Goal: Transaction & Acquisition: Purchase product/service

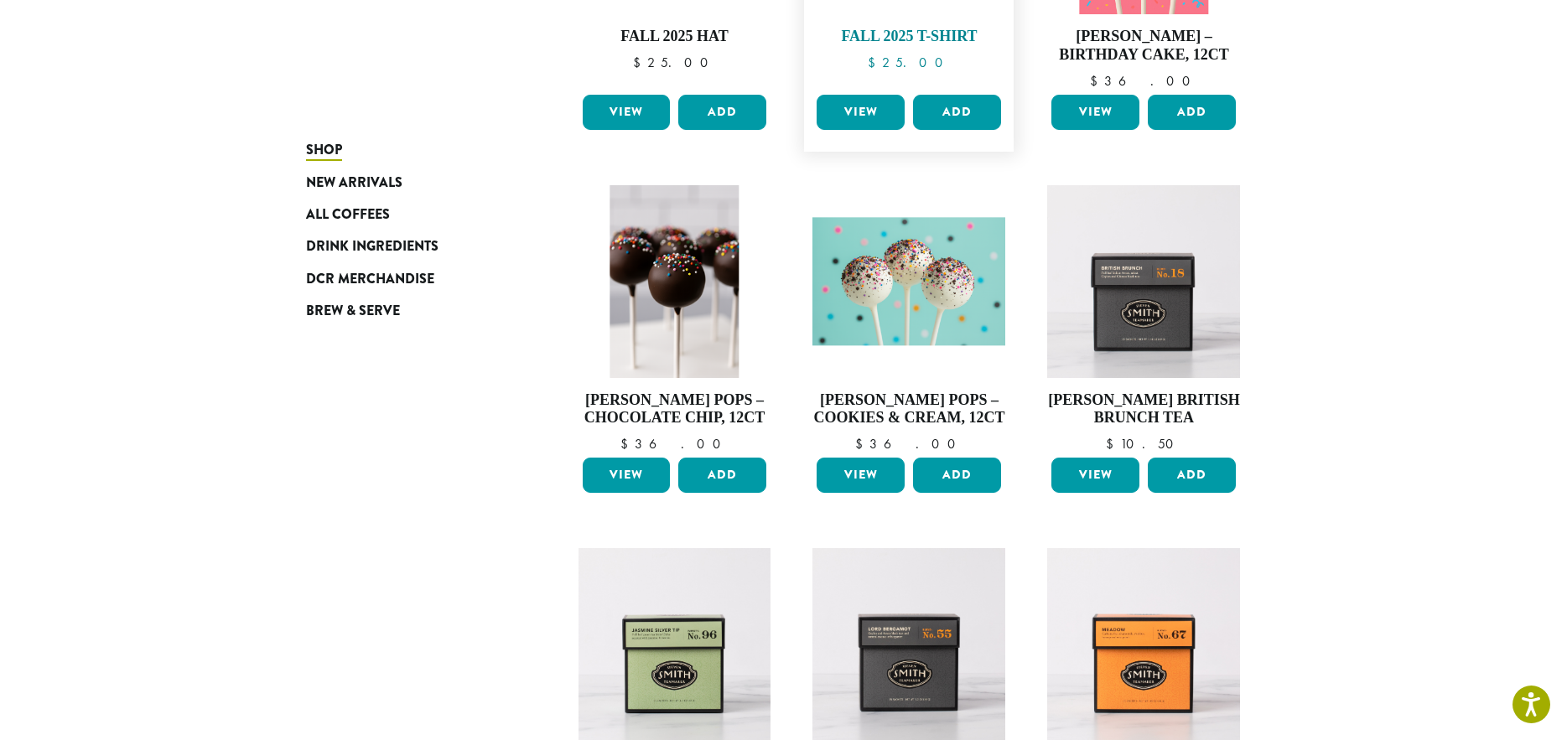
scroll to position [1174, 0]
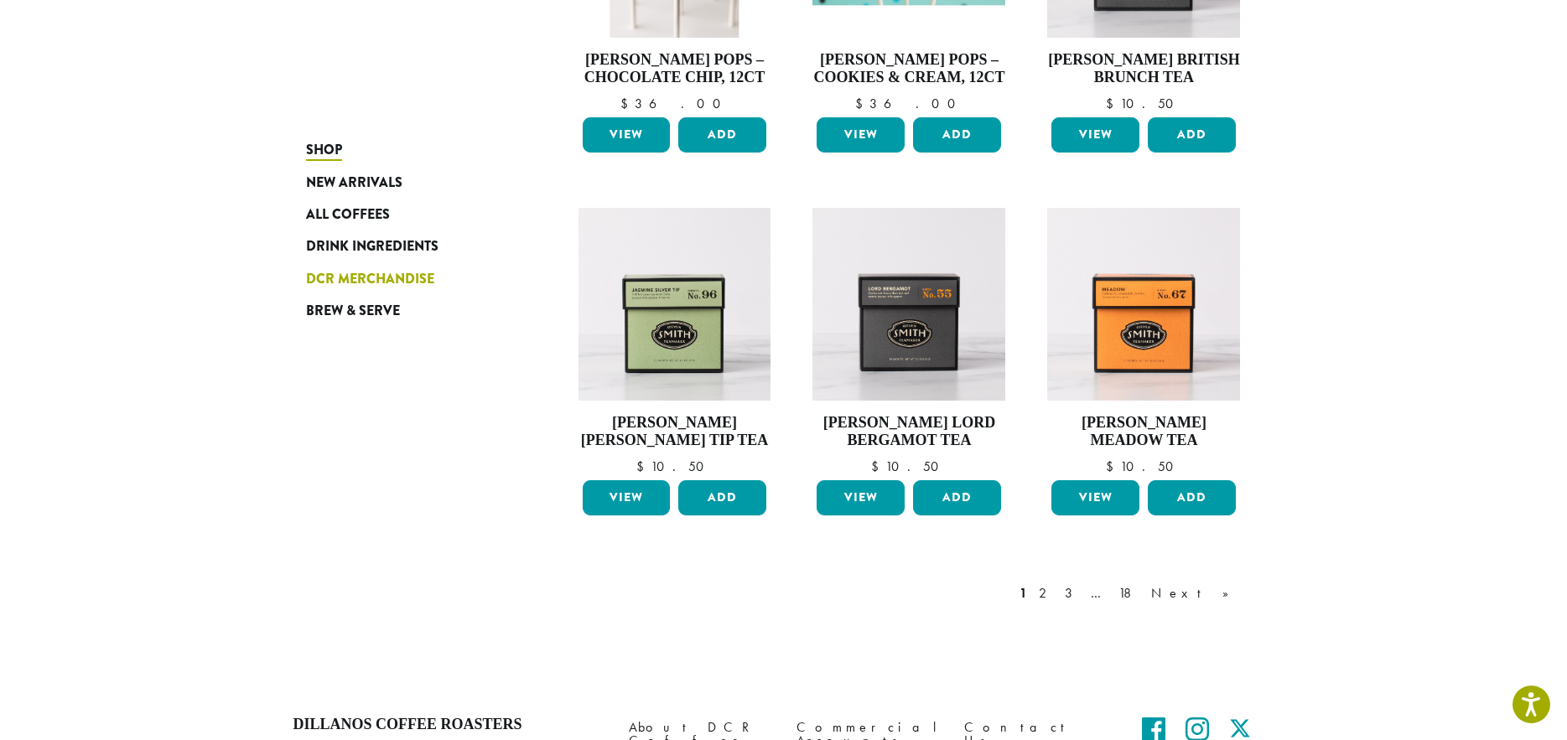
click at [374, 277] on span "DCR Merchandise" at bounding box center [370, 279] width 128 height 21
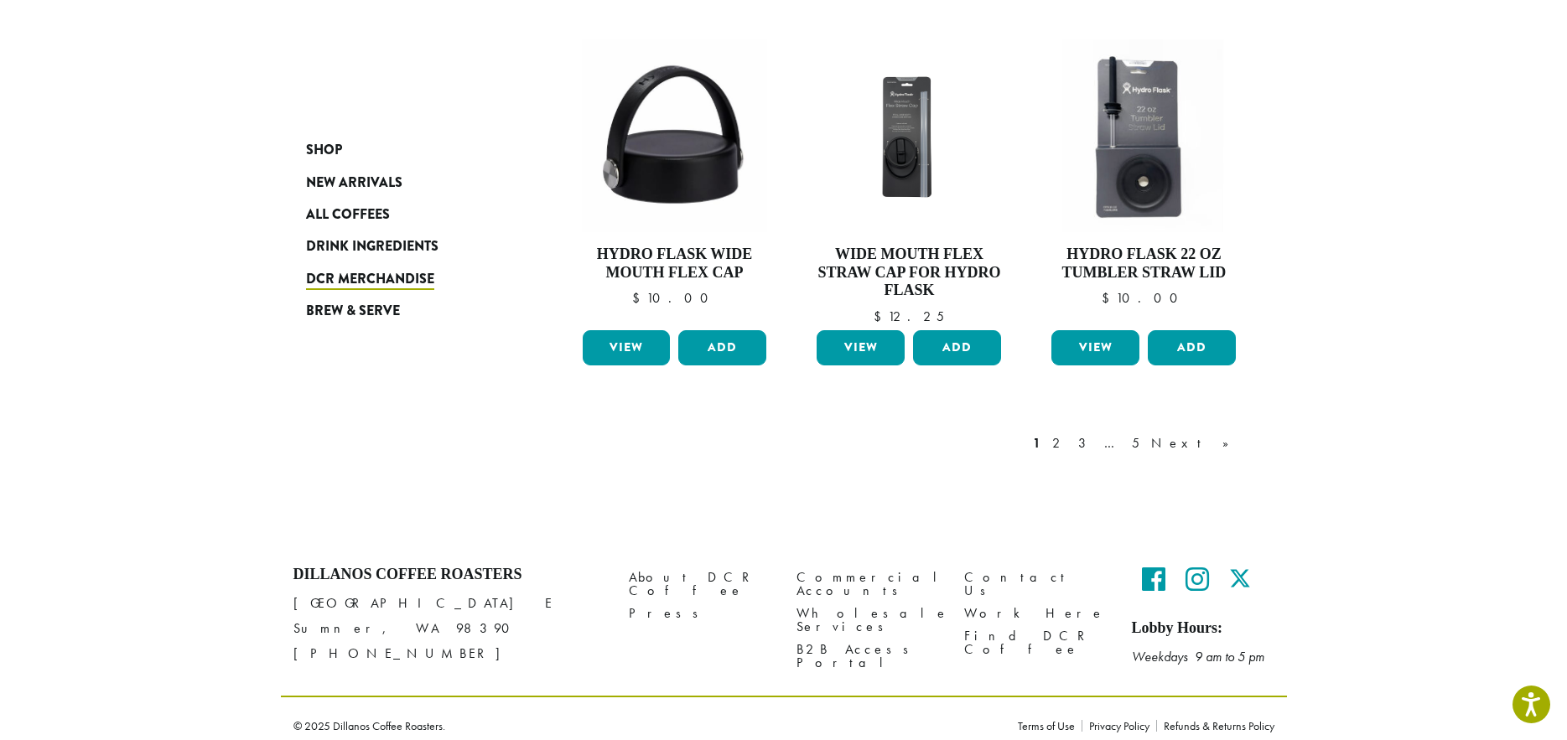
scroll to position [1338, 0]
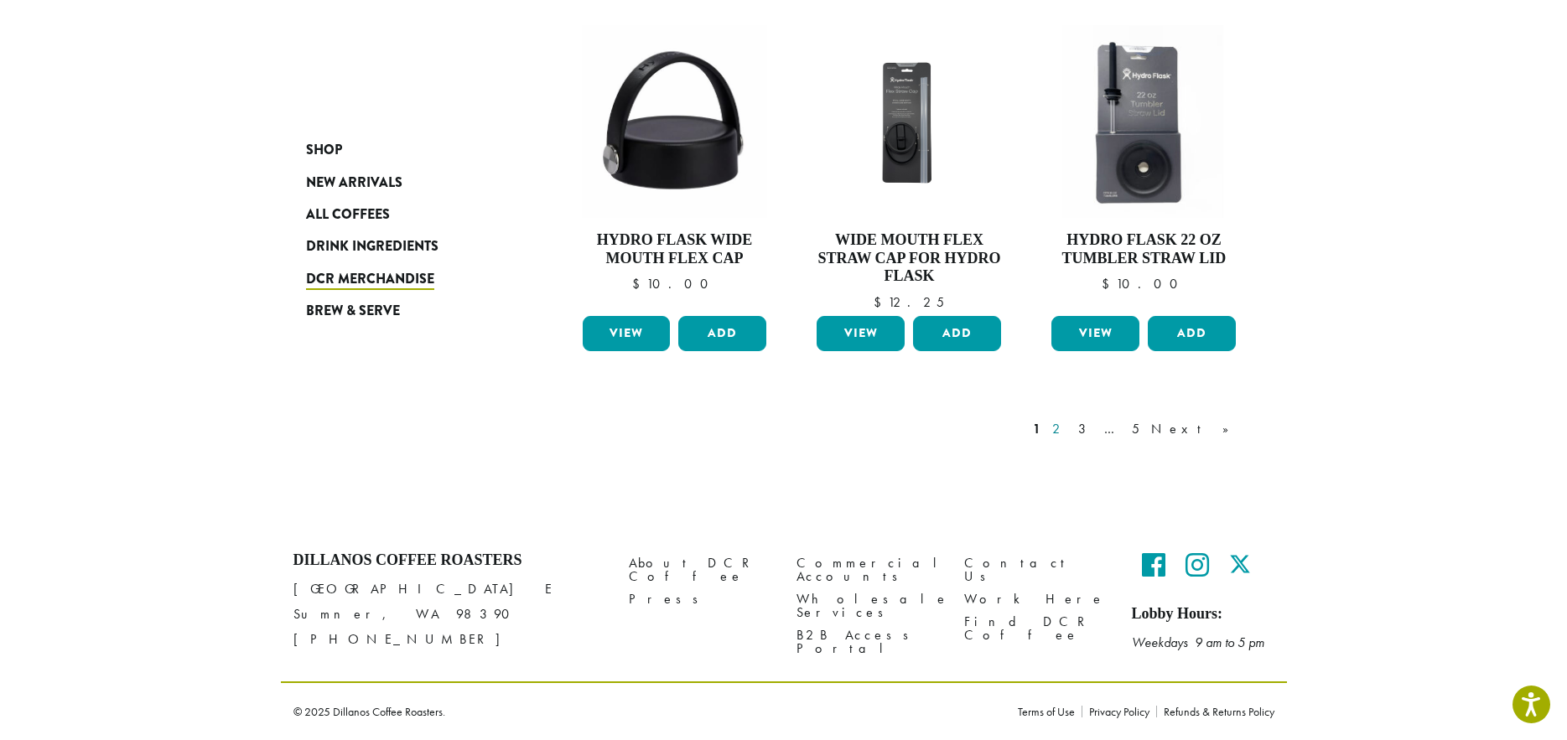
click at [1070, 420] on link "2" at bounding box center [1059, 429] width 21 height 20
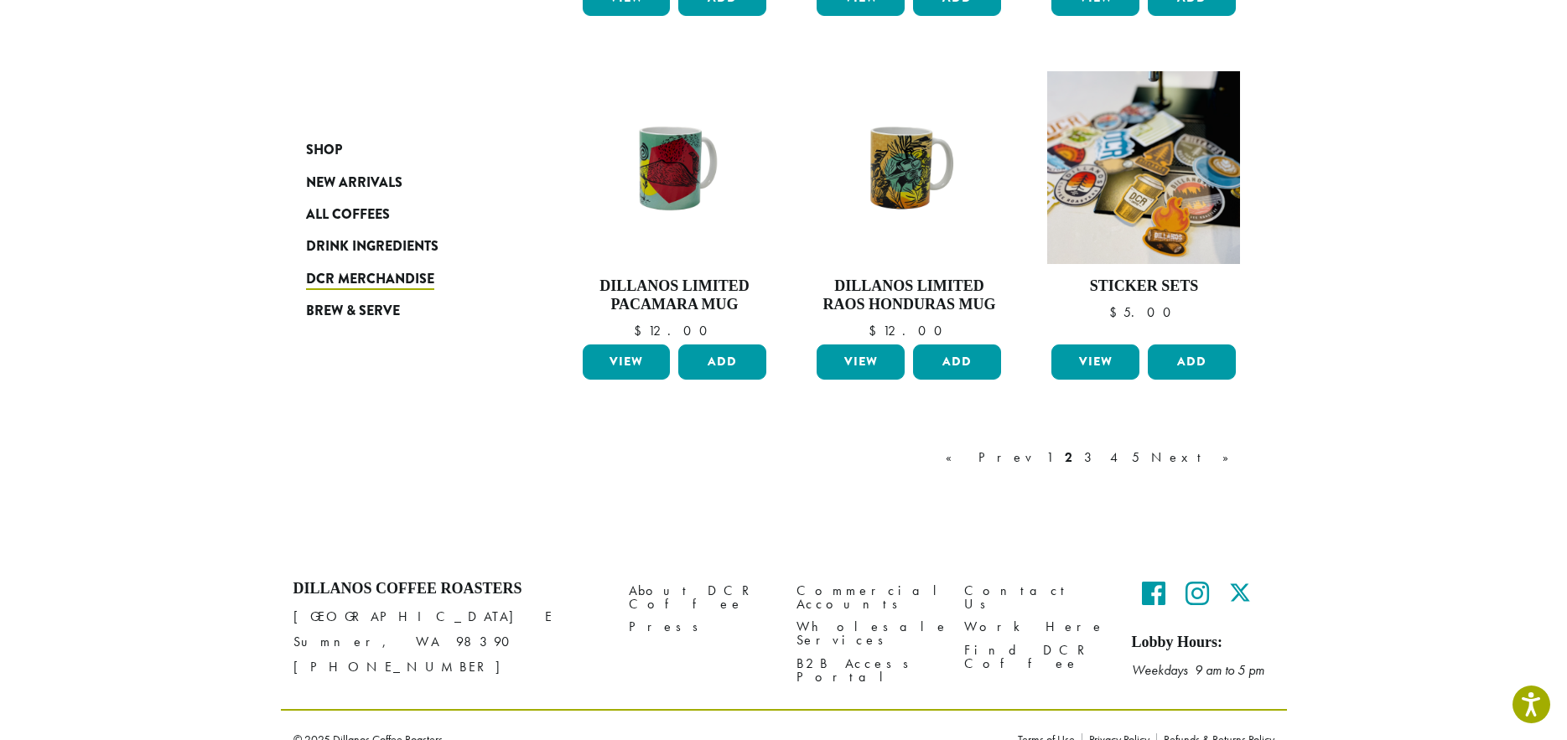
scroll to position [1356, 0]
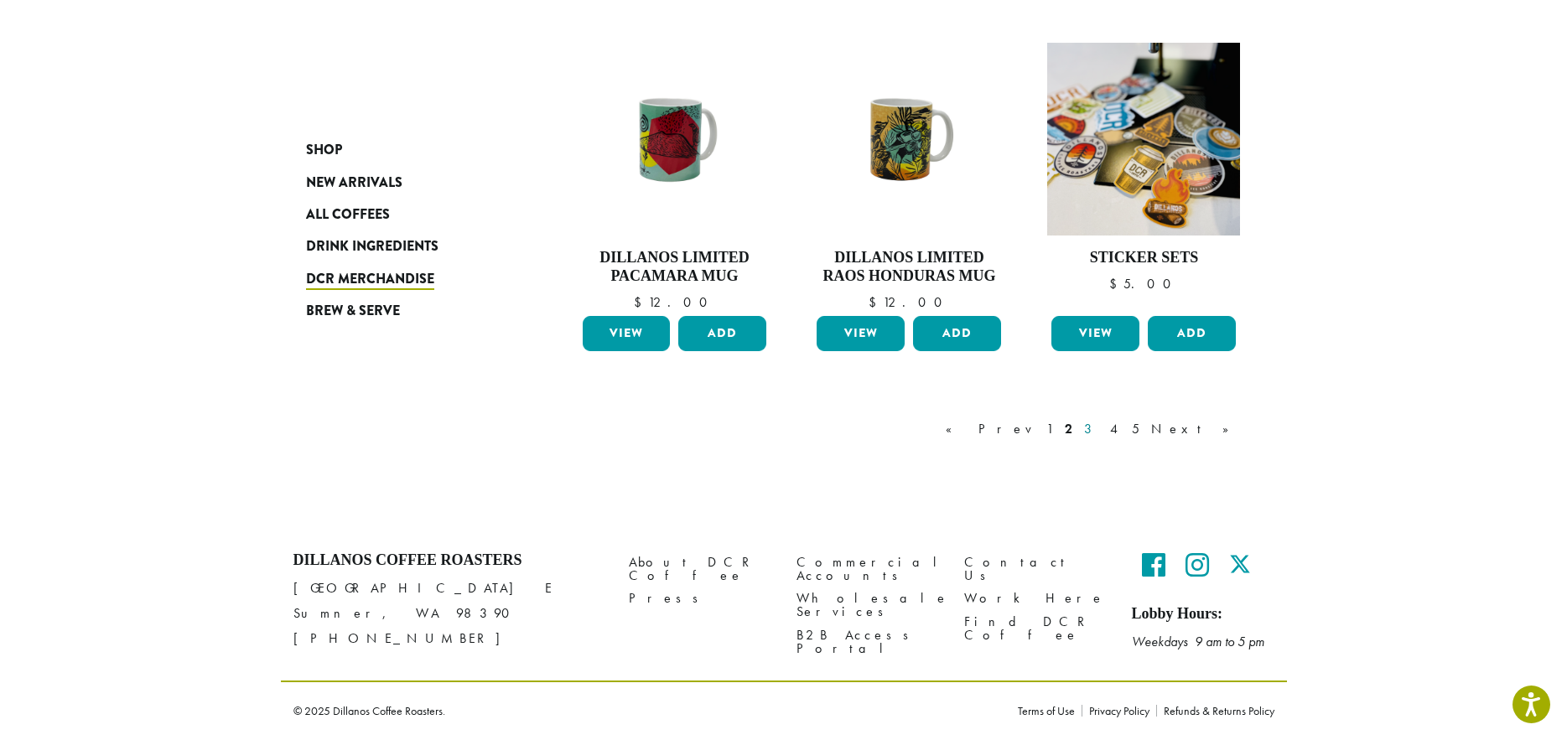
click at [1101, 429] on link "3" at bounding box center [1090, 429] width 21 height 20
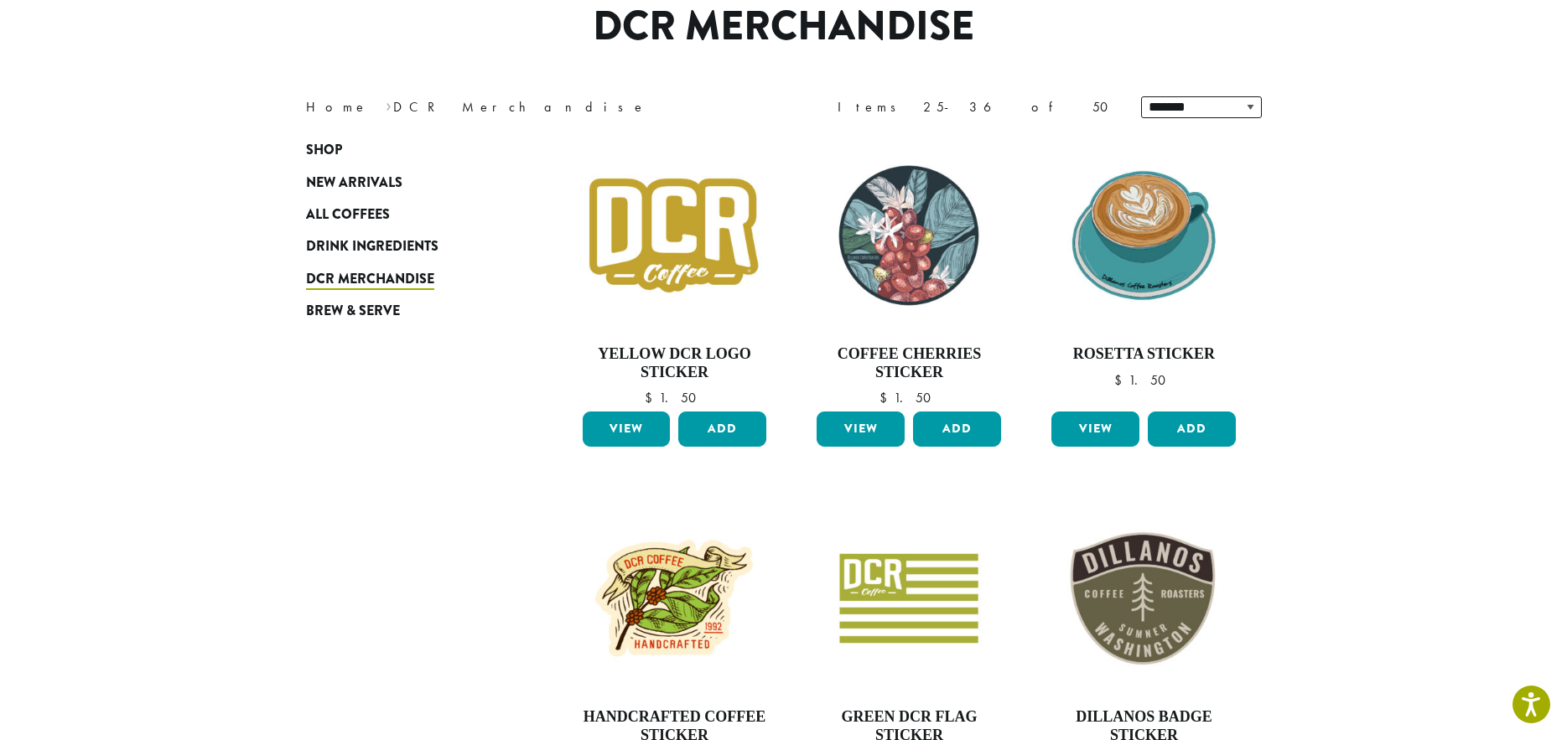
scroll to position [103, 0]
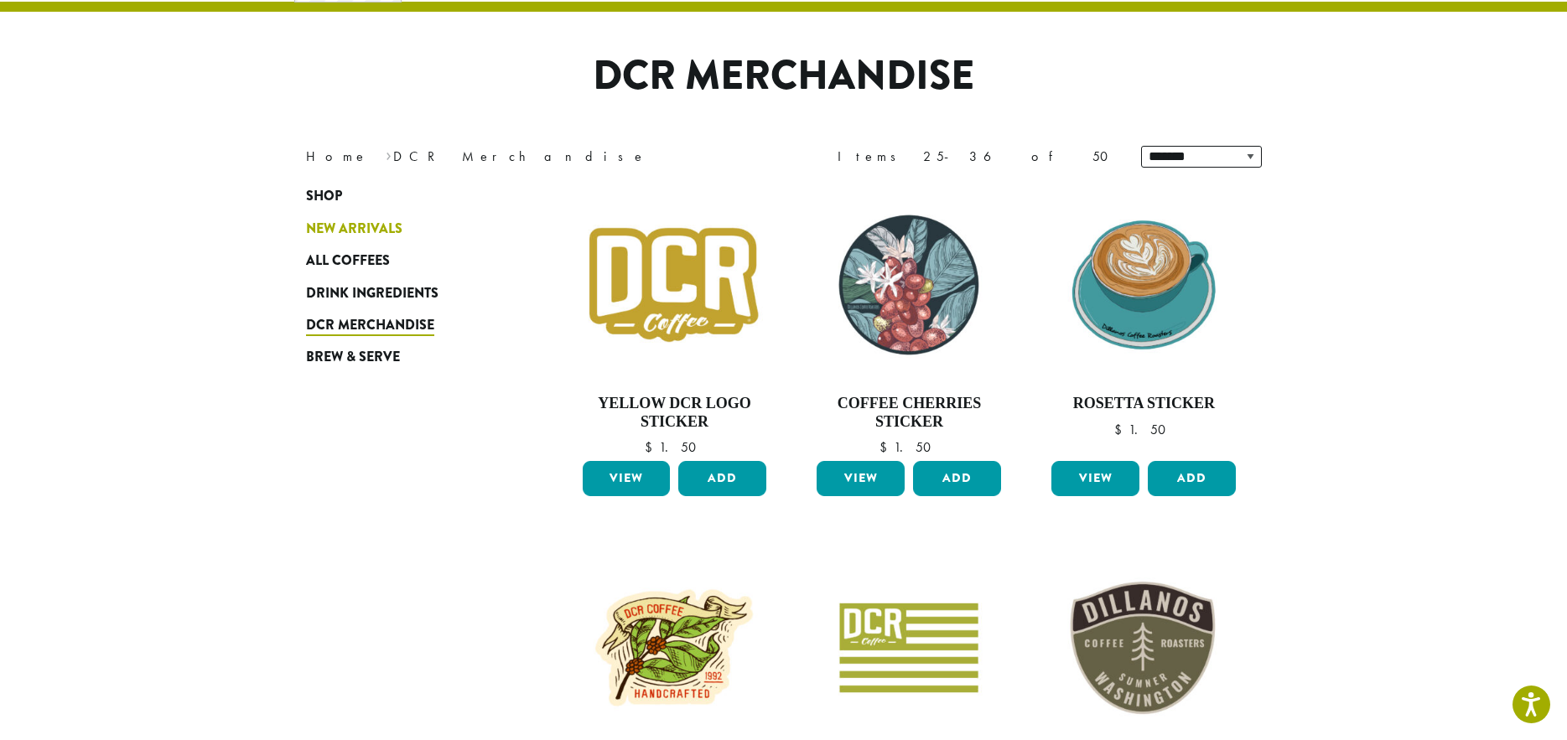
click at [339, 224] on span "New Arrivals" at bounding box center [354, 229] width 96 height 21
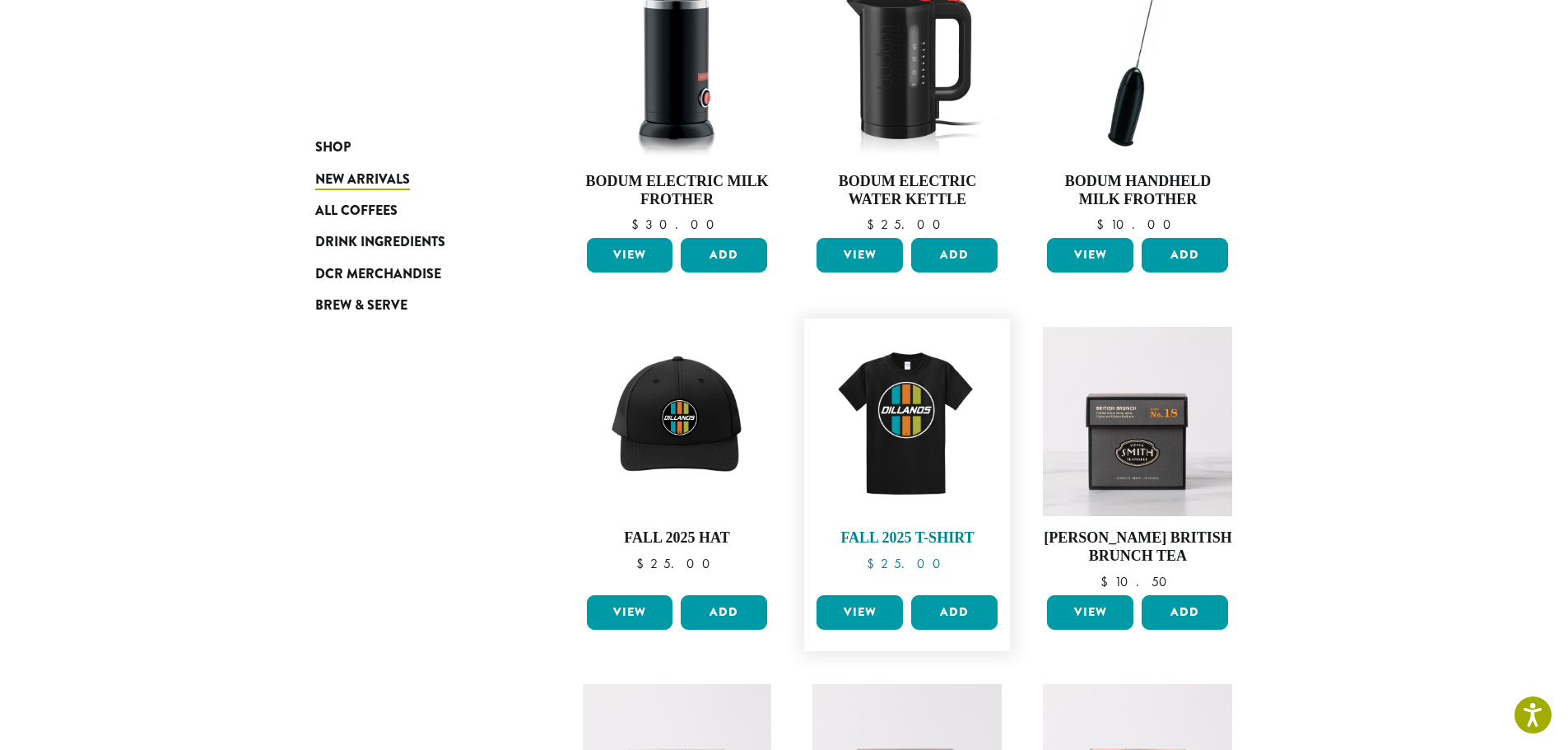
scroll to position [411, 0]
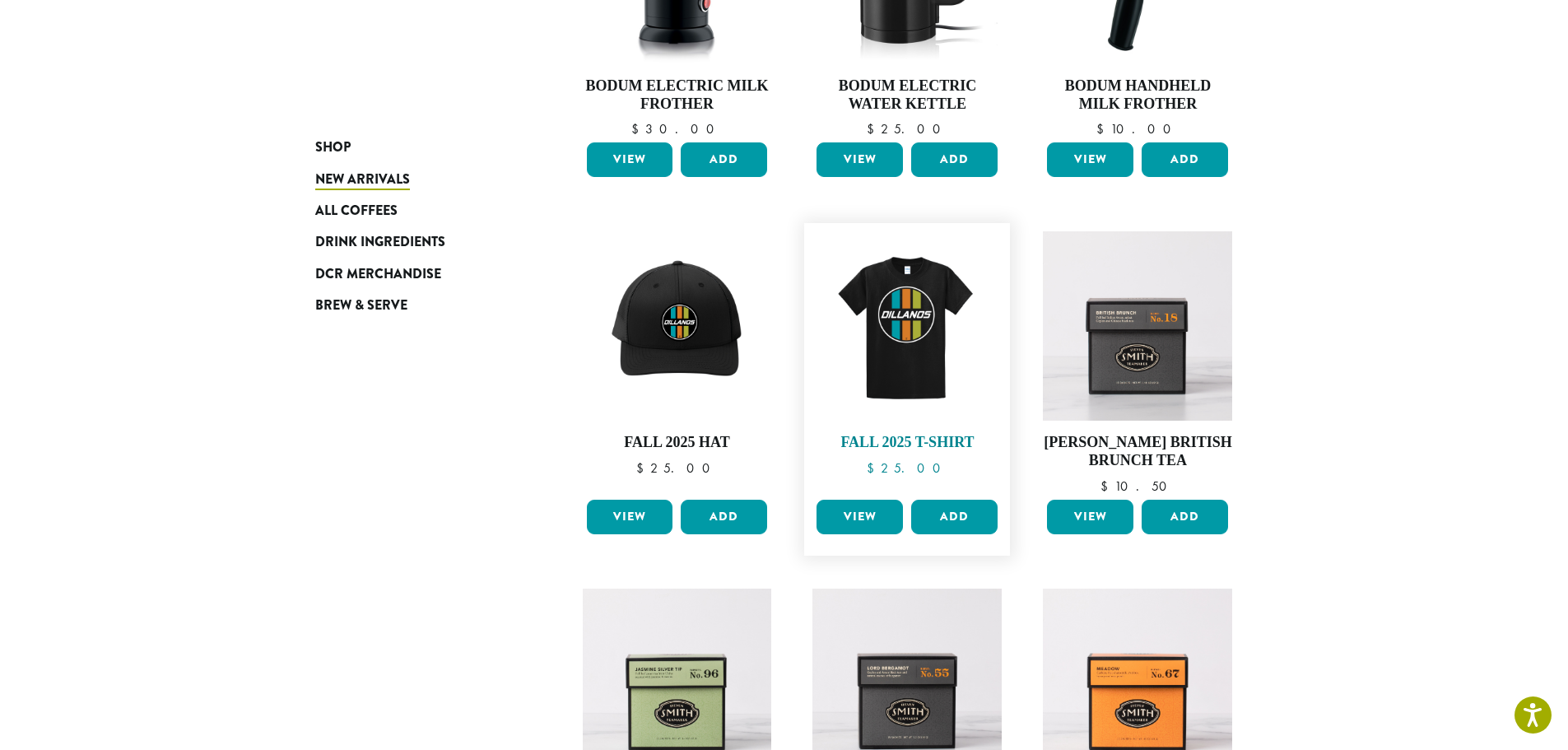
click at [891, 344] on img at bounding box center [906, 326] width 189 height 189
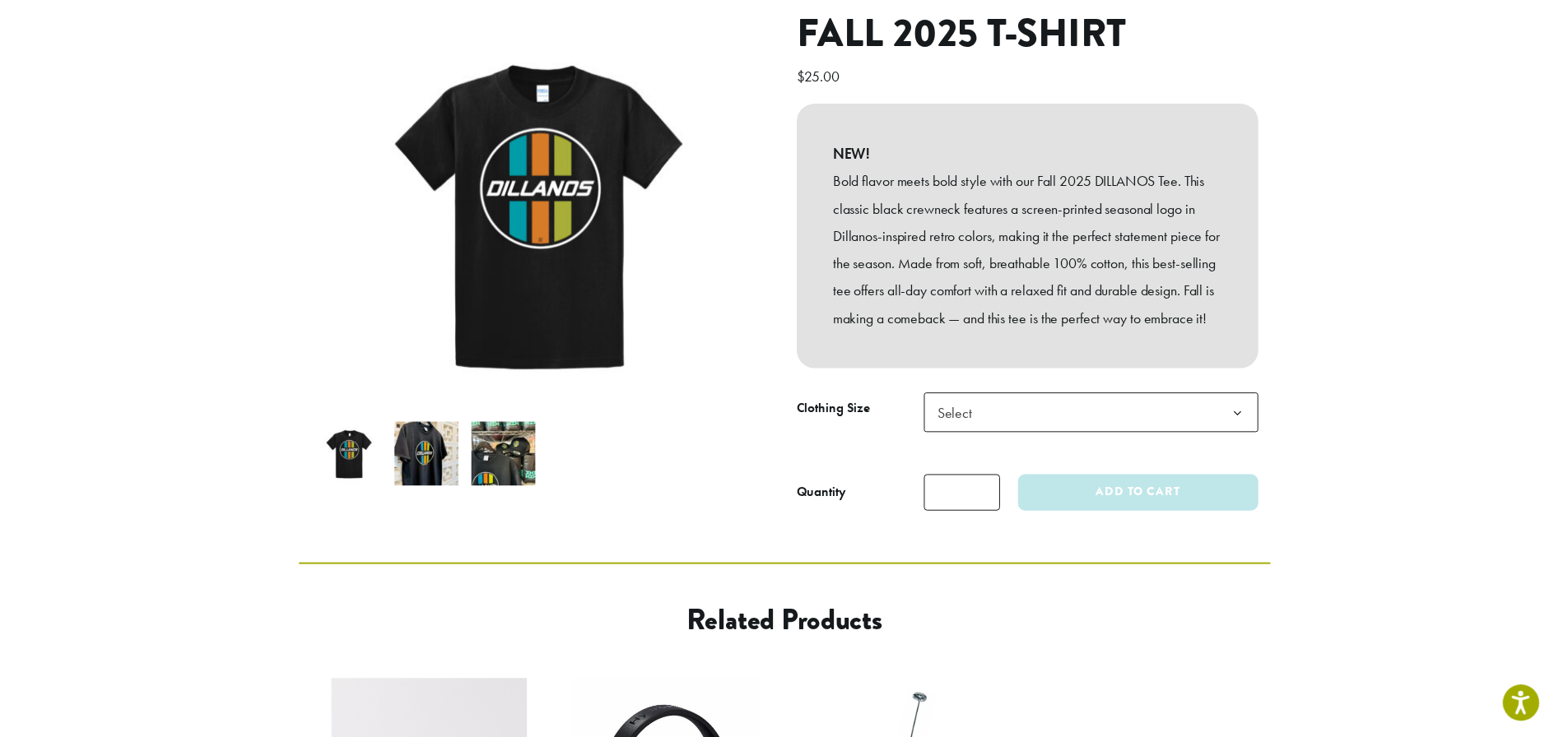
scroll to position [246, 0]
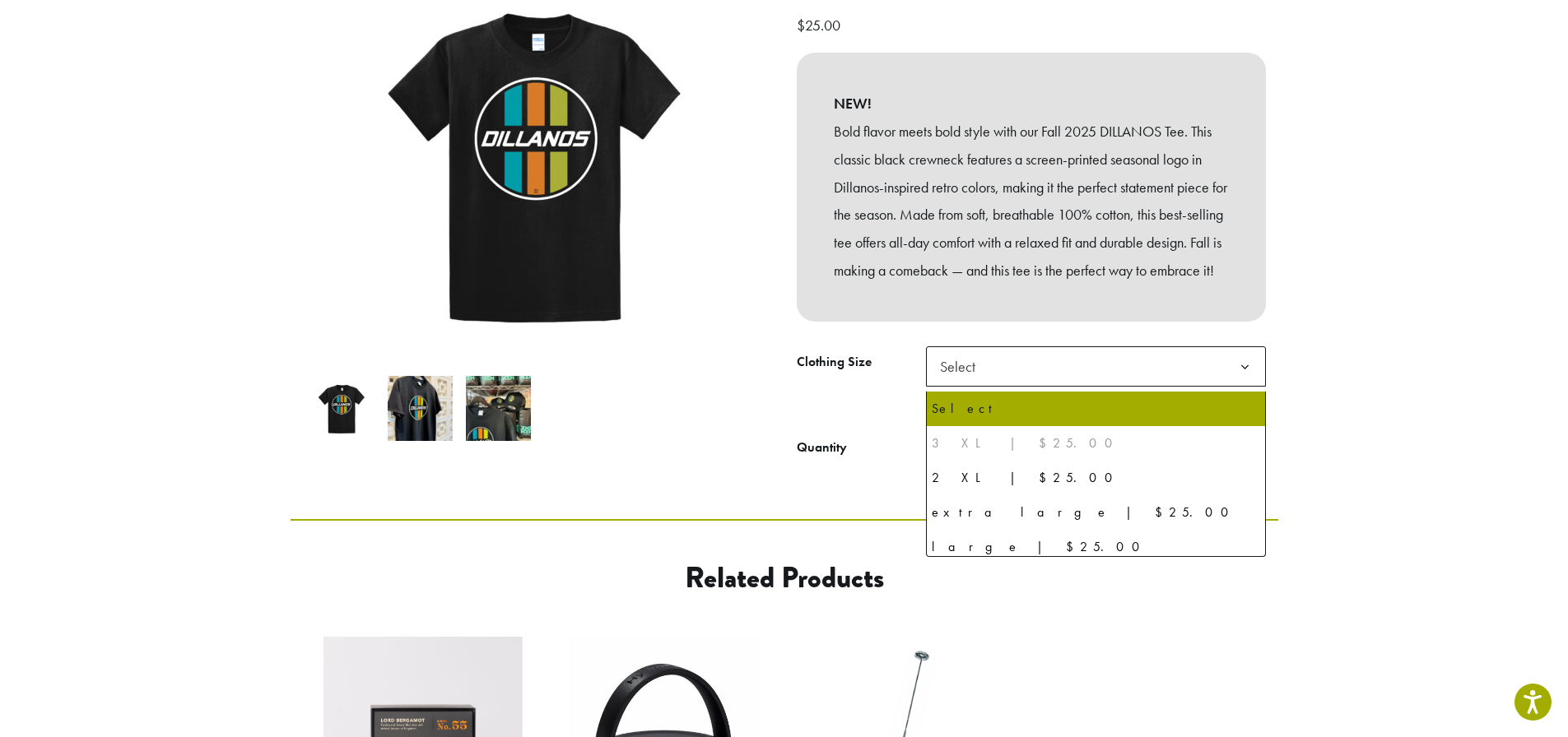
click at [1247, 379] on b at bounding box center [1244, 367] width 40 height 40
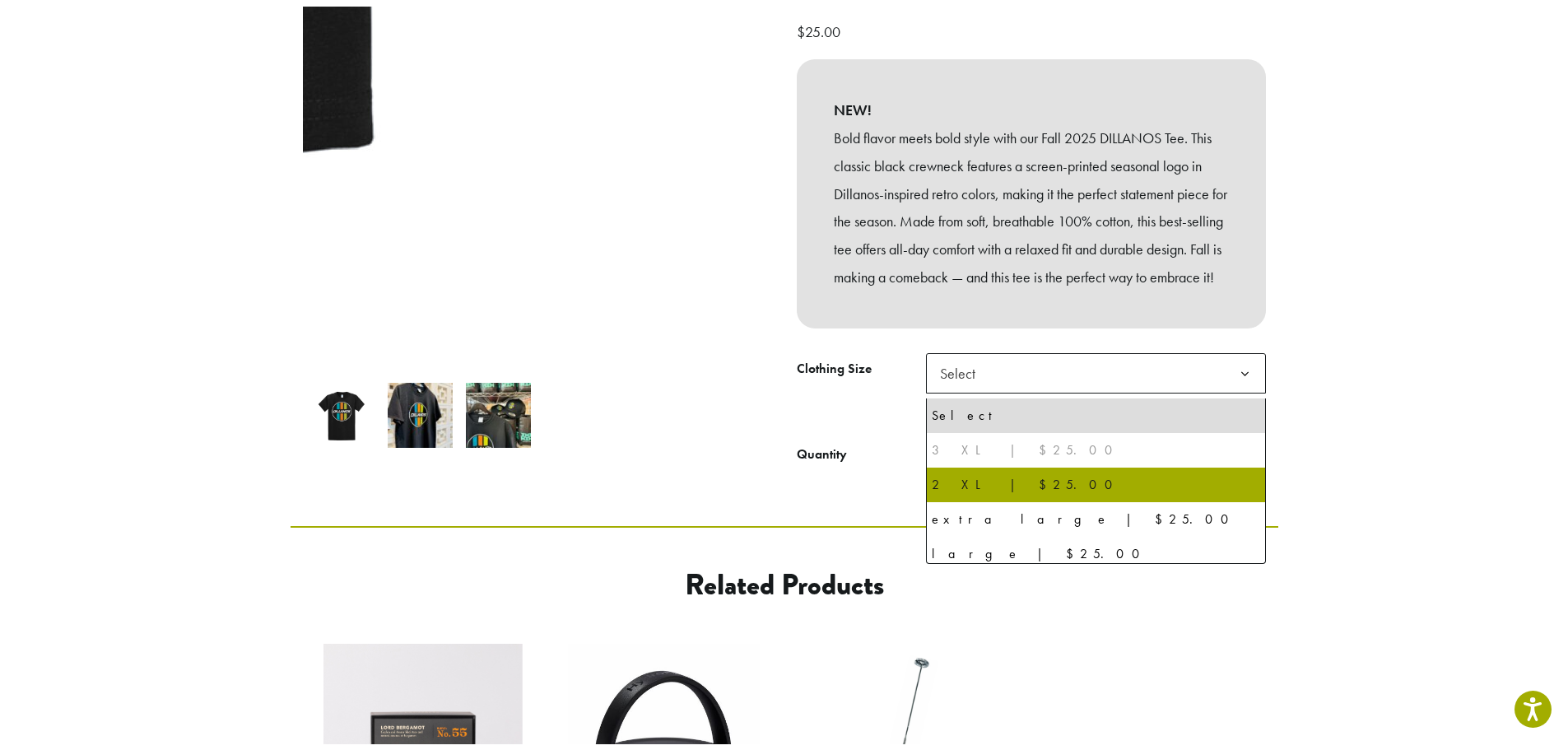
scroll to position [0, 0]
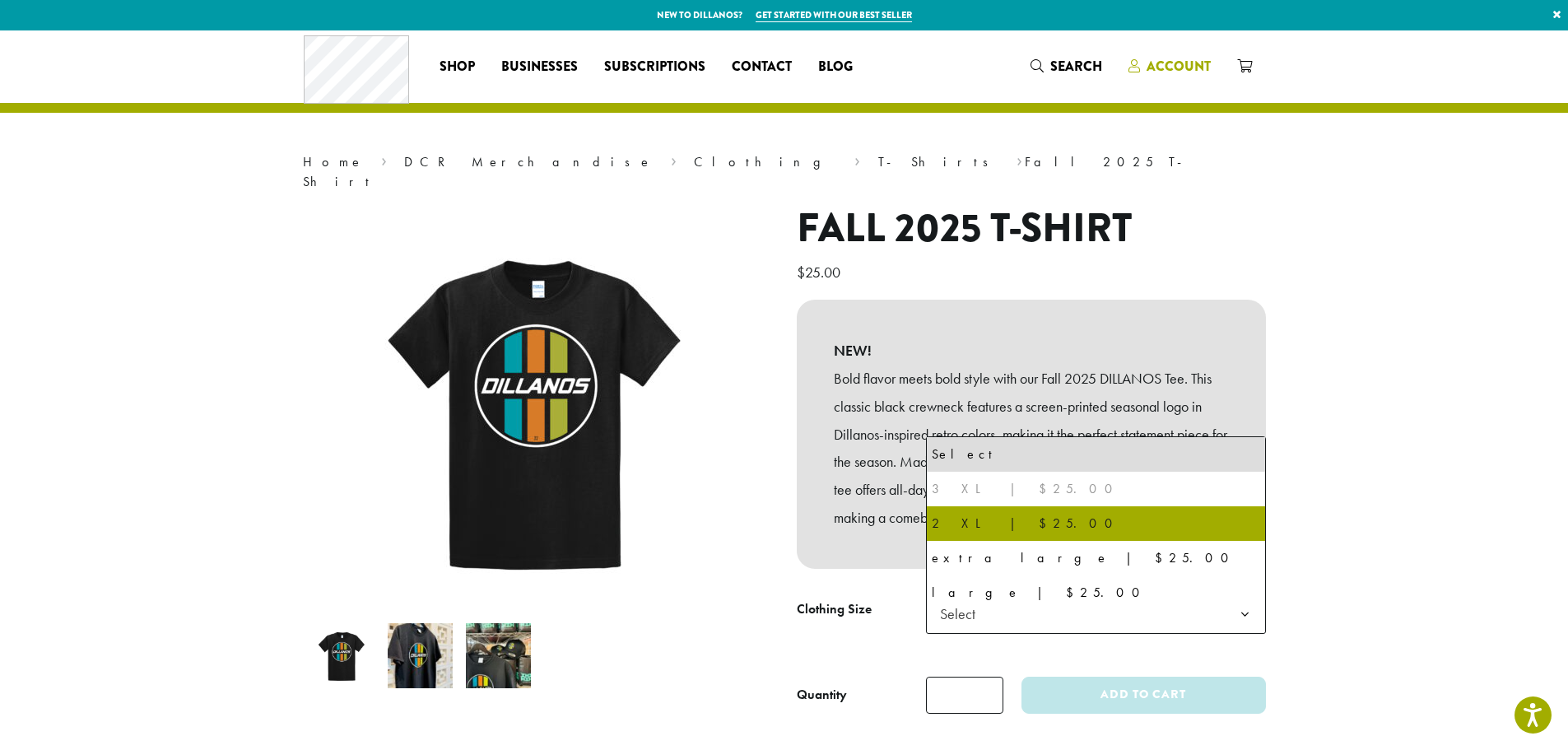
click at [1168, 66] on span "Account" at bounding box center [1178, 66] width 64 height 19
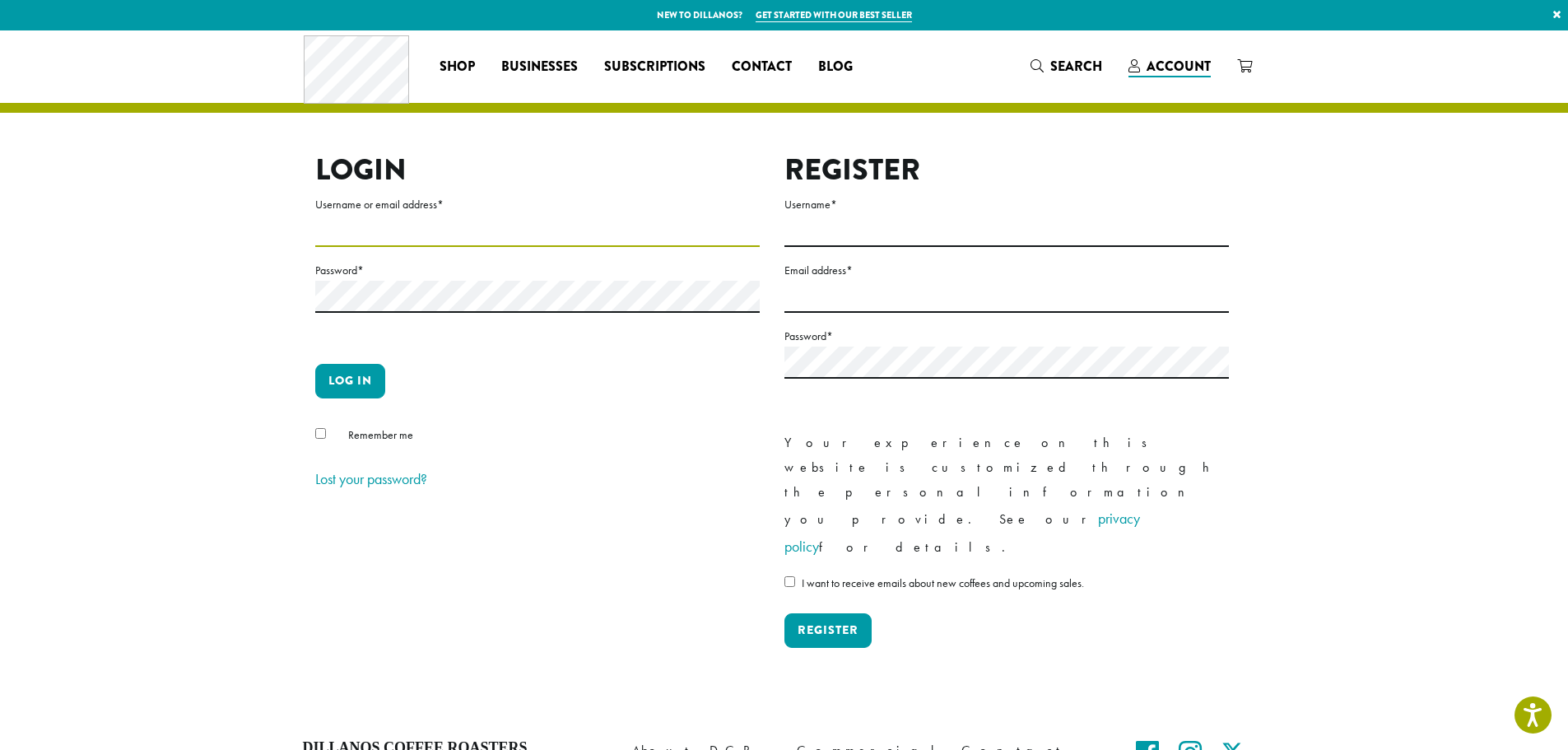
click at [528, 232] on input "Username or email address *" at bounding box center [537, 231] width 445 height 32
type input "****"
click at [356, 380] on button "Log in" at bounding box center [350, 380] width 70 height 34
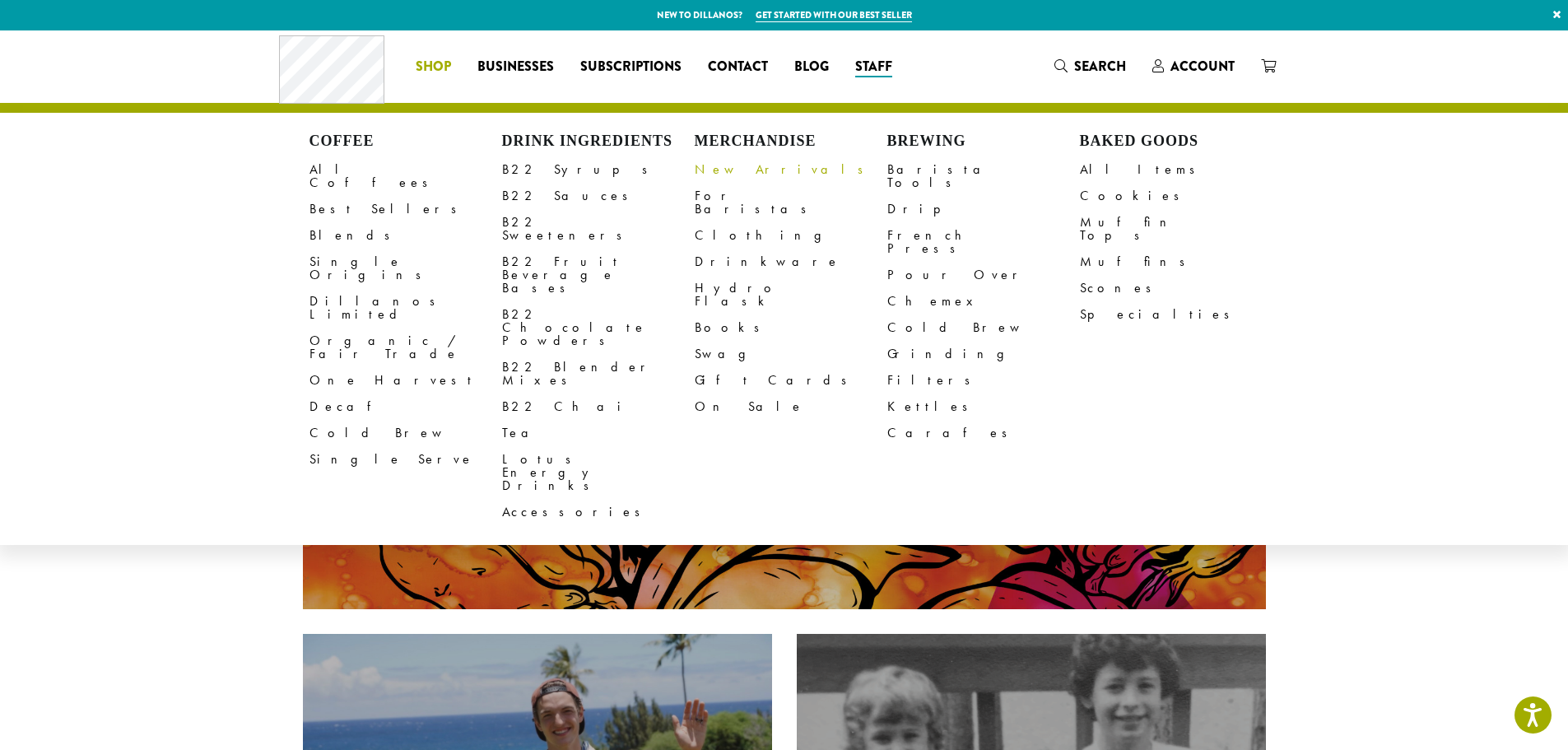
click at [710, 167] on link "New Arrivals" at bounding box center [790, 169] width 192 height 27
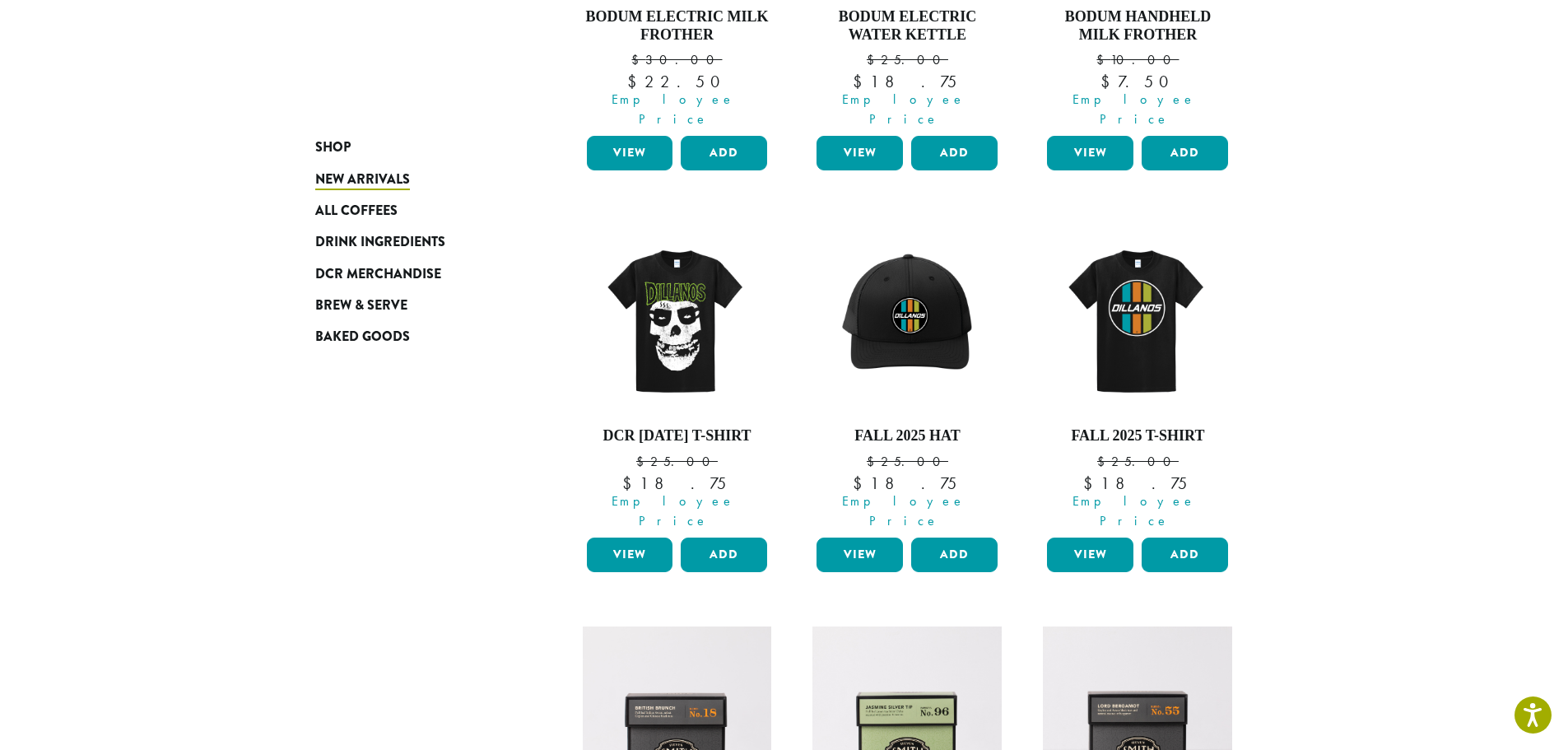
scroll to position [494, 0]
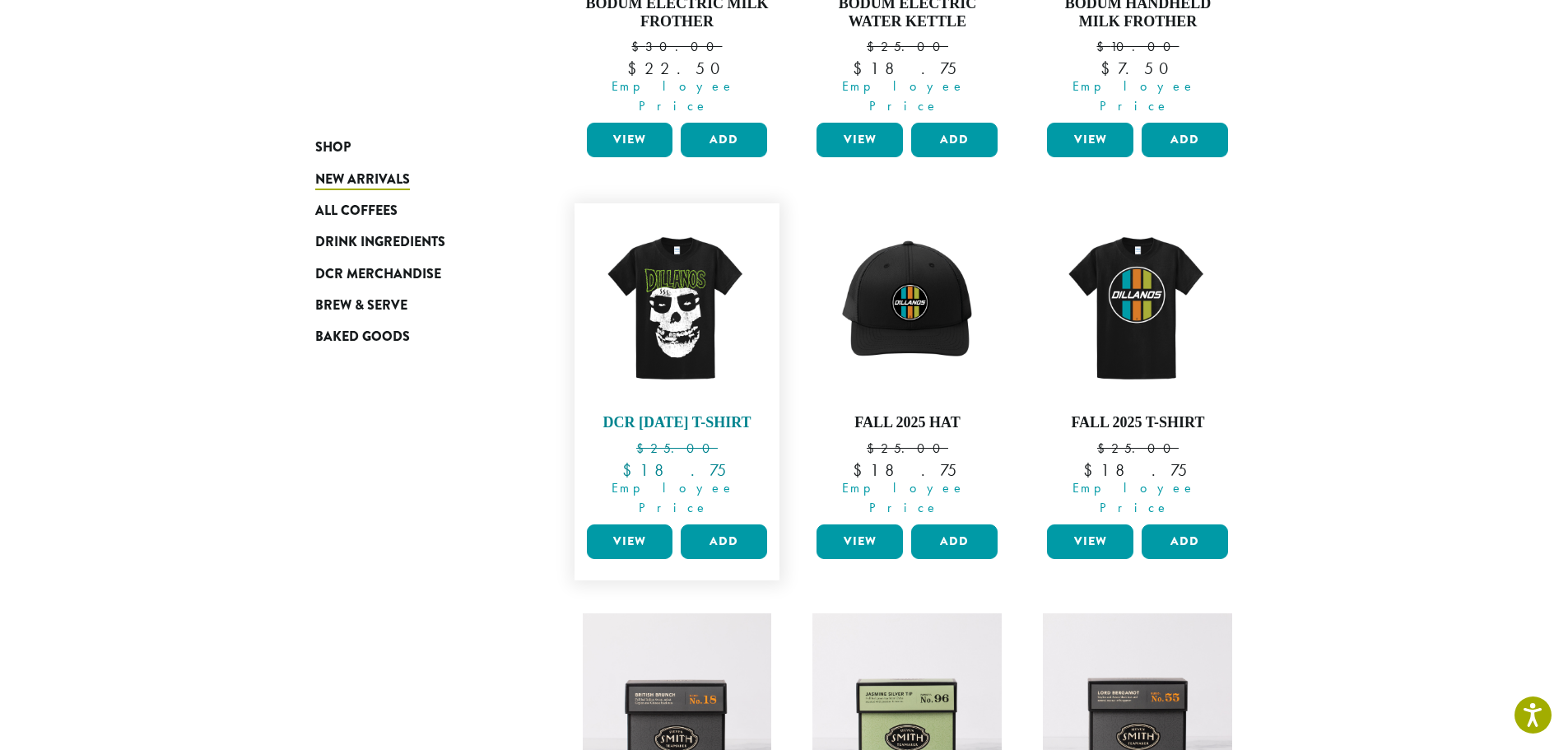
click at [687, 328] on img at bounding box center [676, 305] width 189 height 189
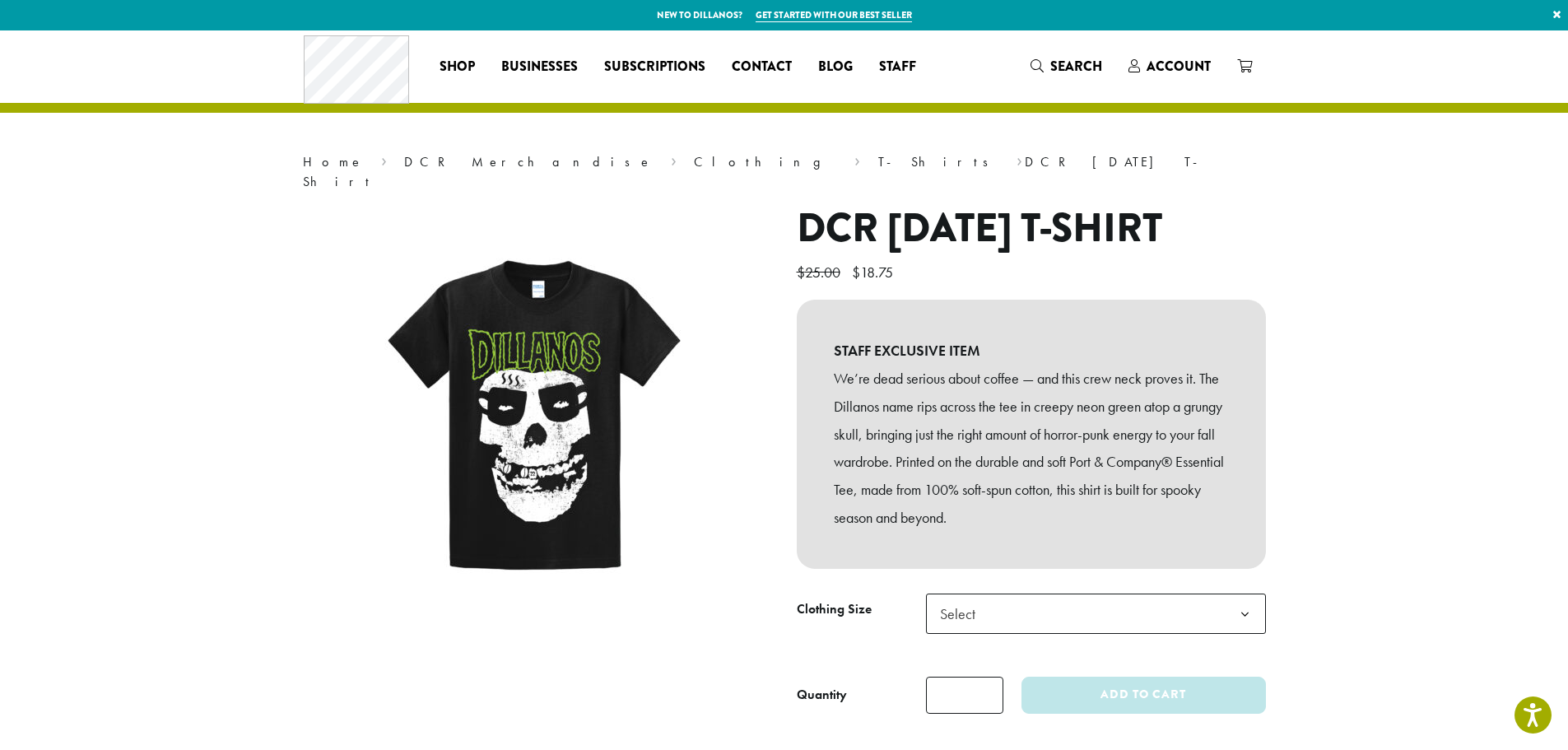
scroll to position [329, 0]
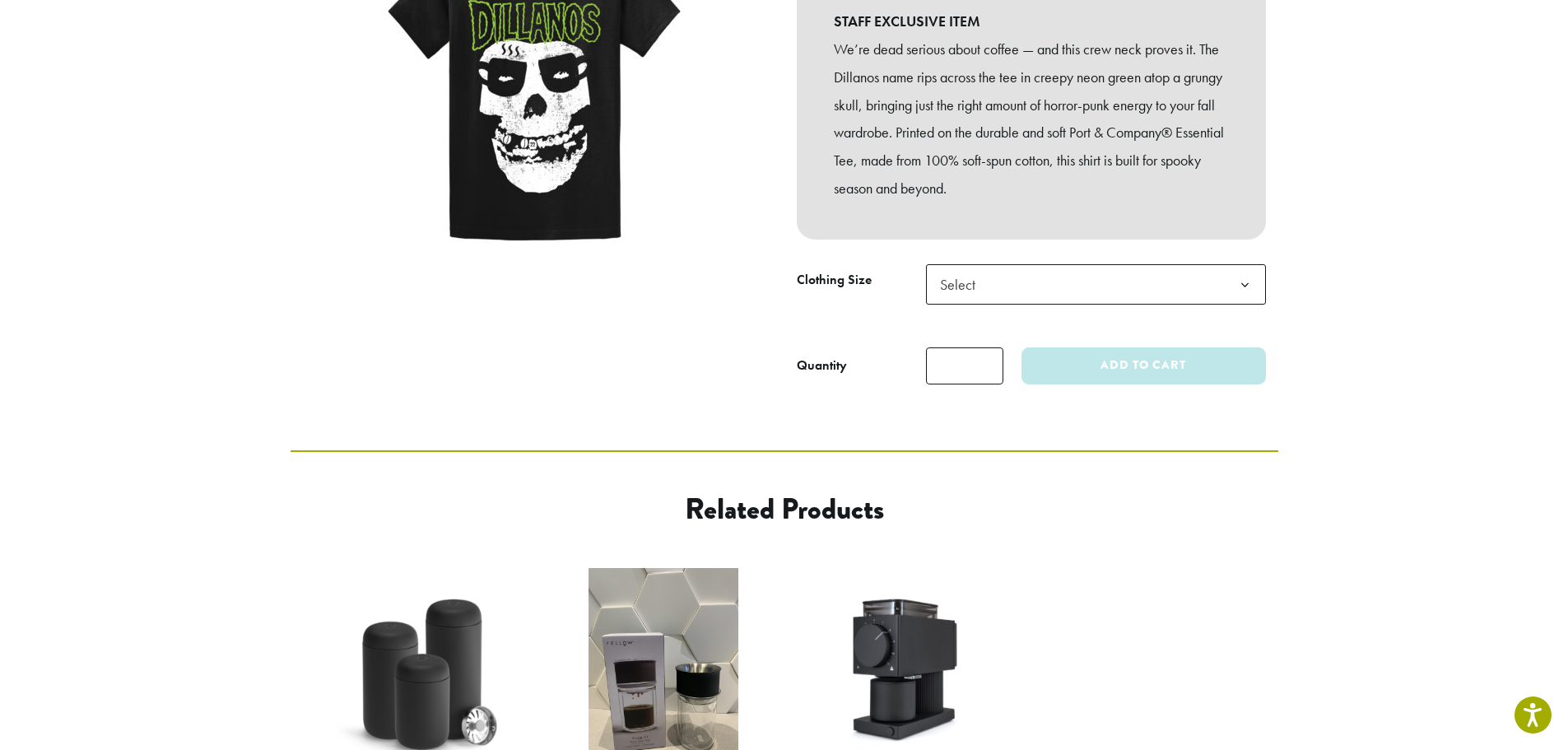
click at [1246, 305] on b at bounding box center [1244, 285] width 40 height 40
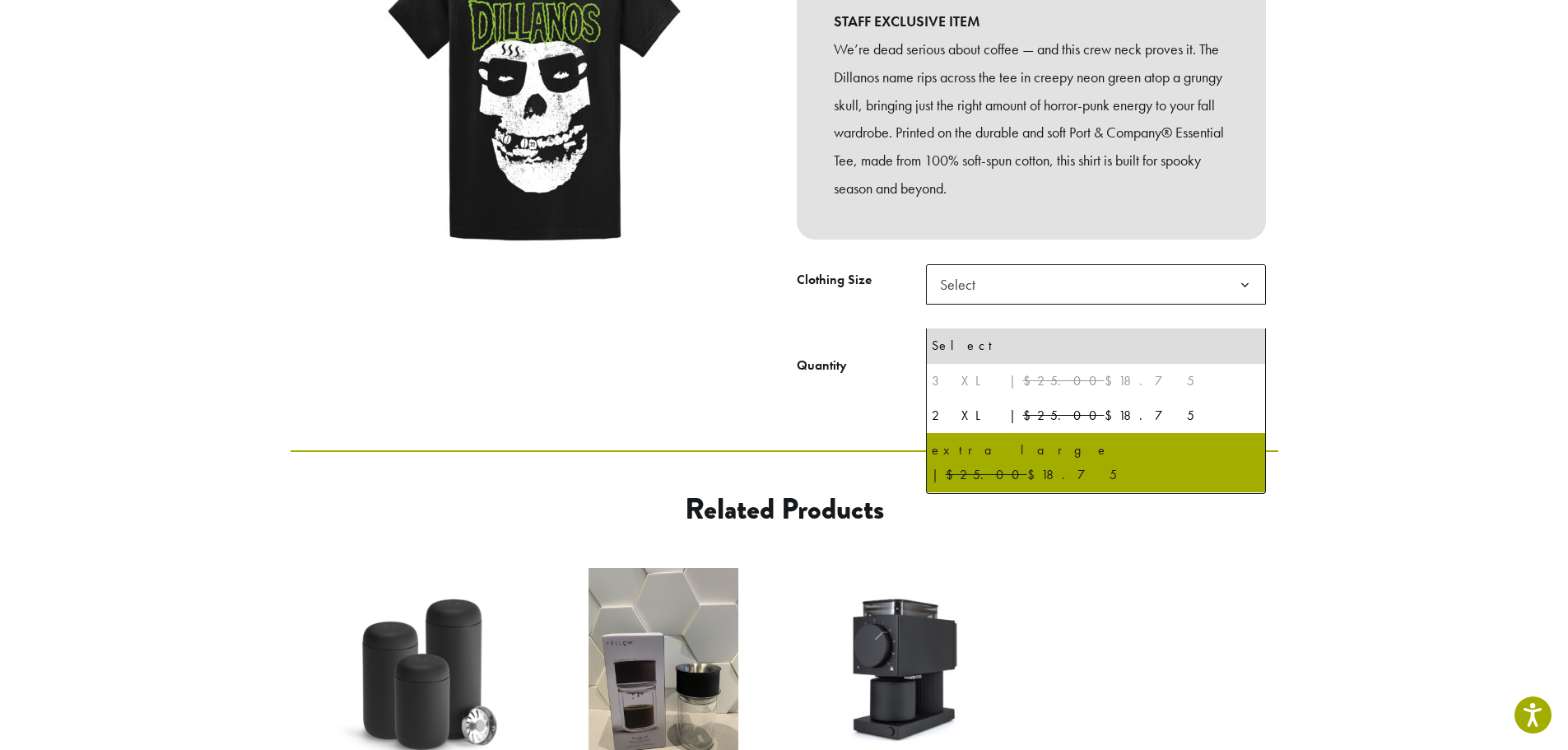
select select "**********"
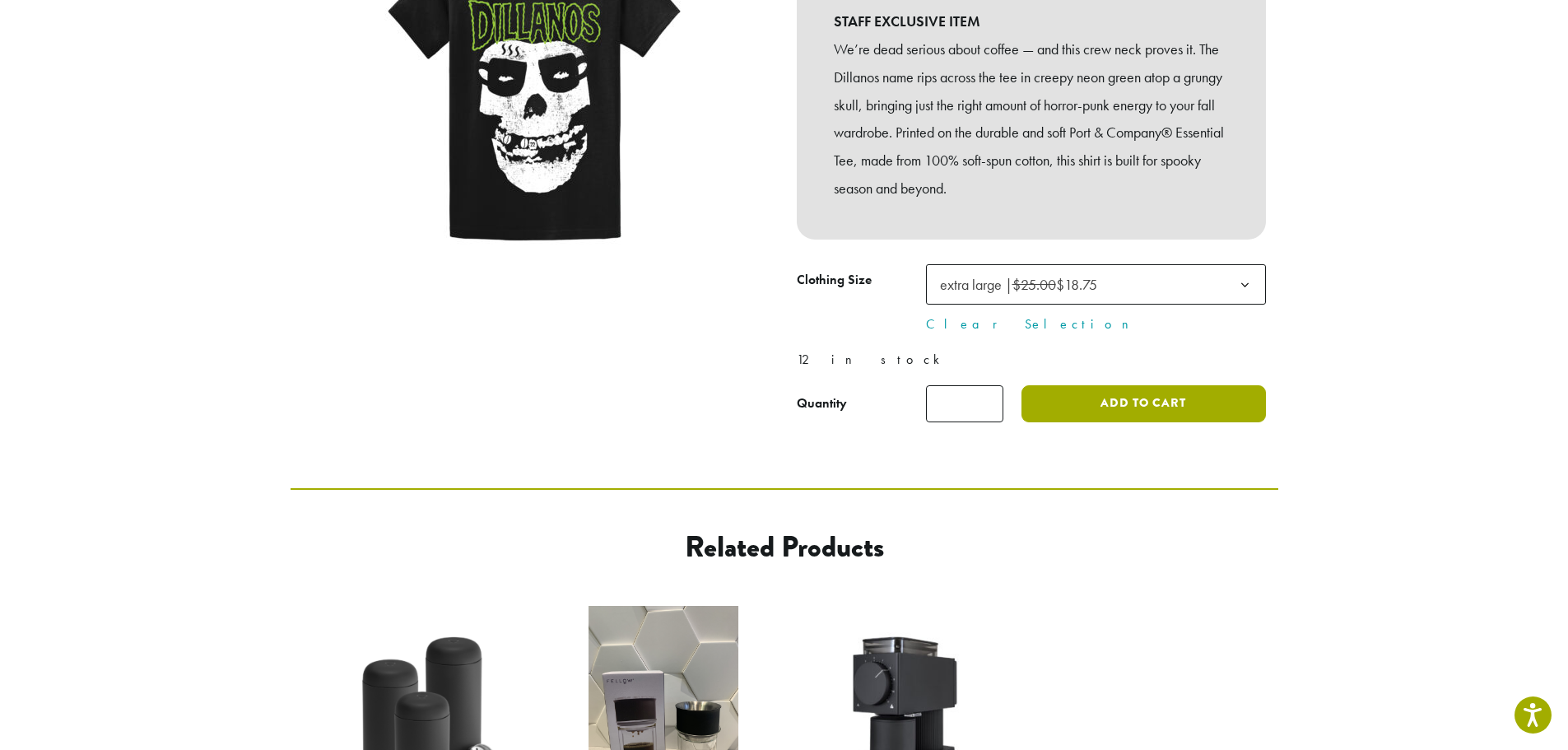
click at [1108, 422] on button "Add to cart" at bounding box center [1143, 403] width 243 height 37
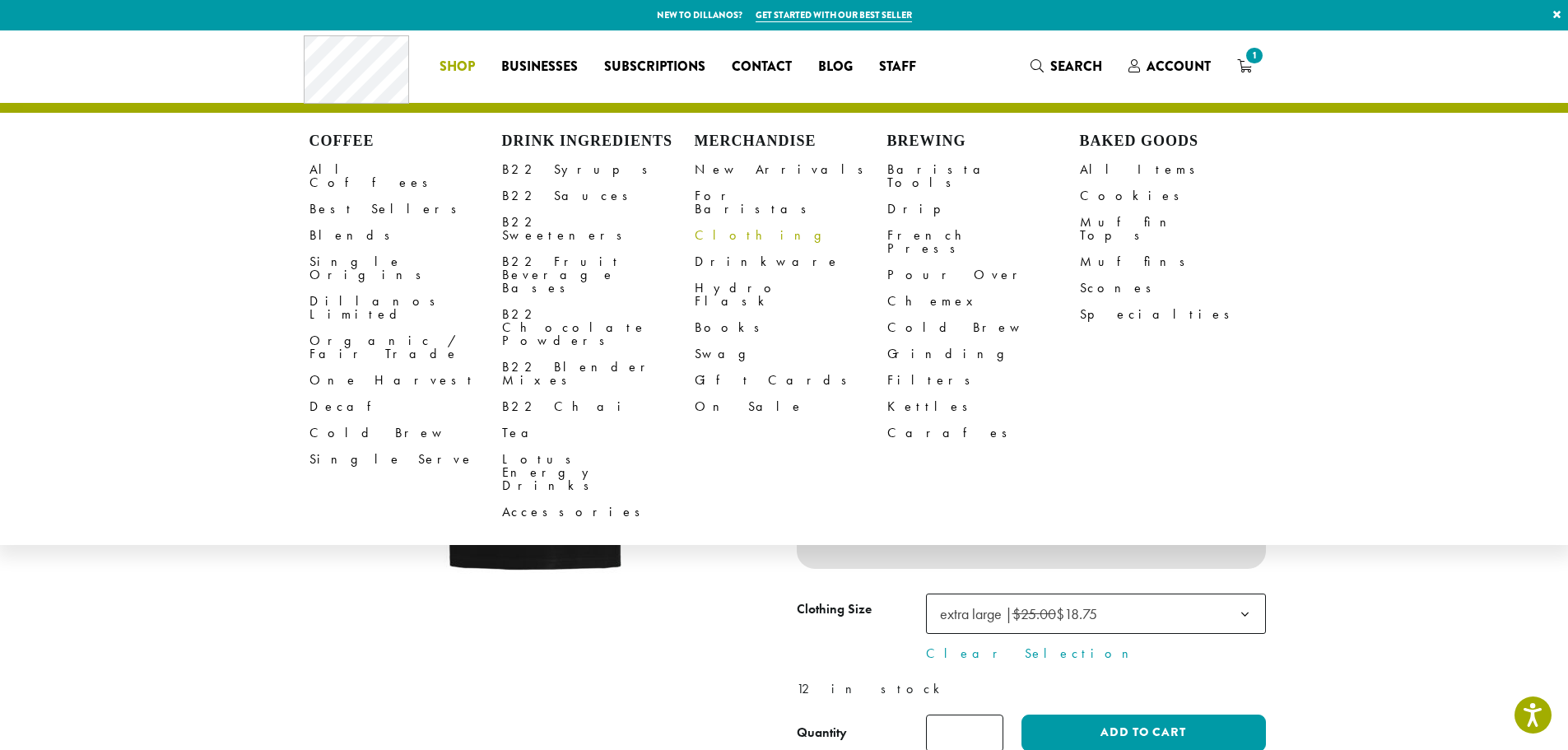
click at [717, 222] on link "Clothing" at bounding box center [790, 235] width 192 height 27
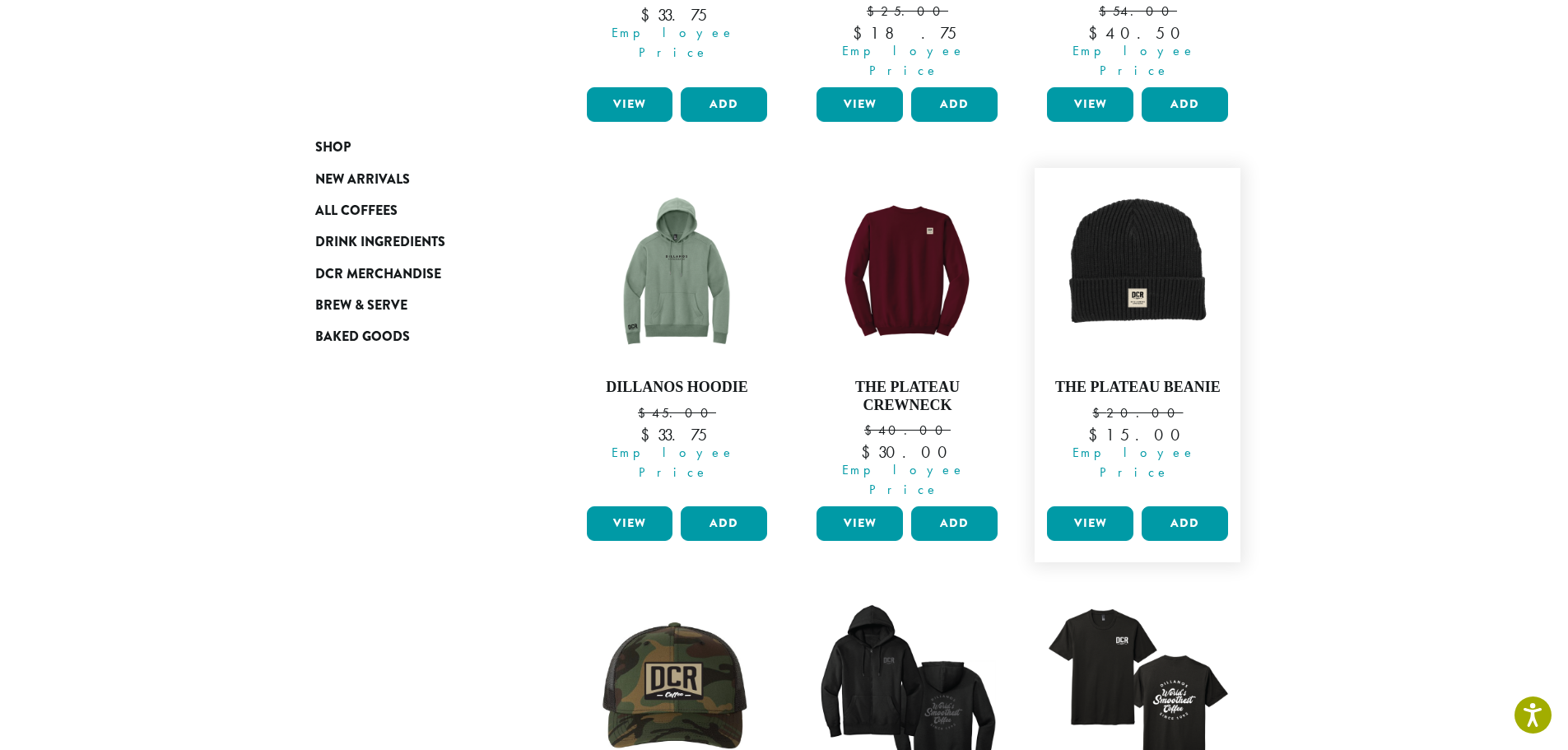
scroll to position [905, 0]
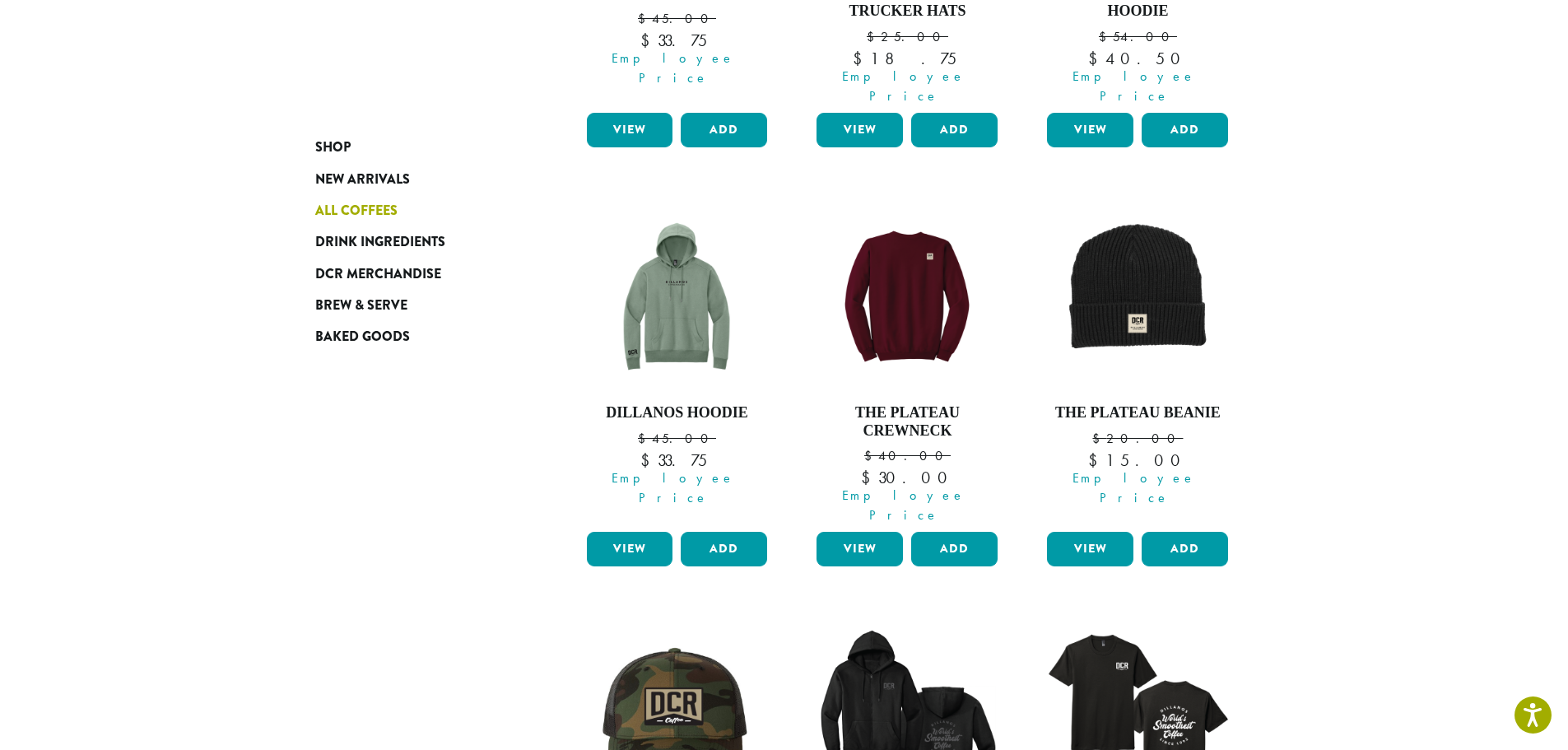
click at [358, 209] on span "All Coffees" at bounding box center [356, 211] width 82 height 21
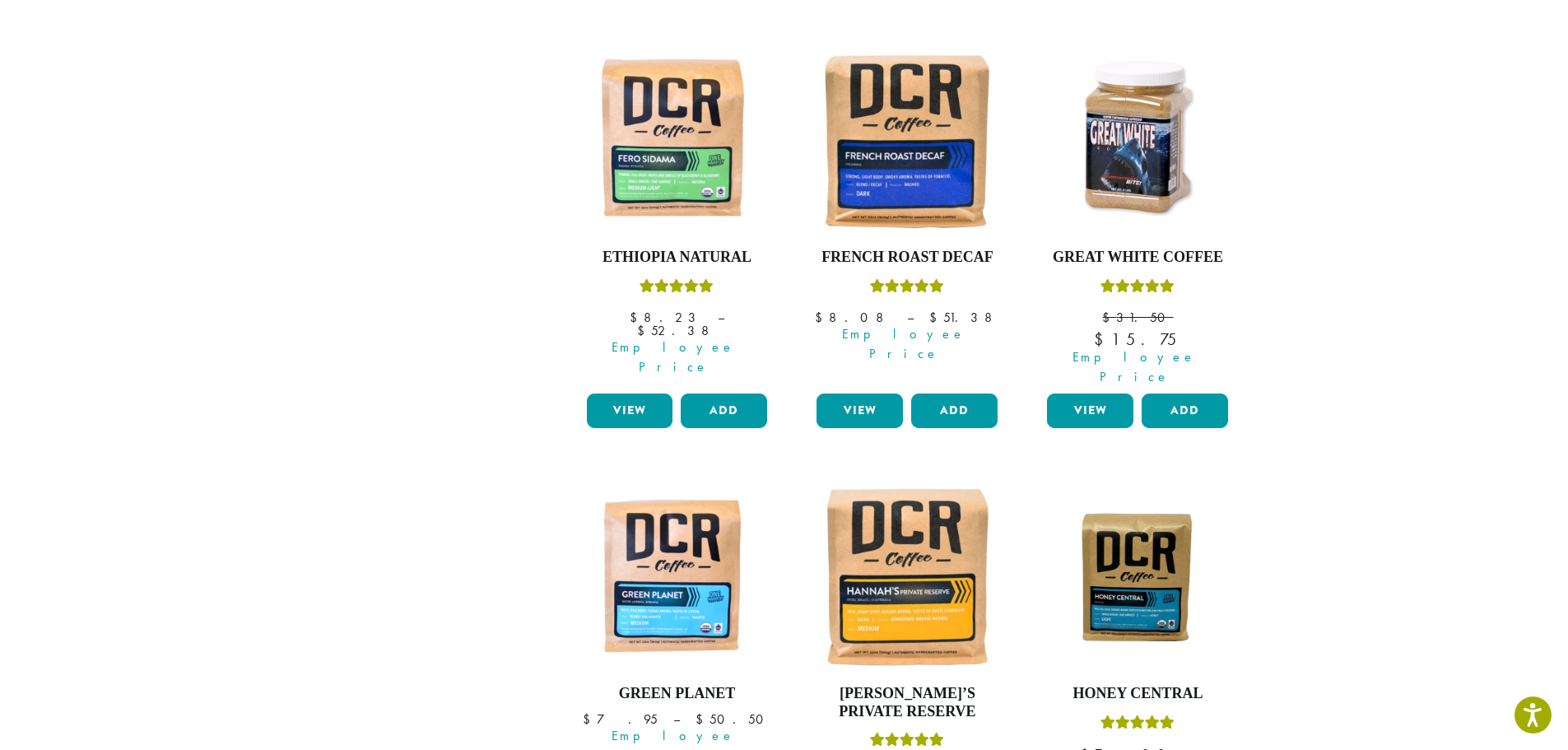
scroll to position [1152, 0]
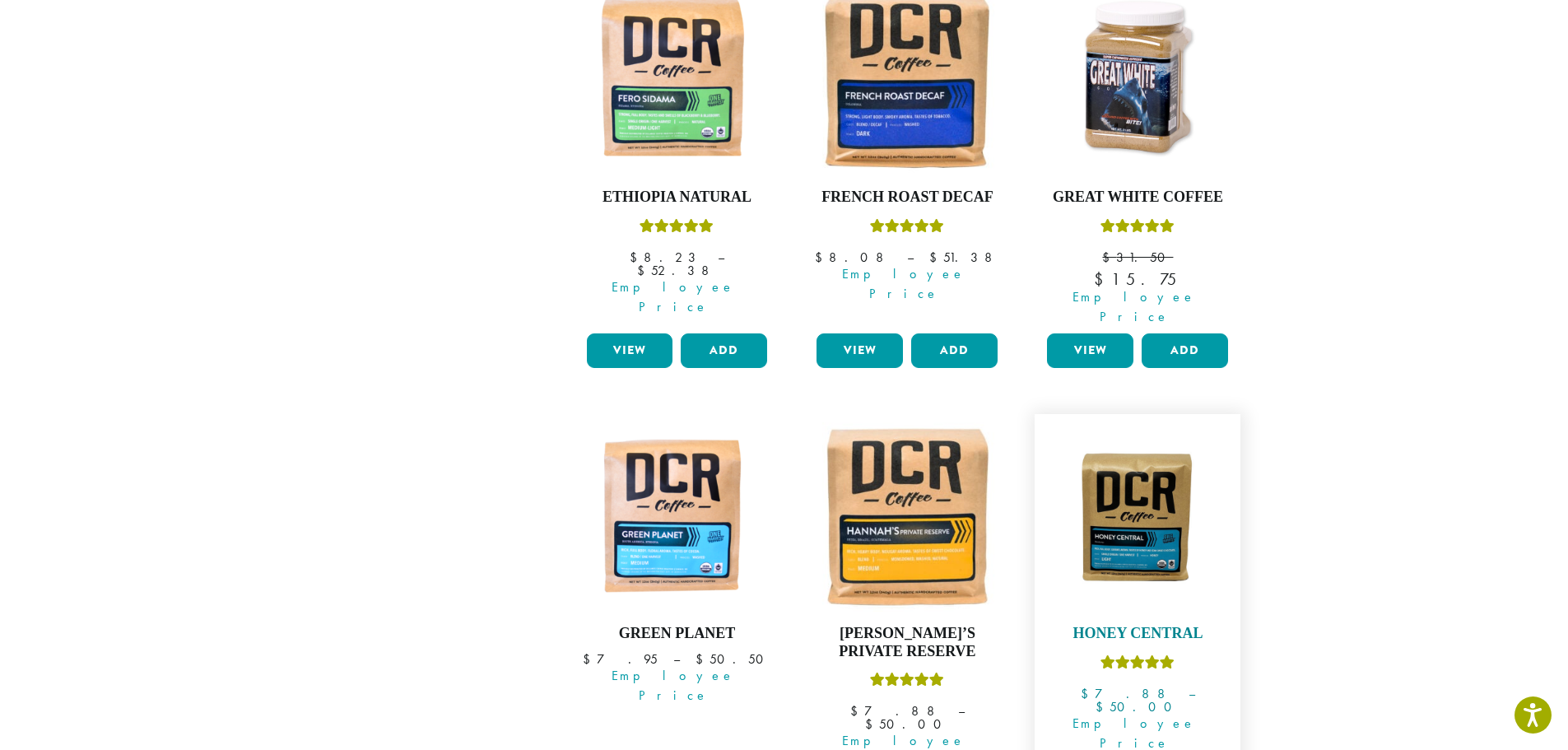
click at [1162, 465] on img at bounding box center [1137, 516] width 189 height 141
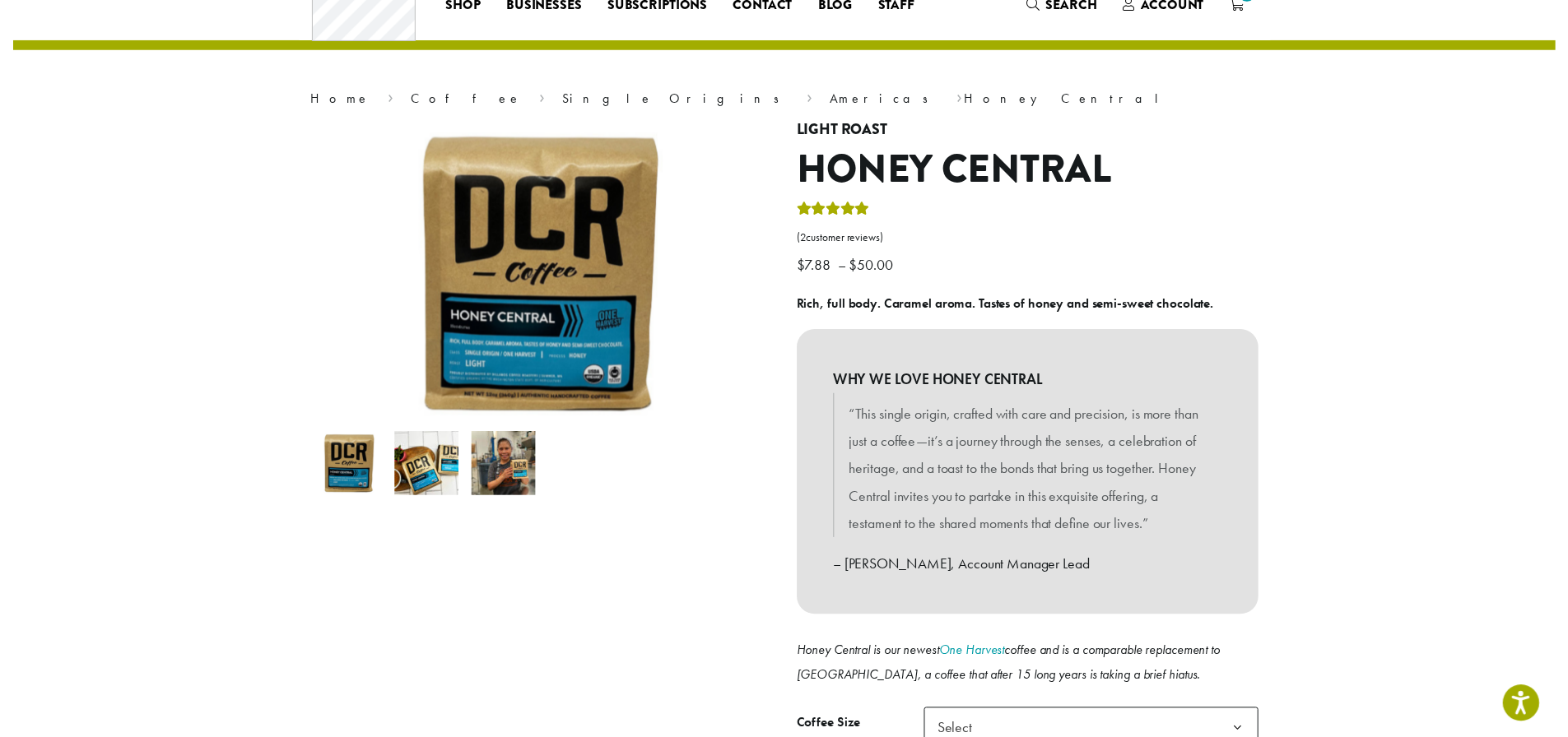
scroll to position [246, 0]
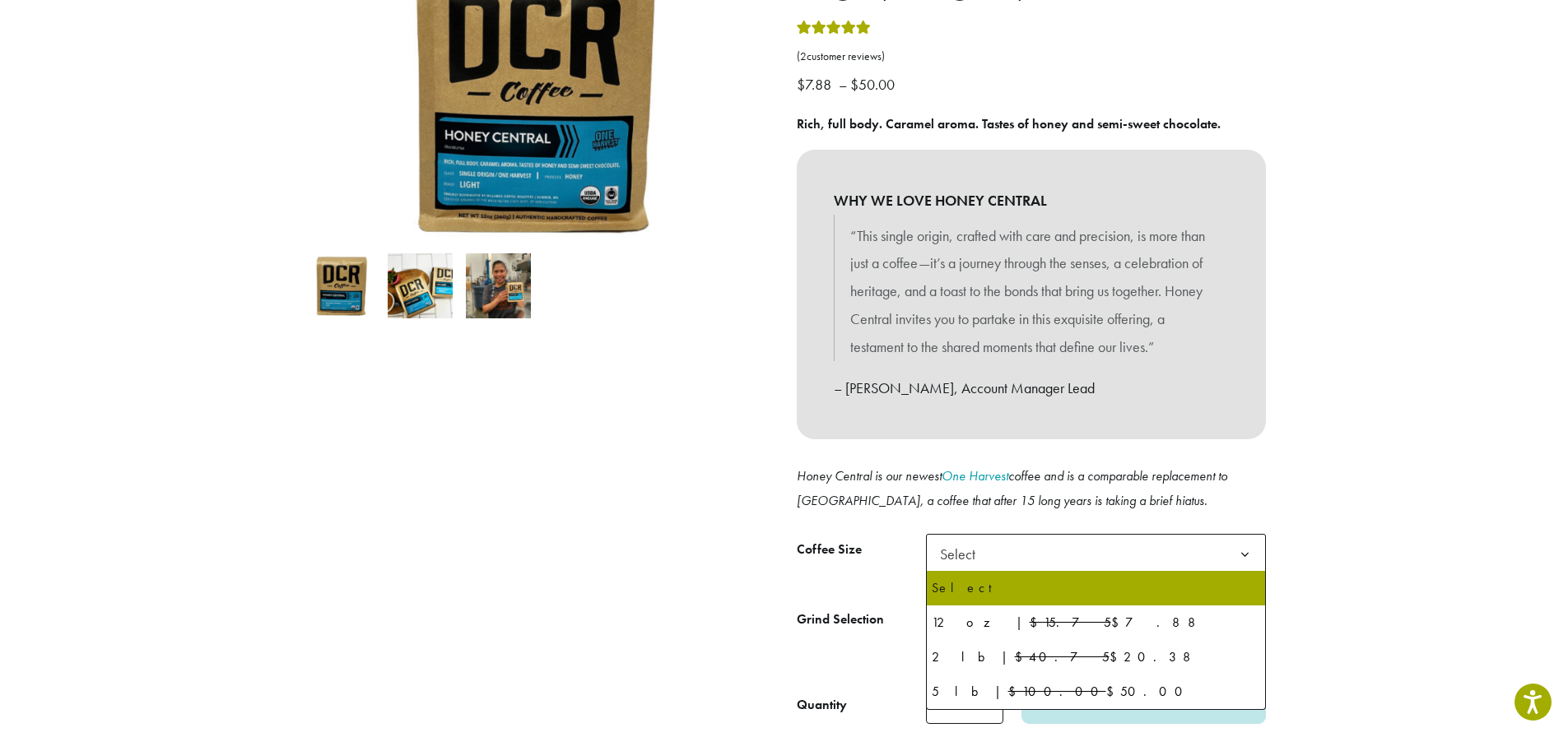
click at [1244, 555] on b at bounding box center [1244, 554] width 40 height 40
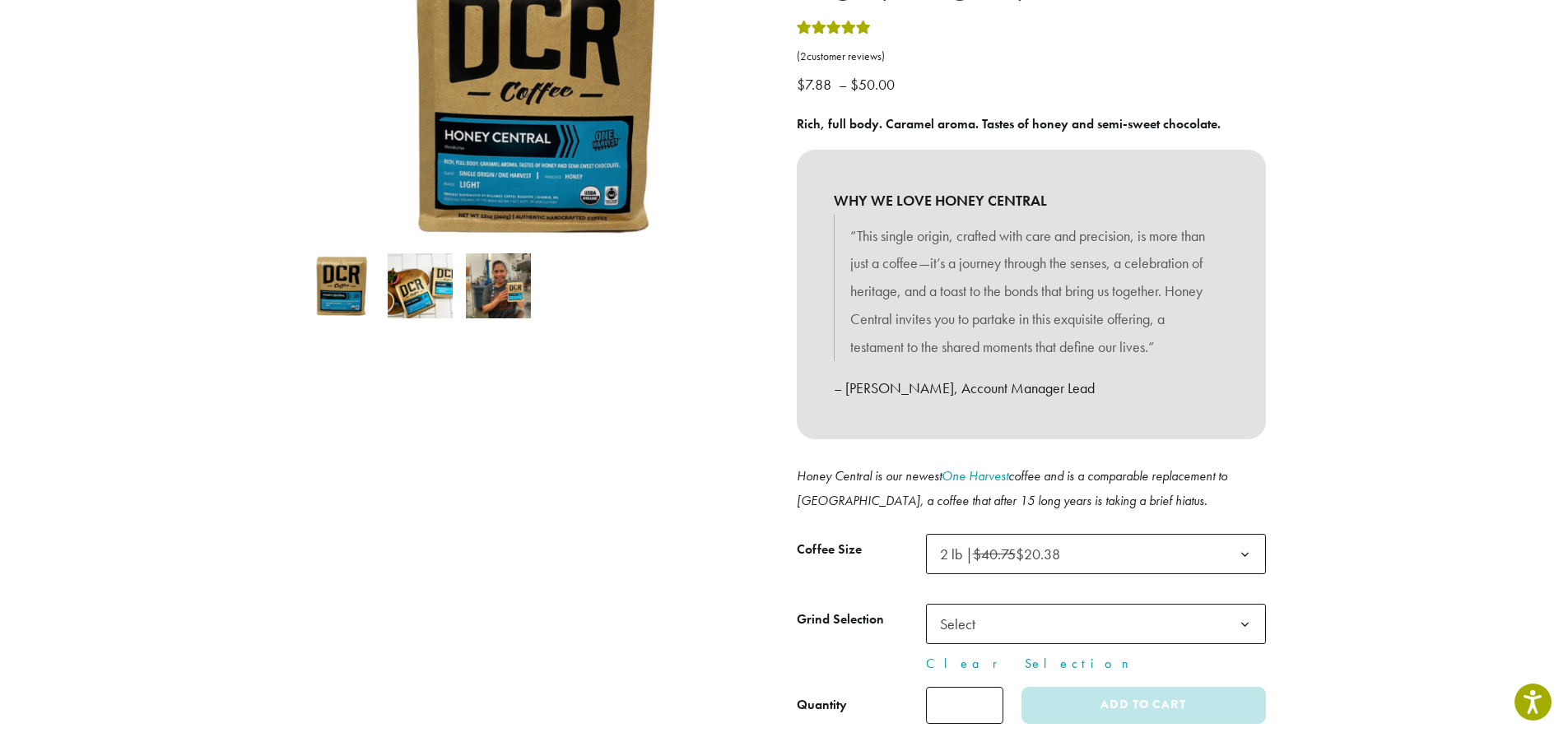
click at [1244, 626] on b at bounding box center [1244, 624] width 40 height 40
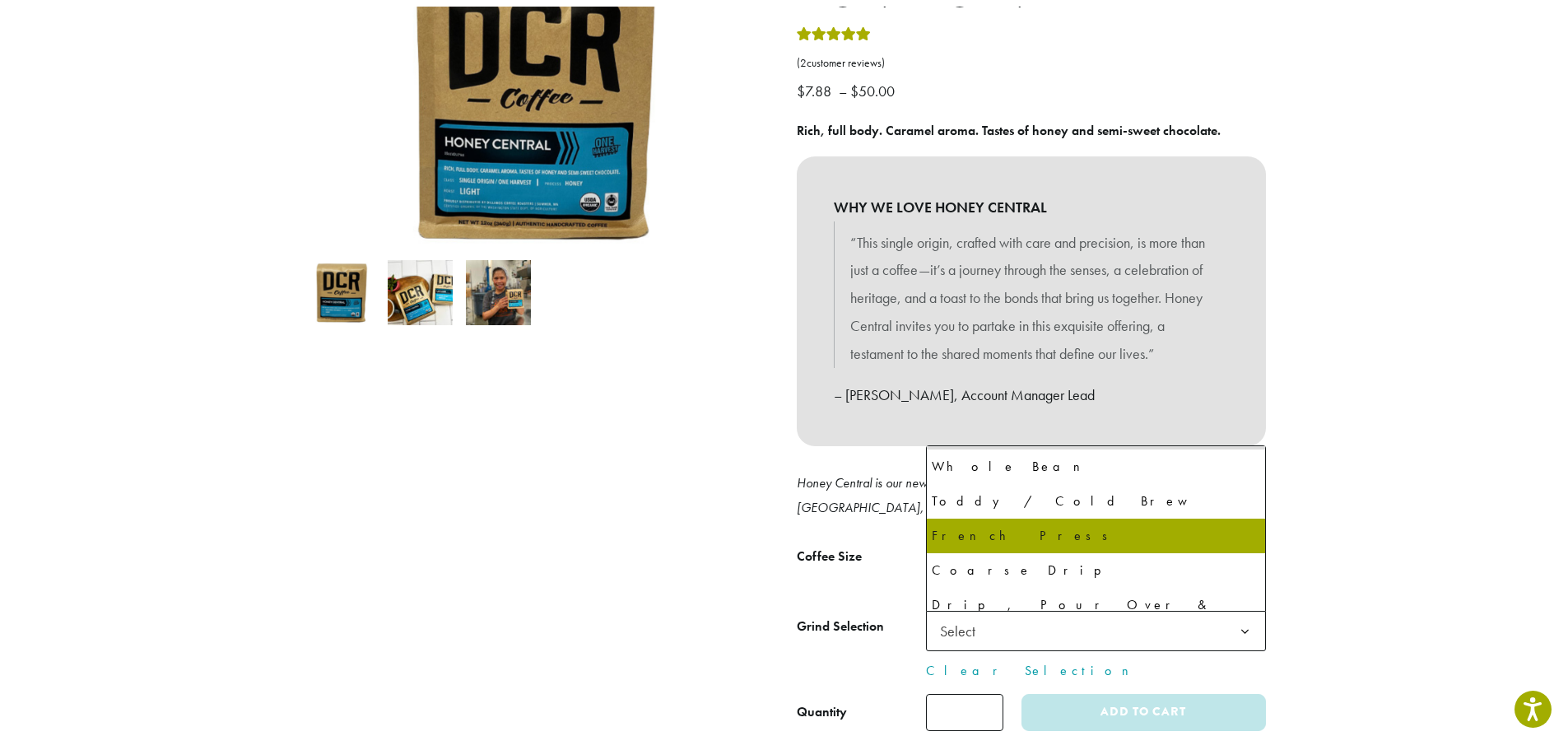
scroll to position [82, 0]
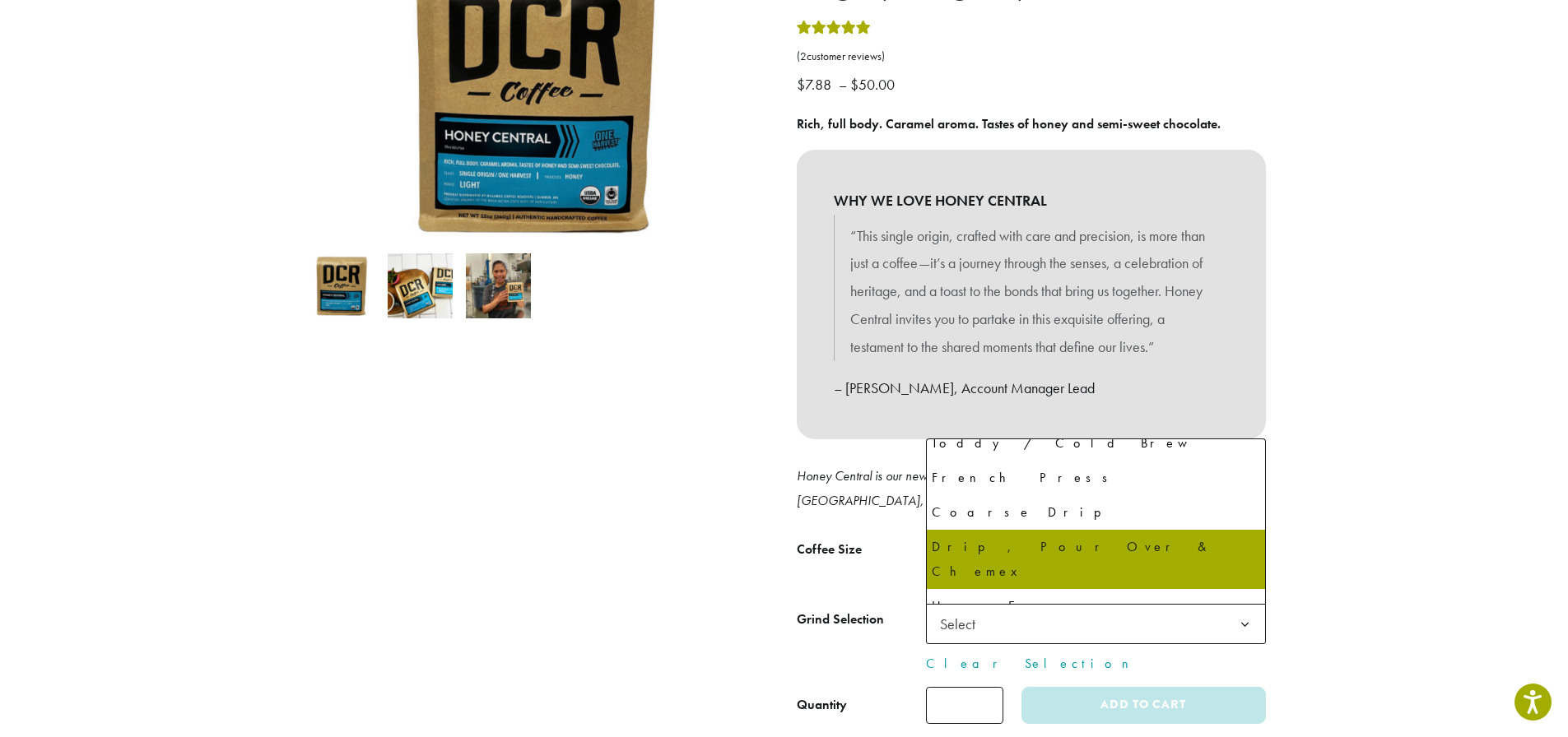
select select "**********"
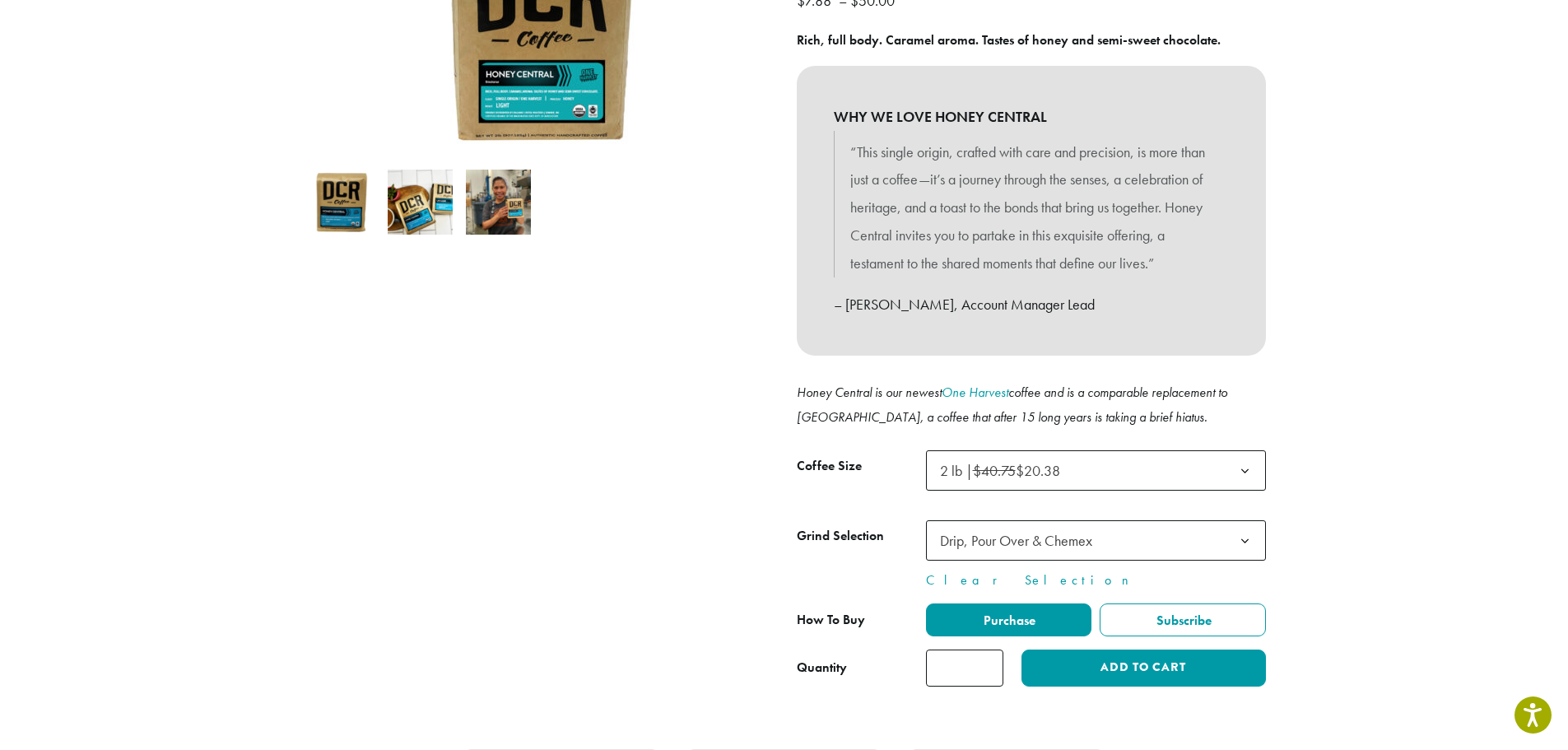
scroll to position [411, 0]
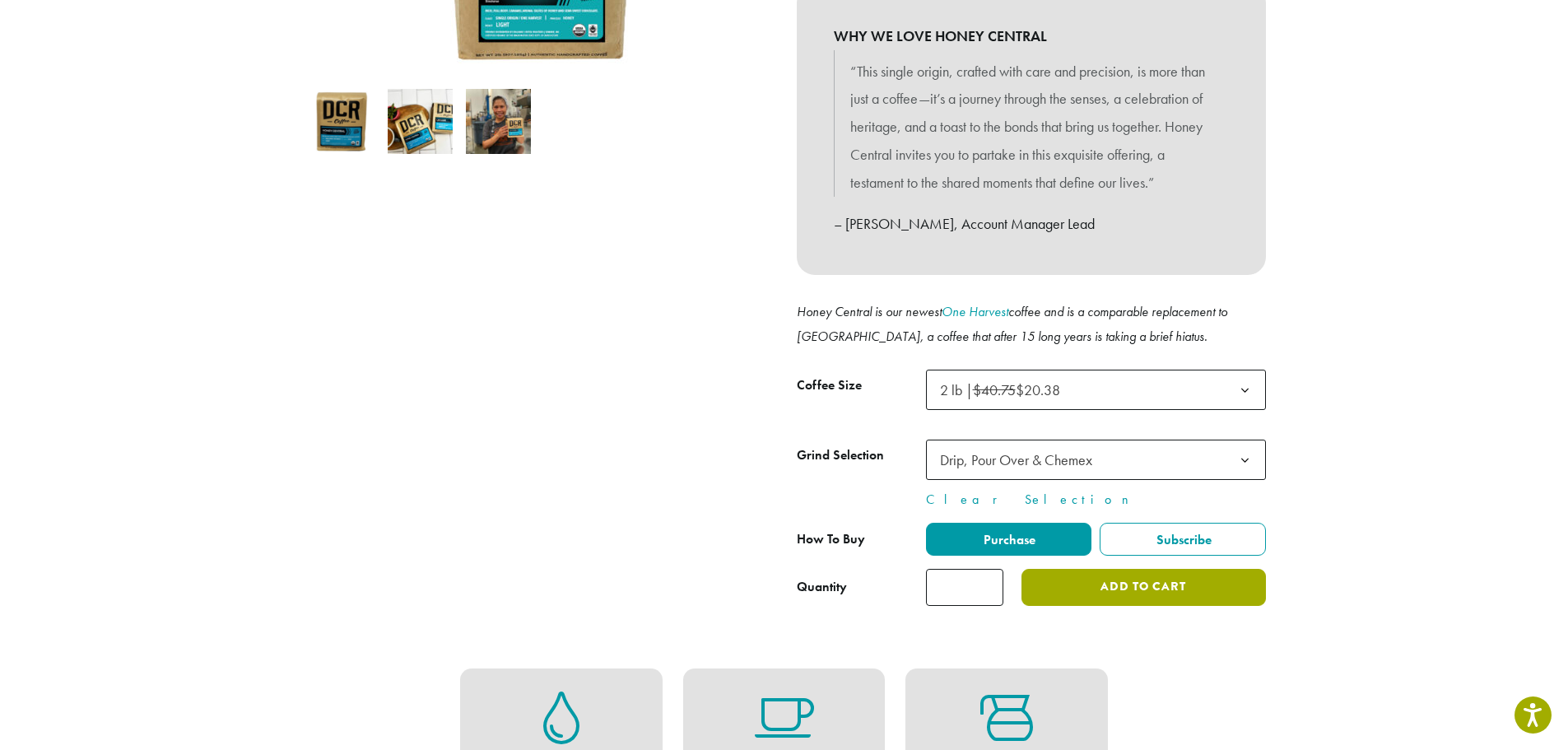
click at [1131, 584] on button "Add to cart" at bounding box center [1143, 587] width 243 height 37
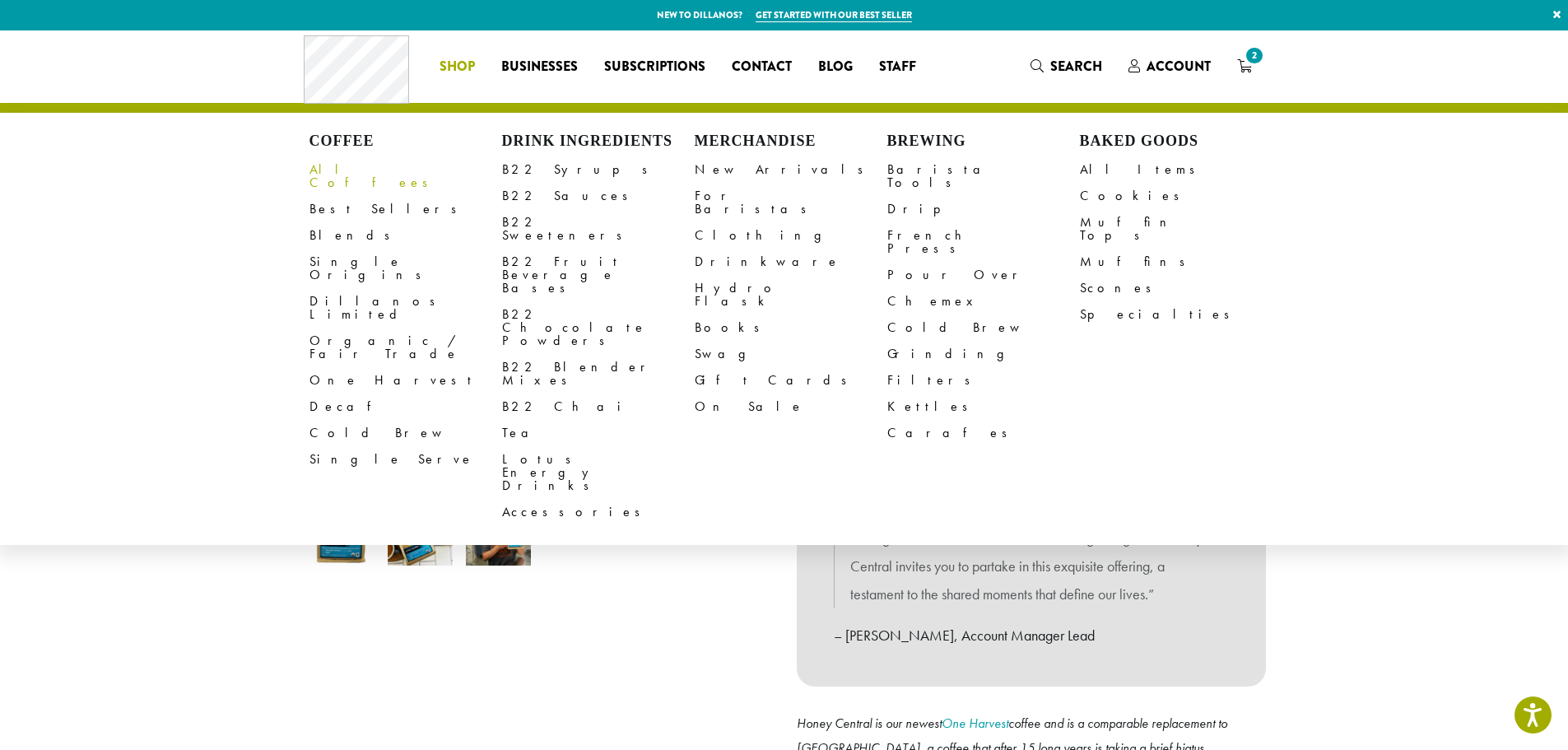
click at [344, 168] on link "All Coffees" at bounding box center [406, 176] width 192 height 39
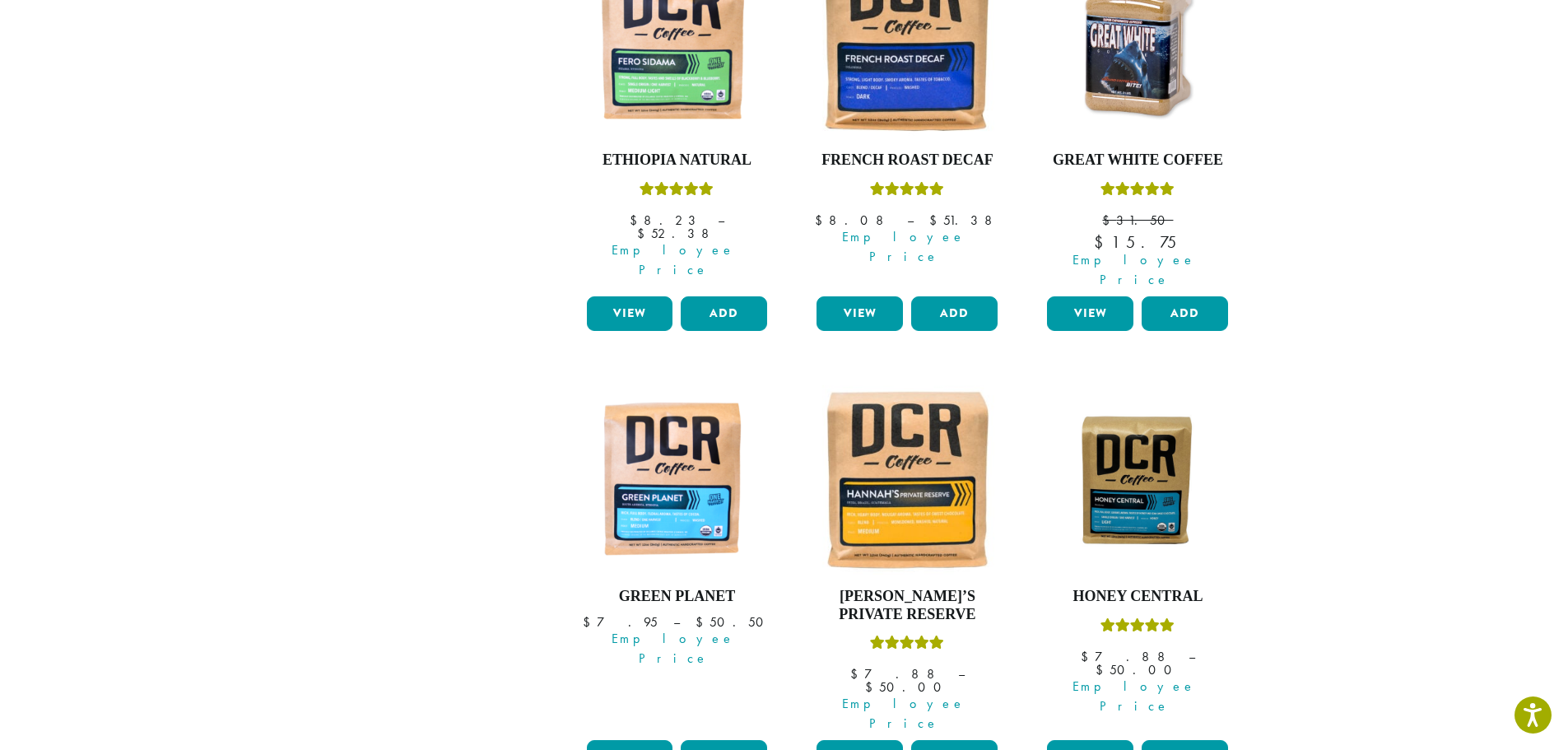
scroll to position [1234, 0]
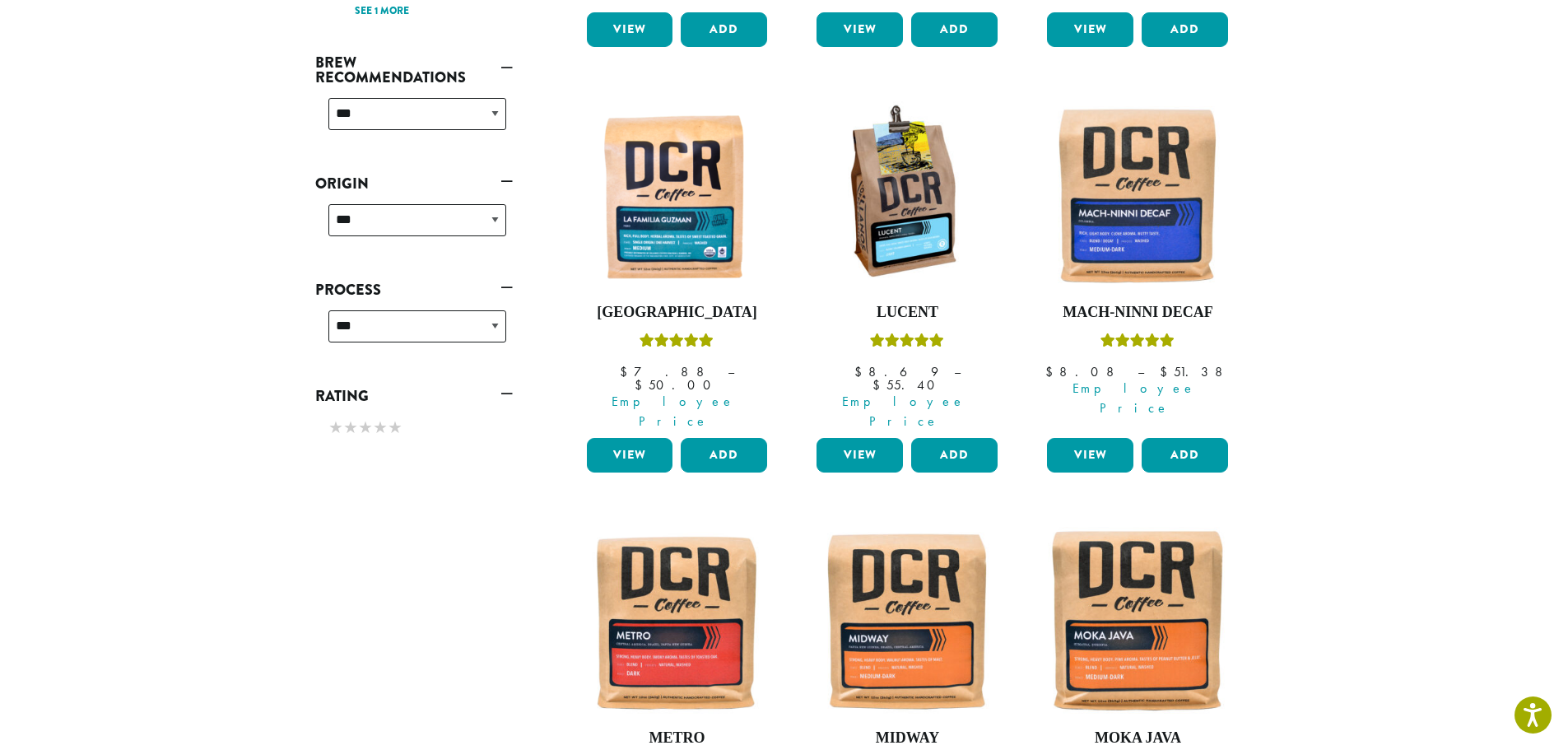
scroll to position [101, 0]
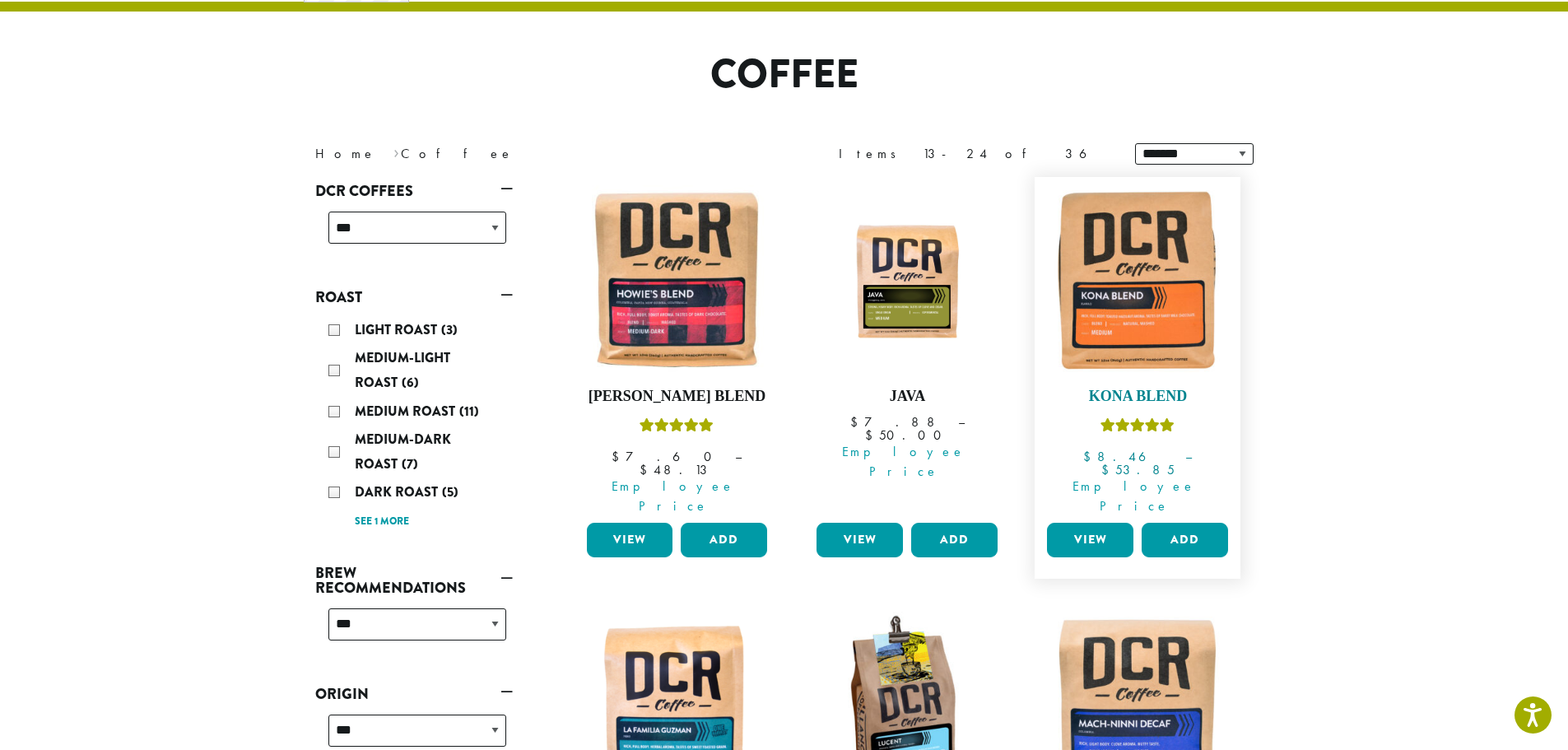
click at [1125, 310] on img at bounding box center [1137, 280] width 189 height 189
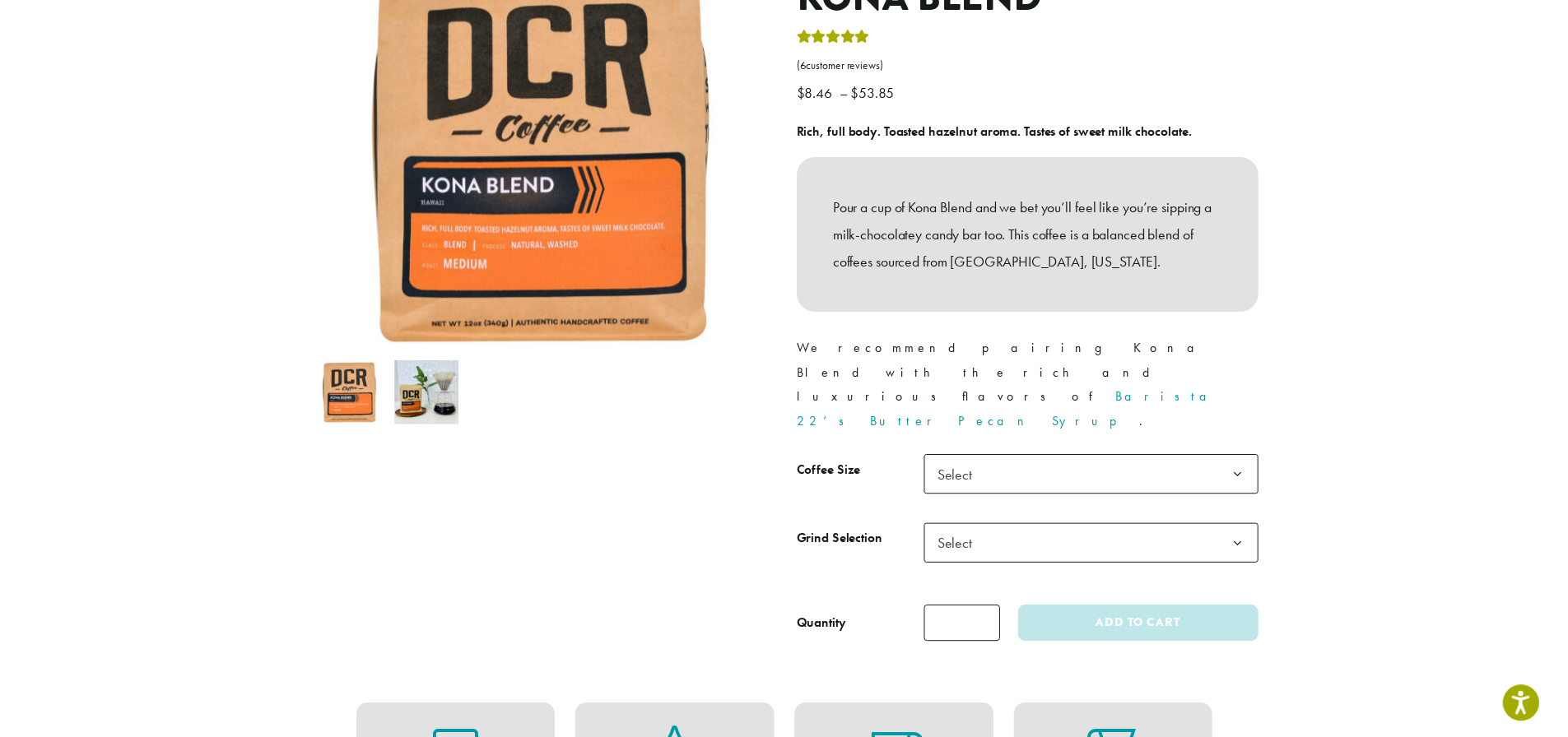
scroll to position [246, 0]
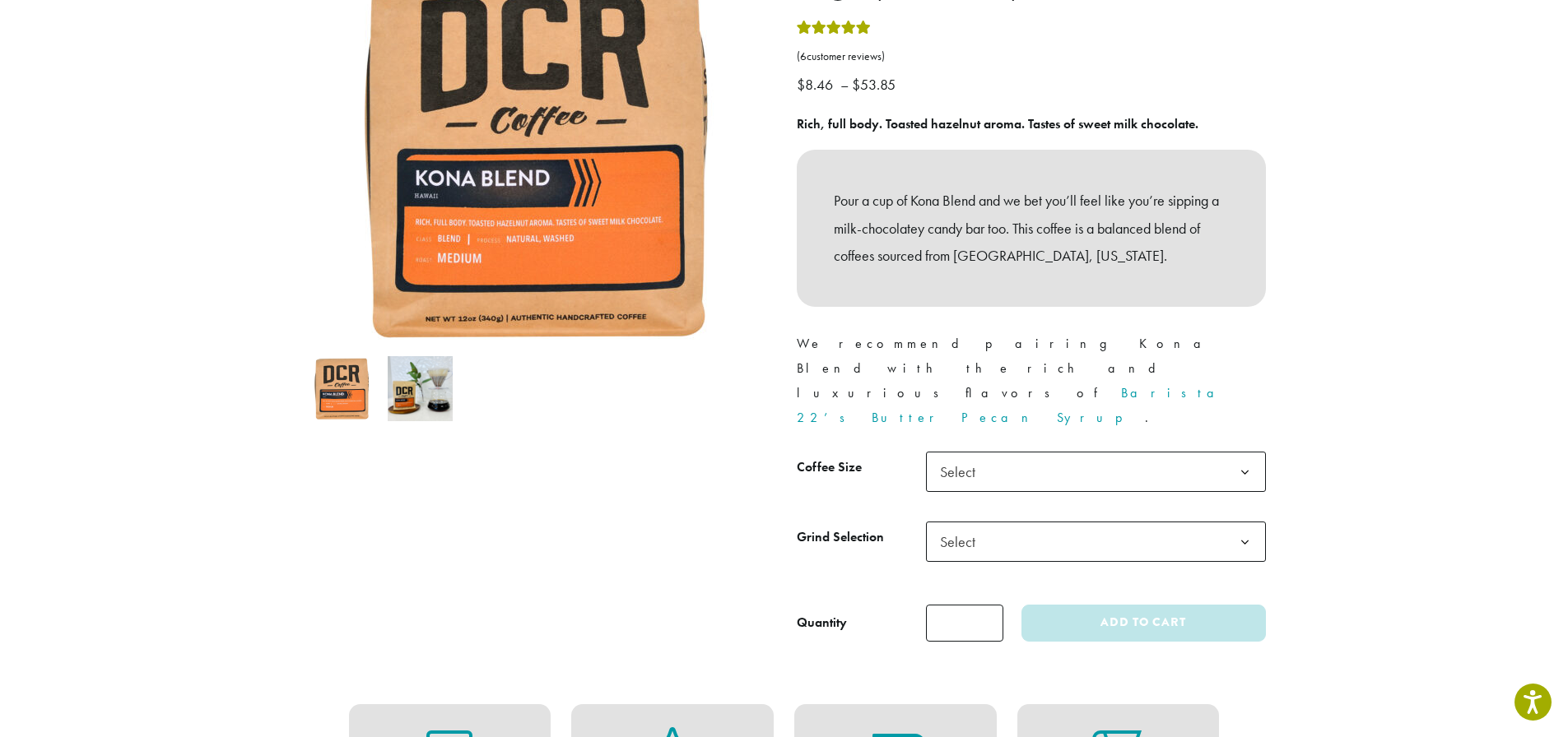
click at [1244, 452] on b at bounding box center [1244, 472] width 40 height 40
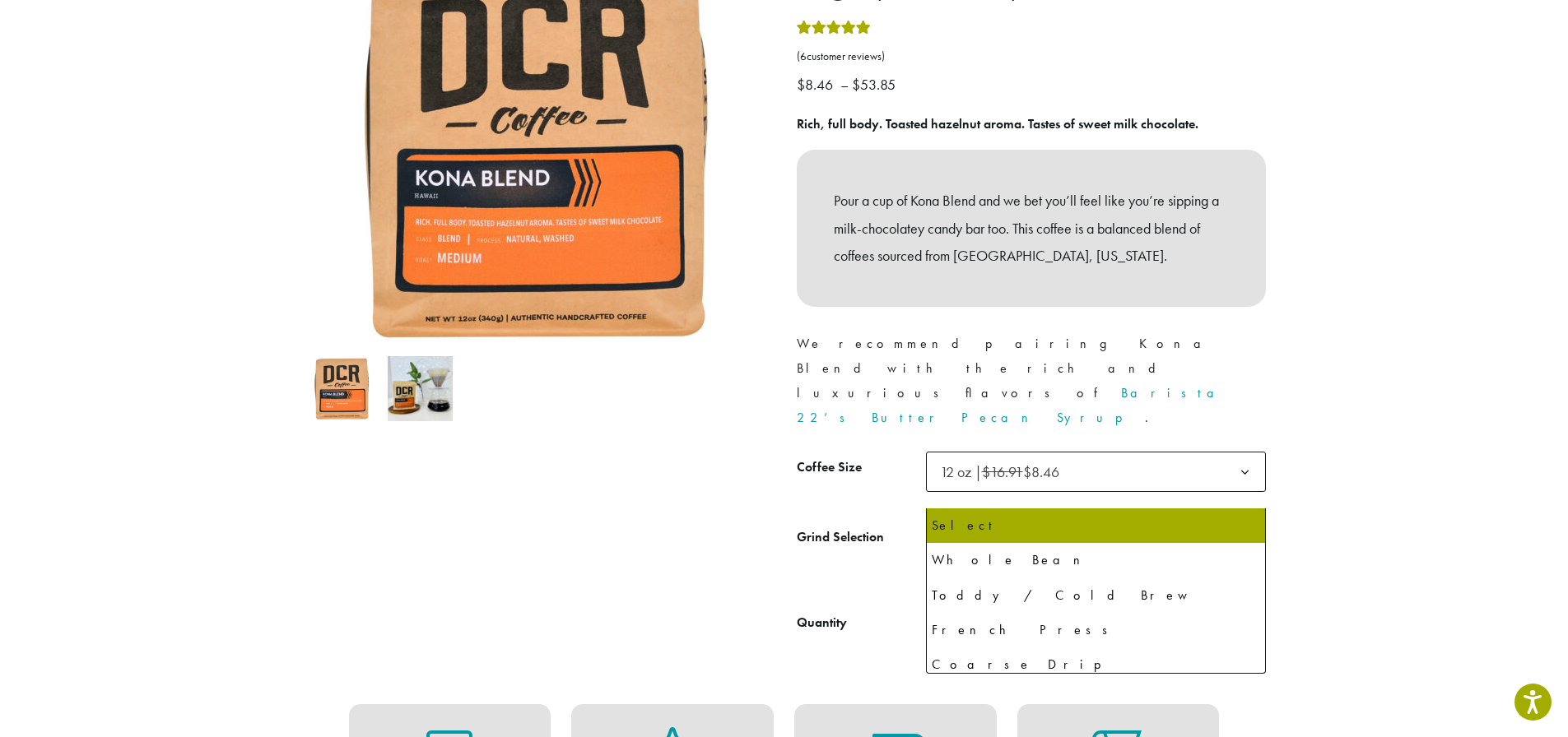
click at [1206, 521] on span "Select" at bounding box center [1096, 541] width 340 height 40
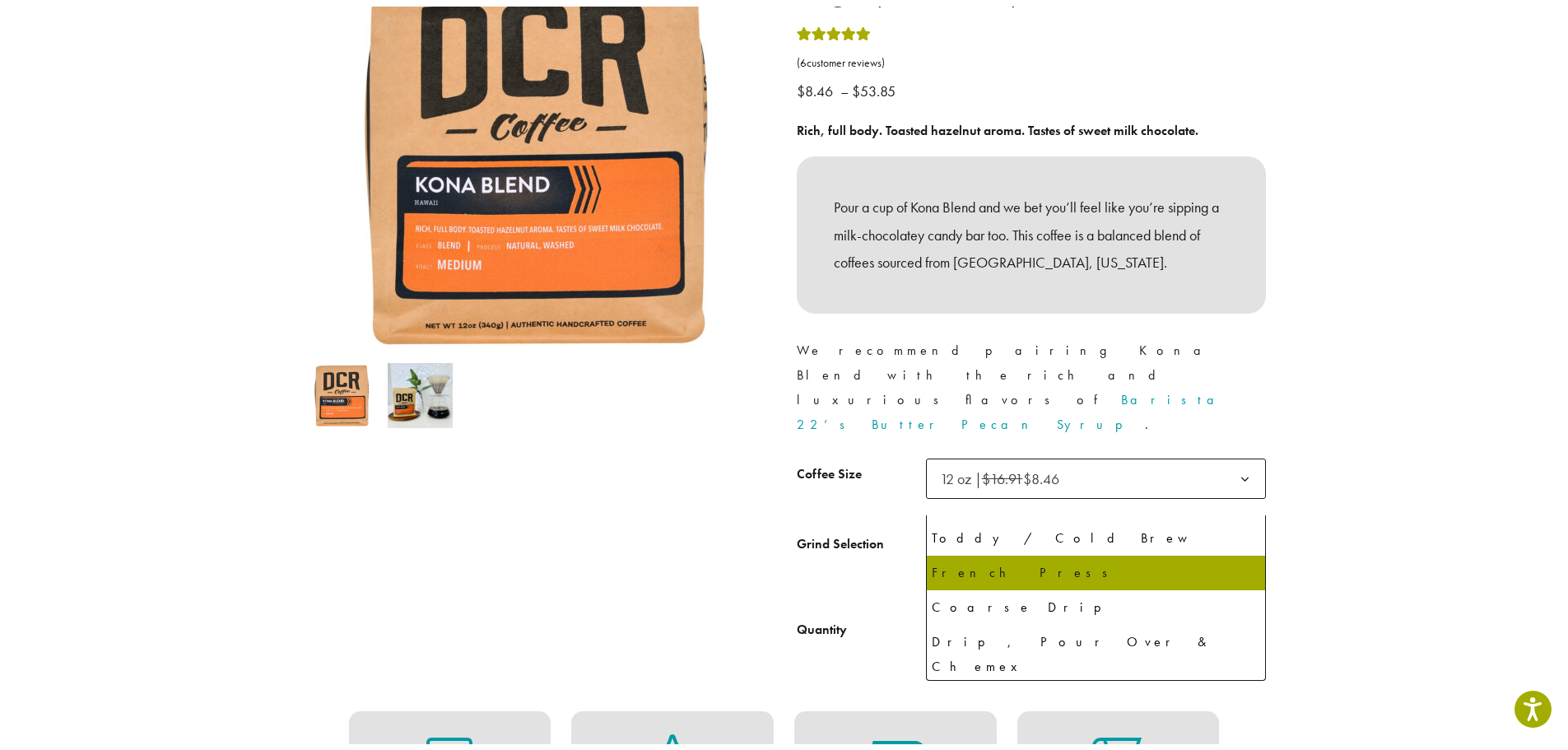
scroll to position [113, 0]
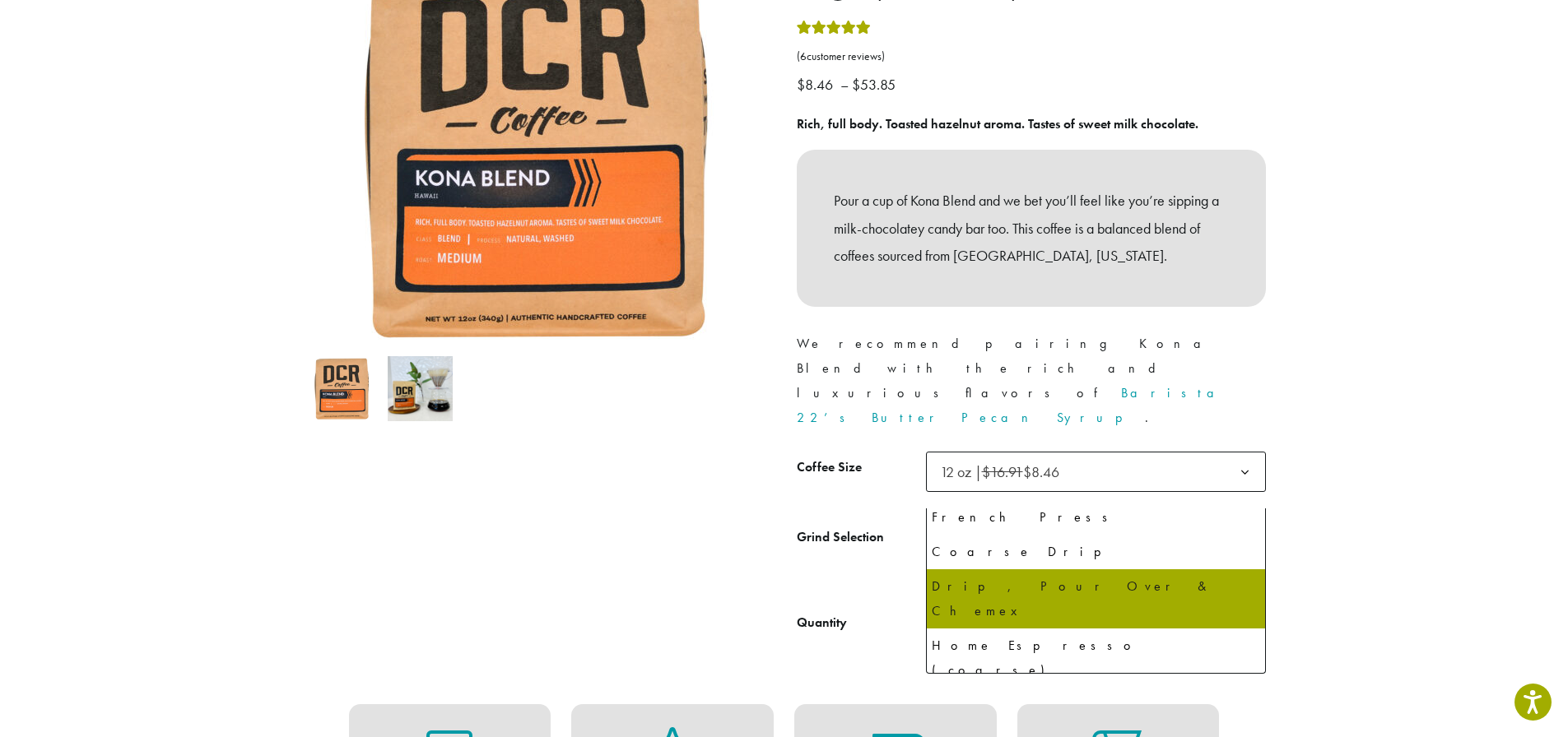
select select "*********"
select select "**********"
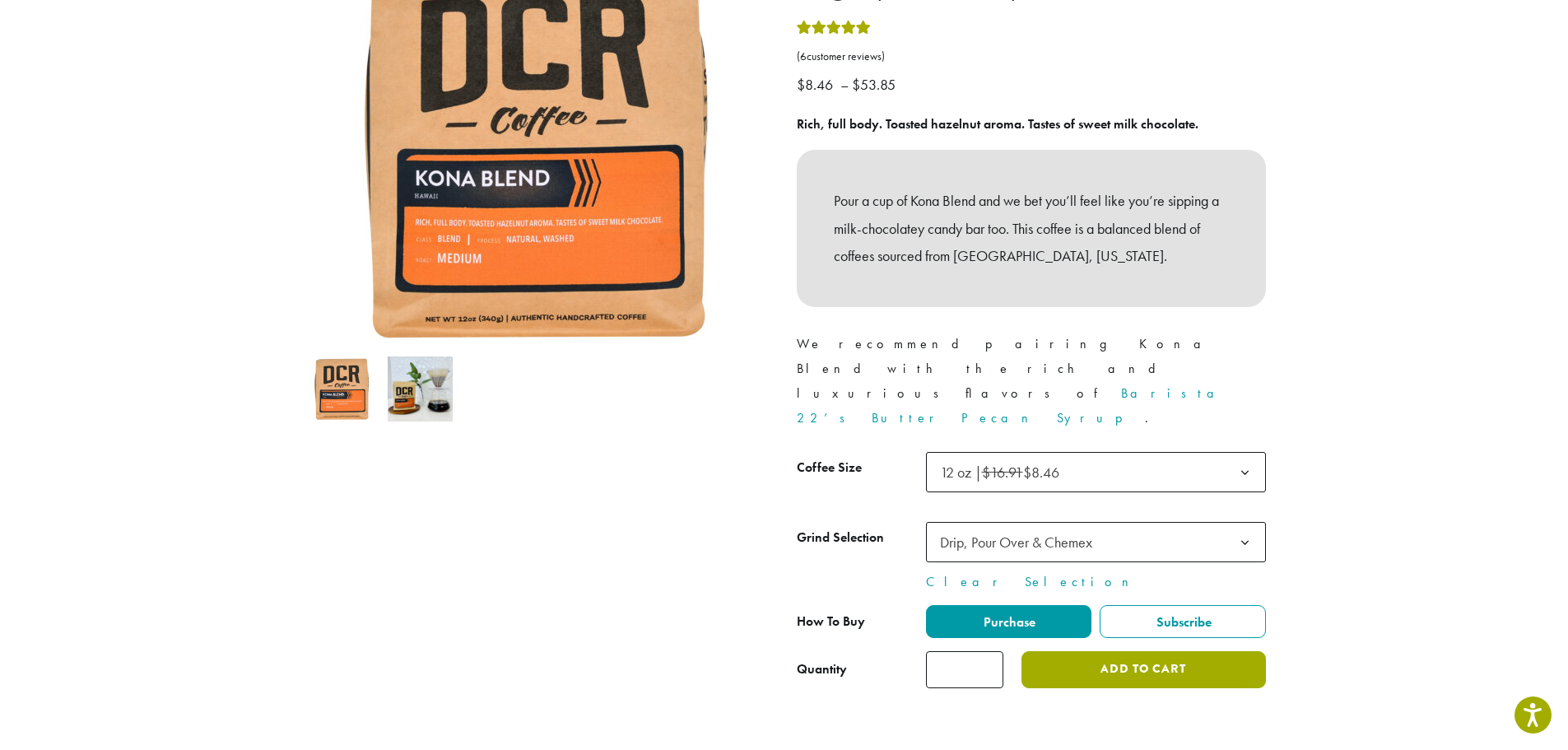
click at [1127, 651] on button "Add to cart" at bounding box center [1143, 670] width 243 height 37
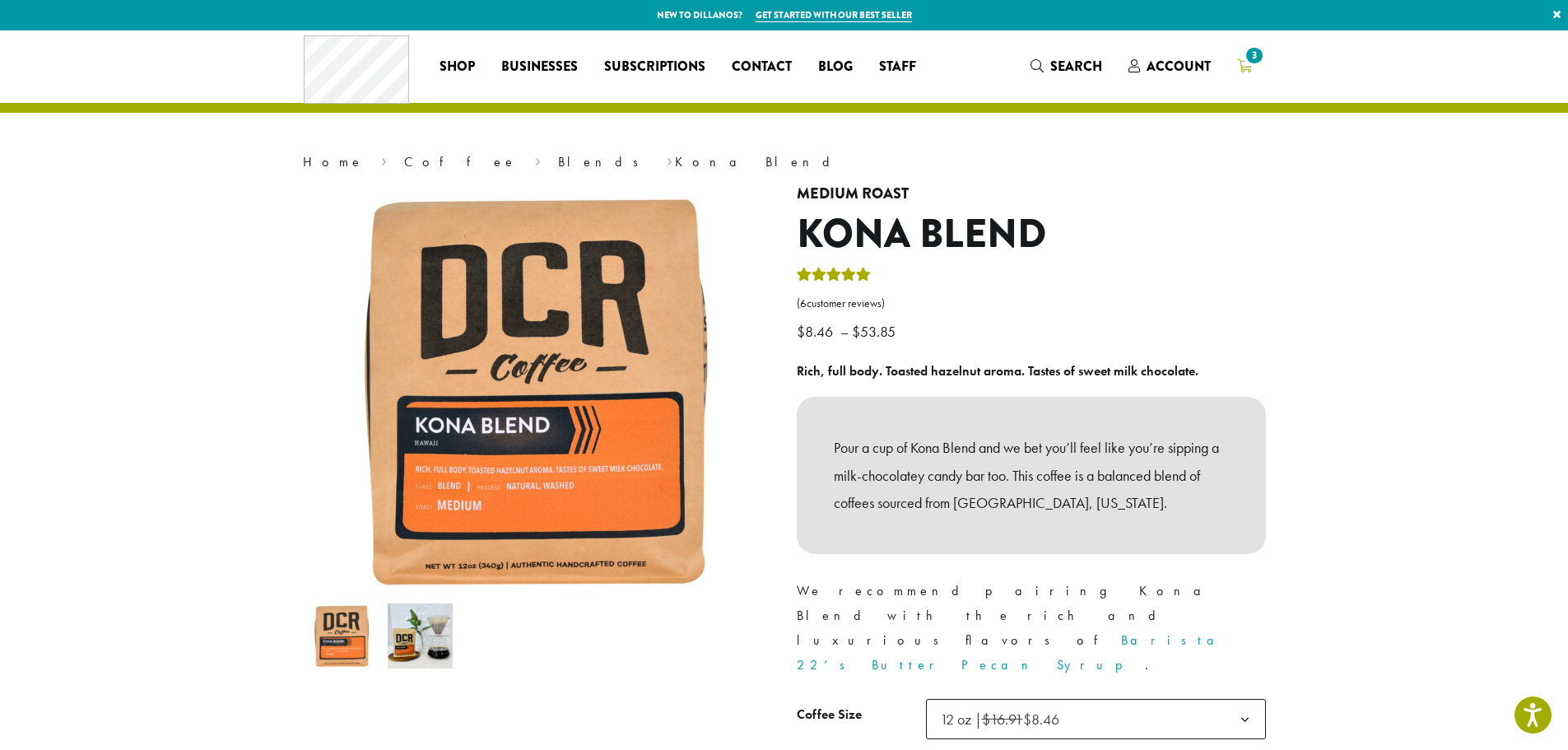
click at [1249, 59] on span "3" at bounding box center [1254, 55] width 23 height 23
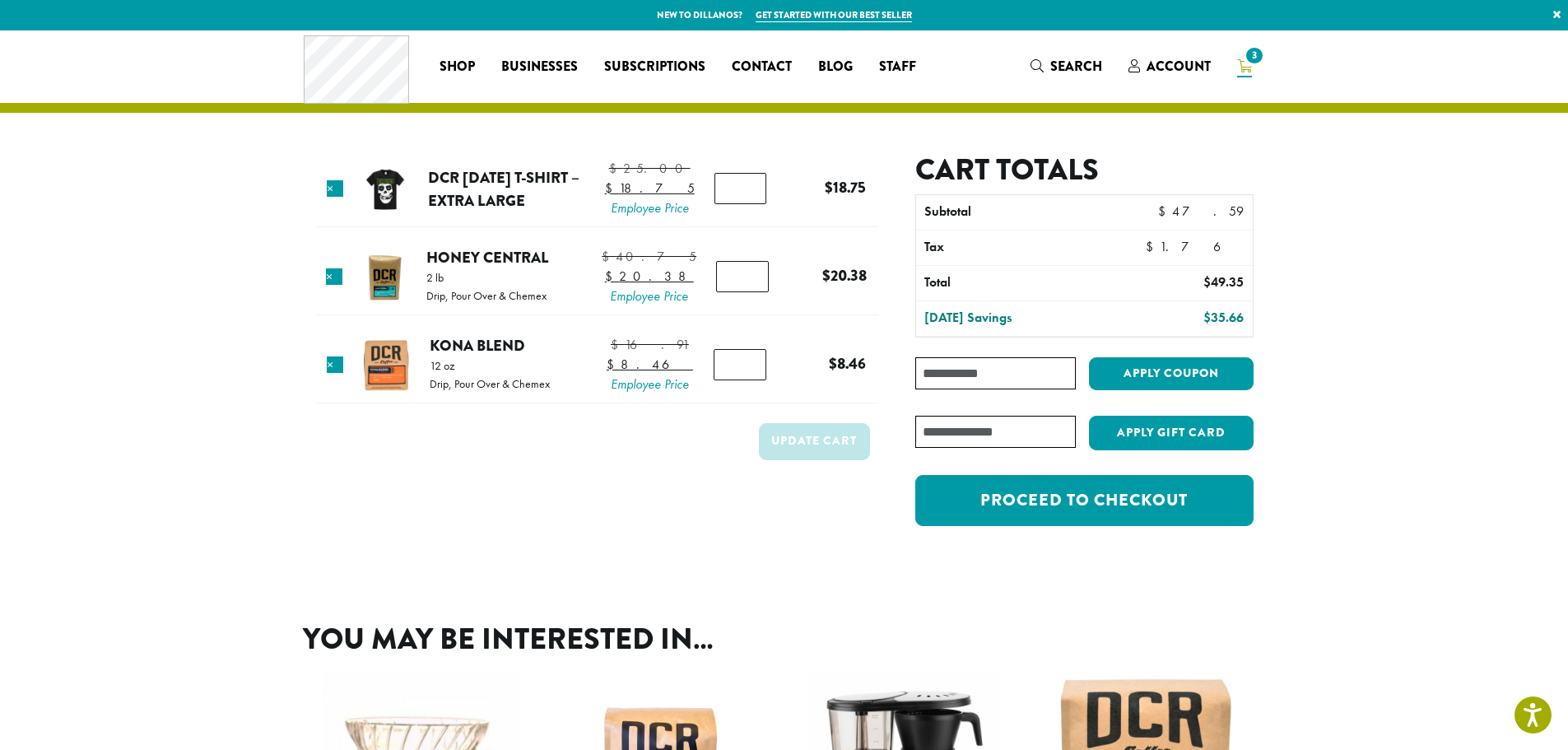
click at [1014, 376] on input "Coupon:" at bounding box center [995, 373] width 160 height 32
type input "**********"
click at [1200, 371] on button "Apply coupon" at bounding box center [1171, 374] width 165 height 33
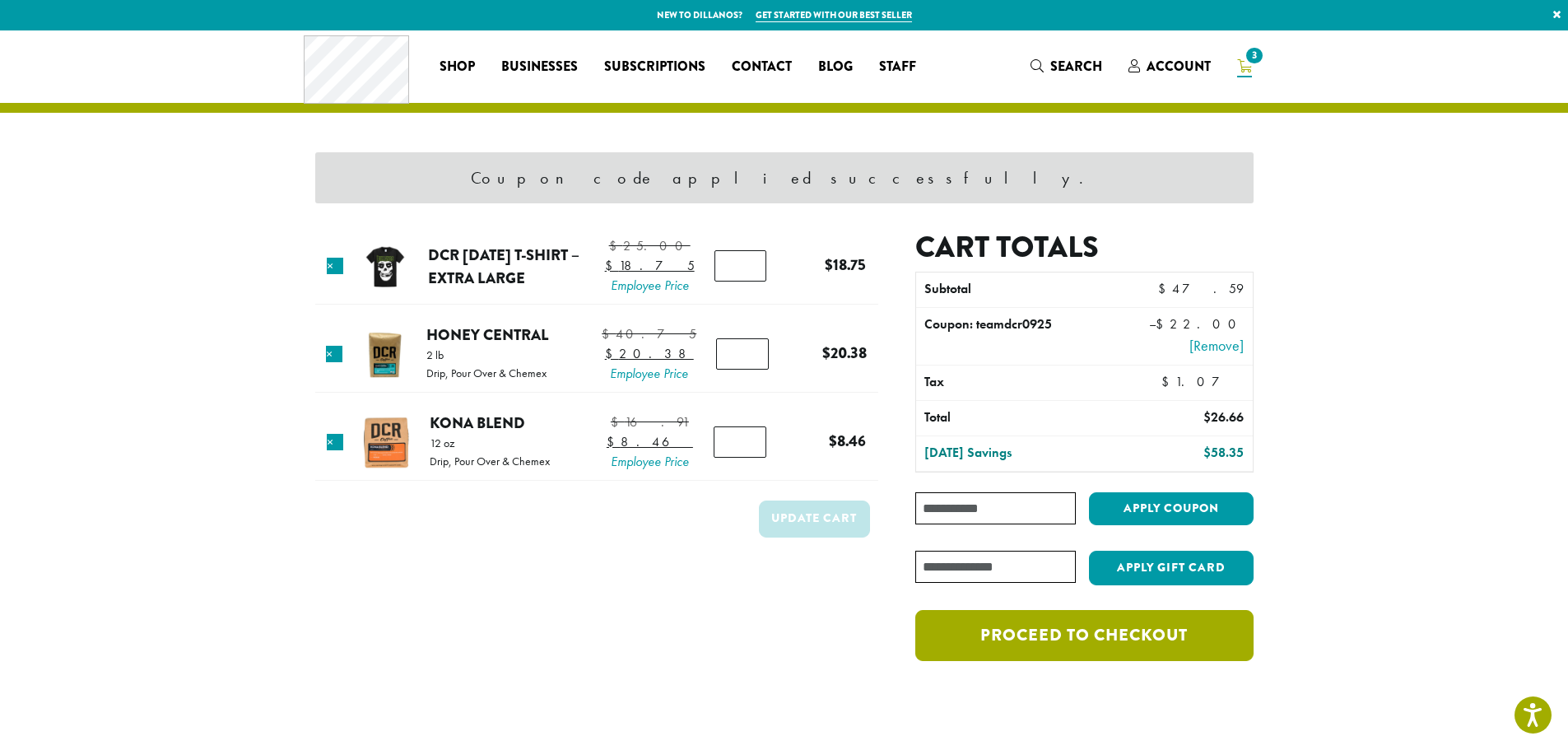
click at [1102, 637] on link "Proceed to checkout" at bounding box center [1084, 635] width 338 height 51
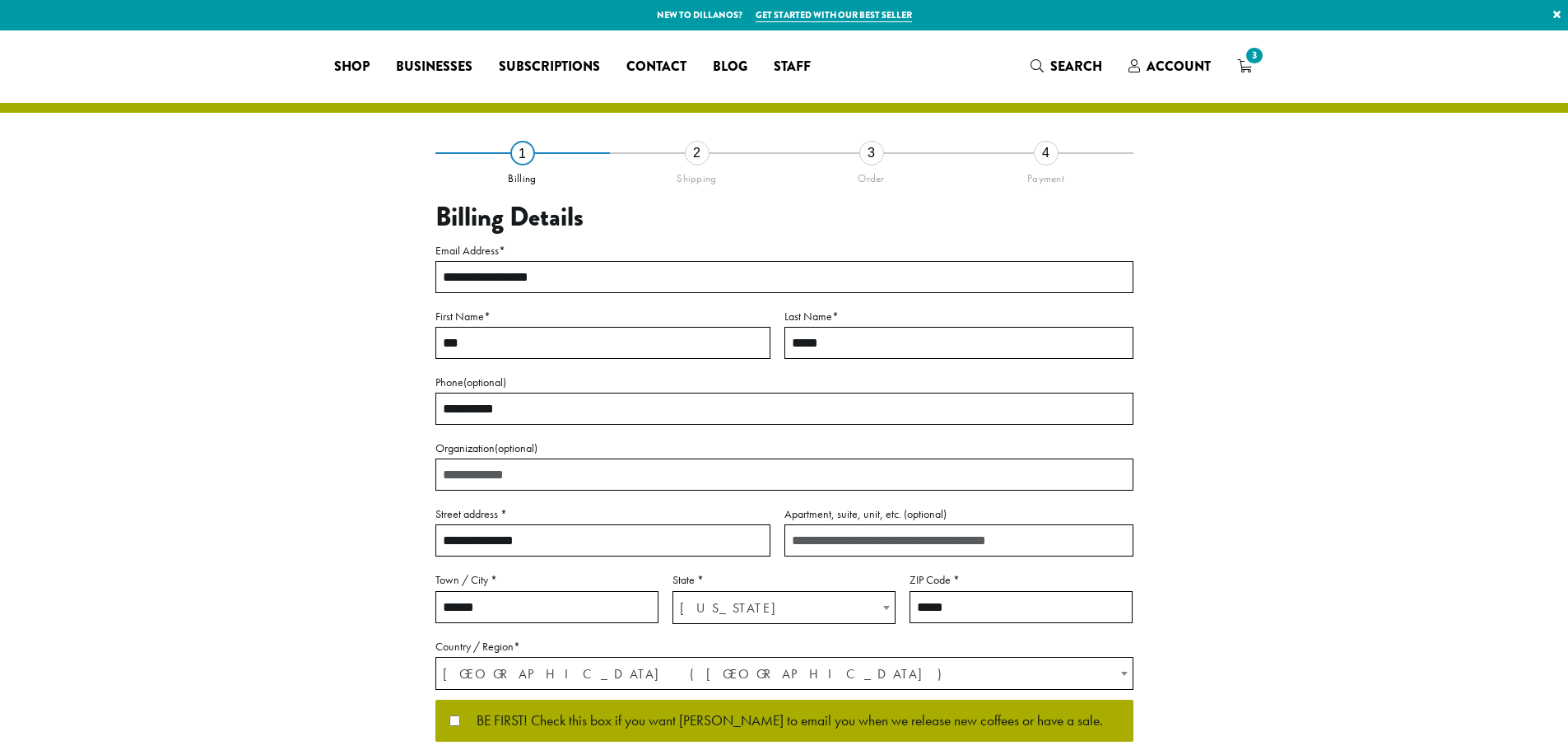
select select "**"
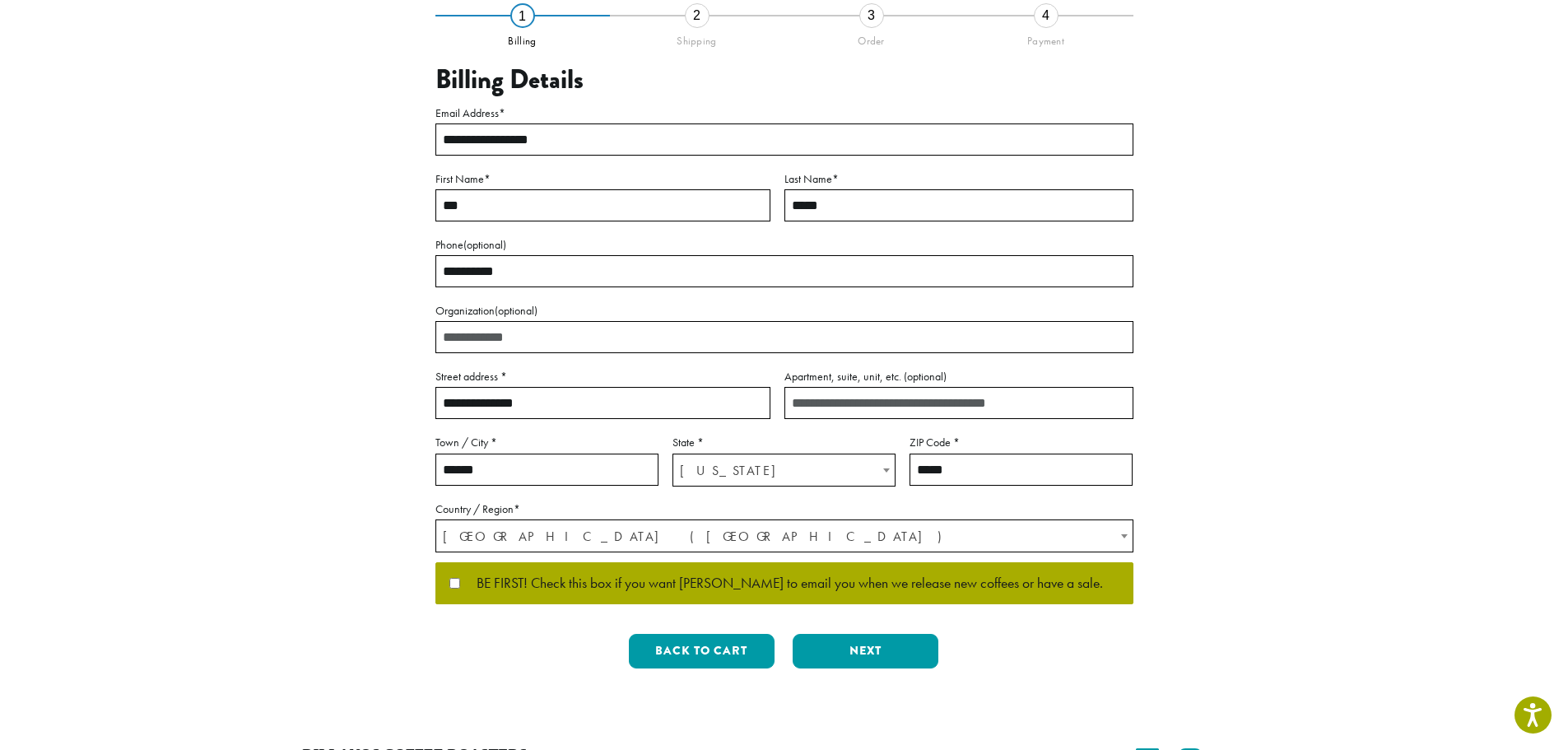
scroll to position [165, 0]
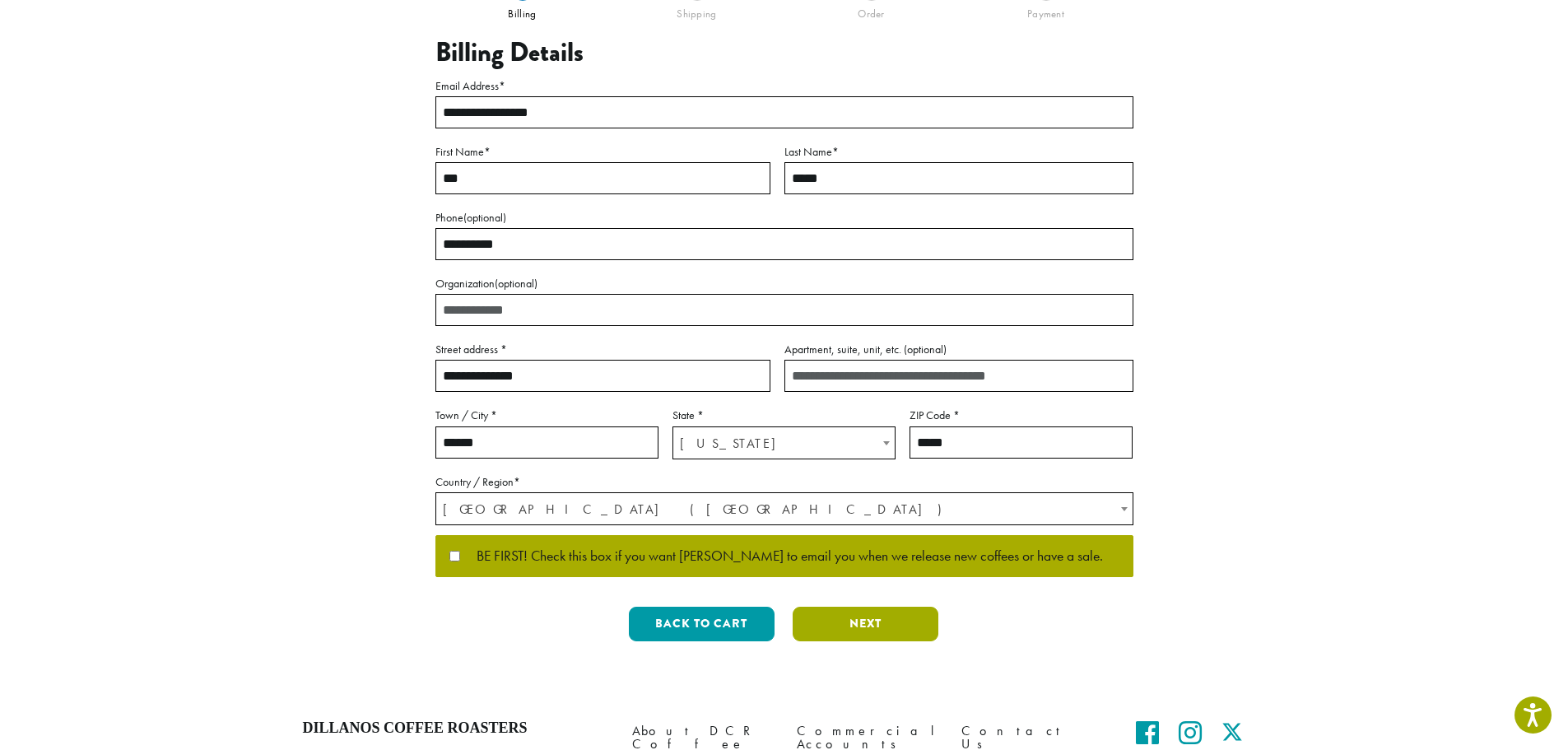
click at [870, 628] on button "Next" at bounding box center [865, 623] width 145 height 34
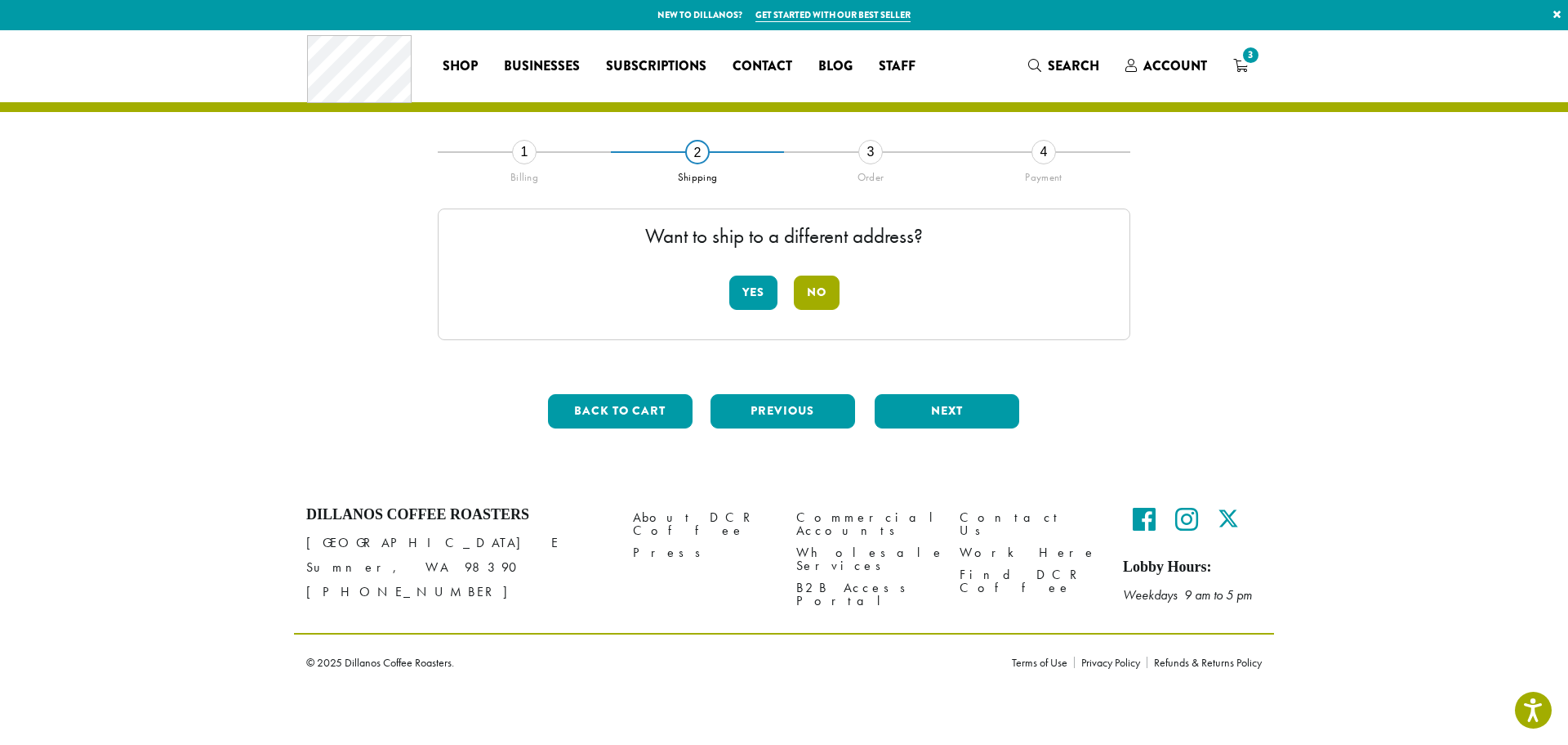
click at [824, 293] on button "No" at bounding box center [817, 292] width 46 height 34
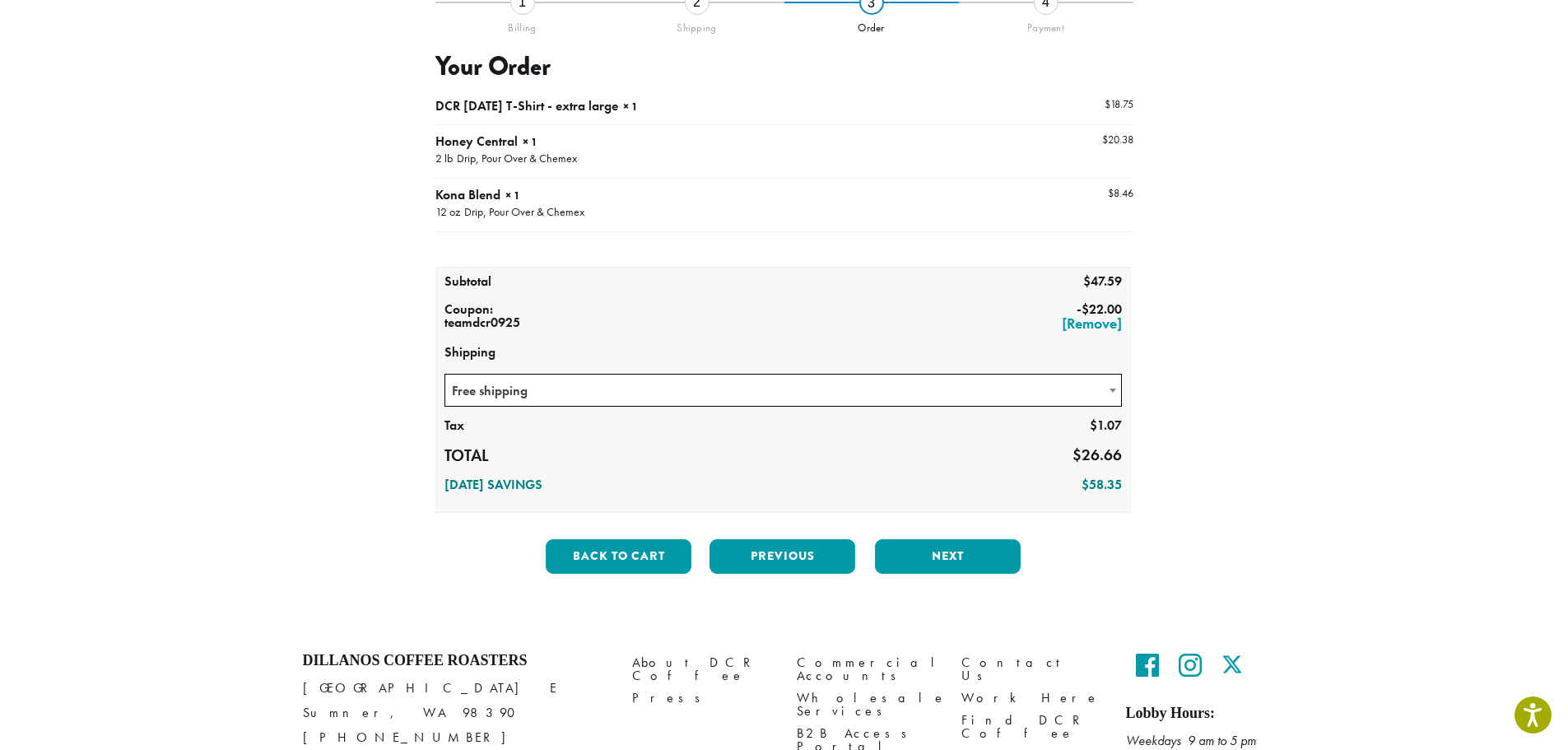
scroll to position [165, 0]
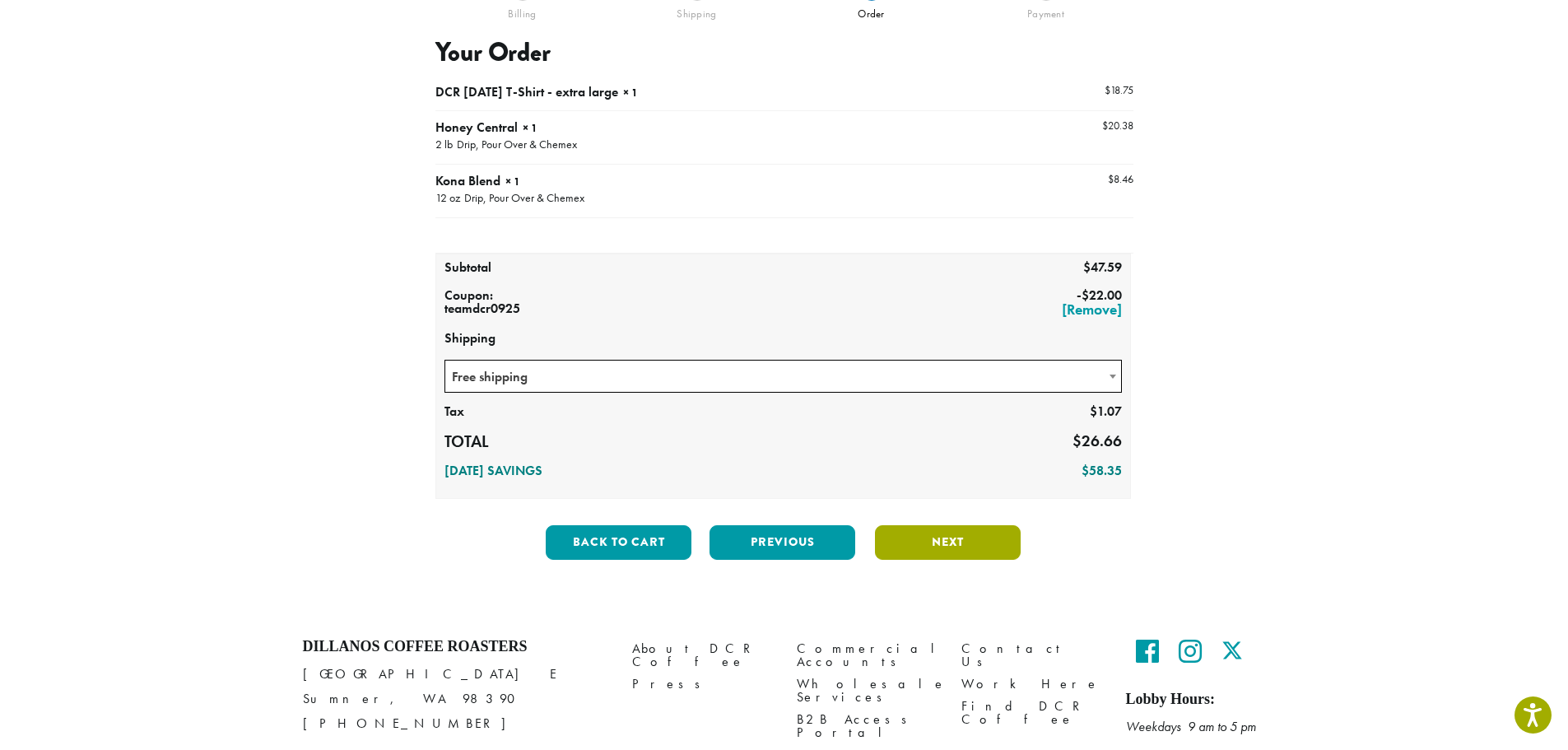
click at [929, 543] on button "Next" at bounding box center [947, 542] width 145 height 34
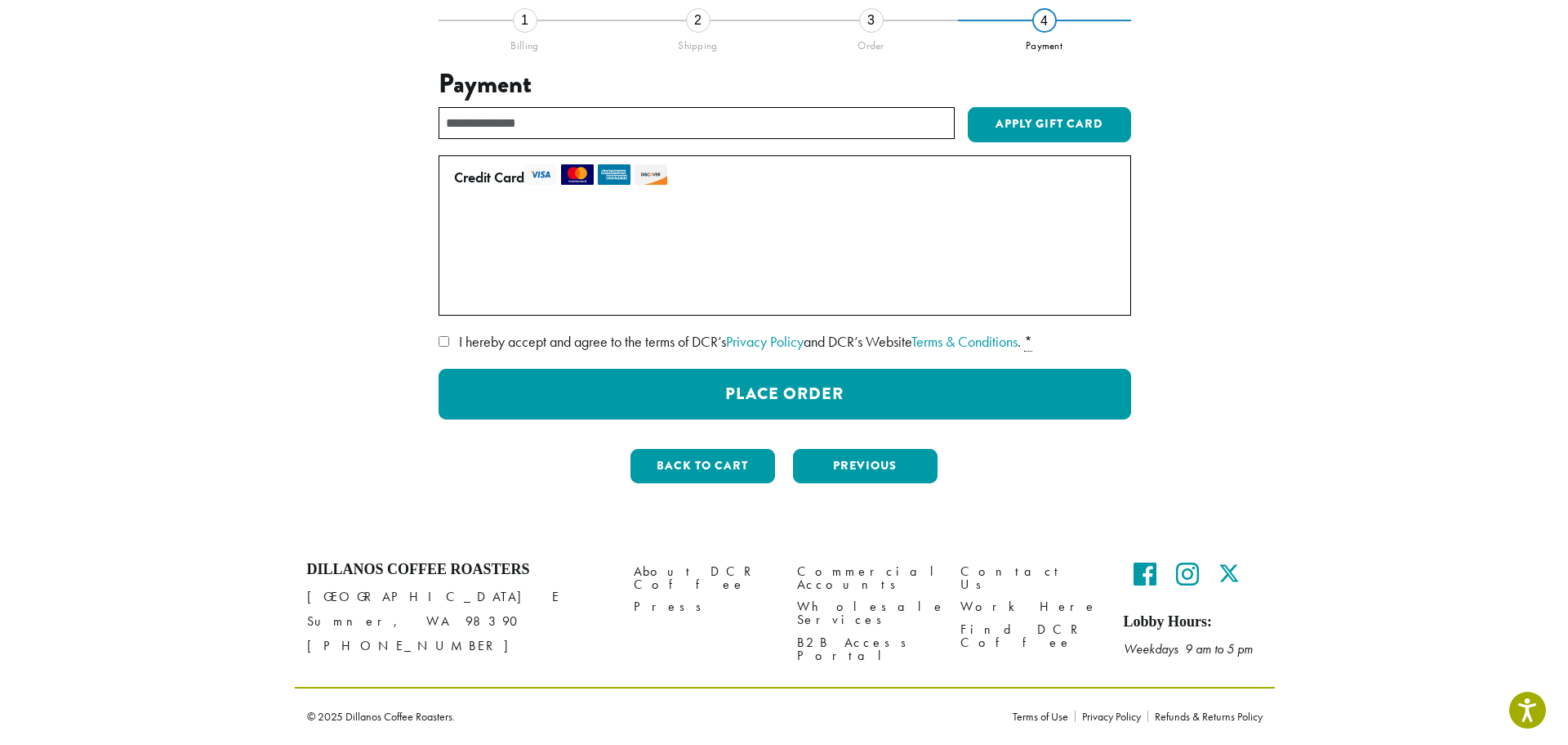
scroll to position [132, 0]
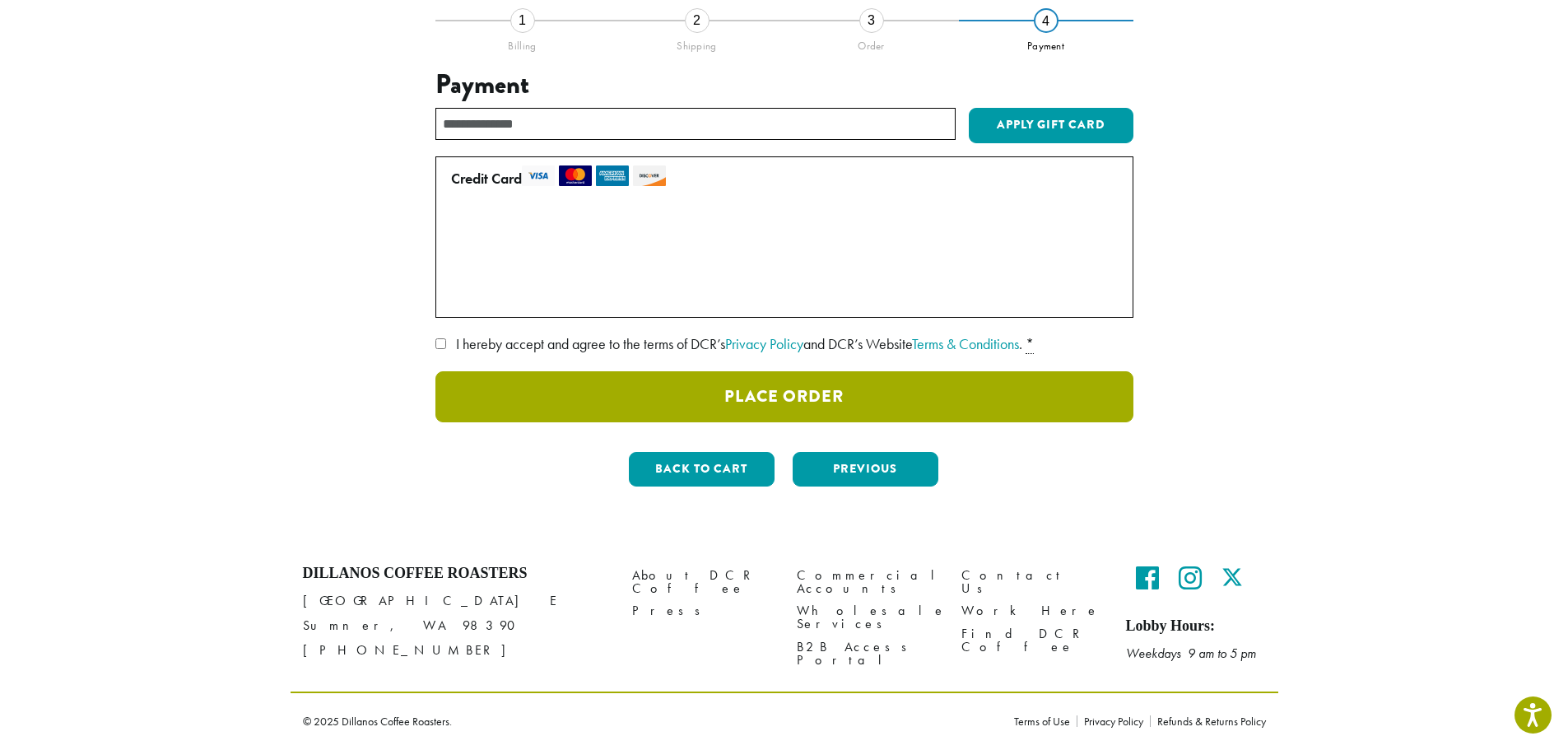
click at [904, 393] on button "Place Order" at bounding box center [784, 397] width 698 height 51
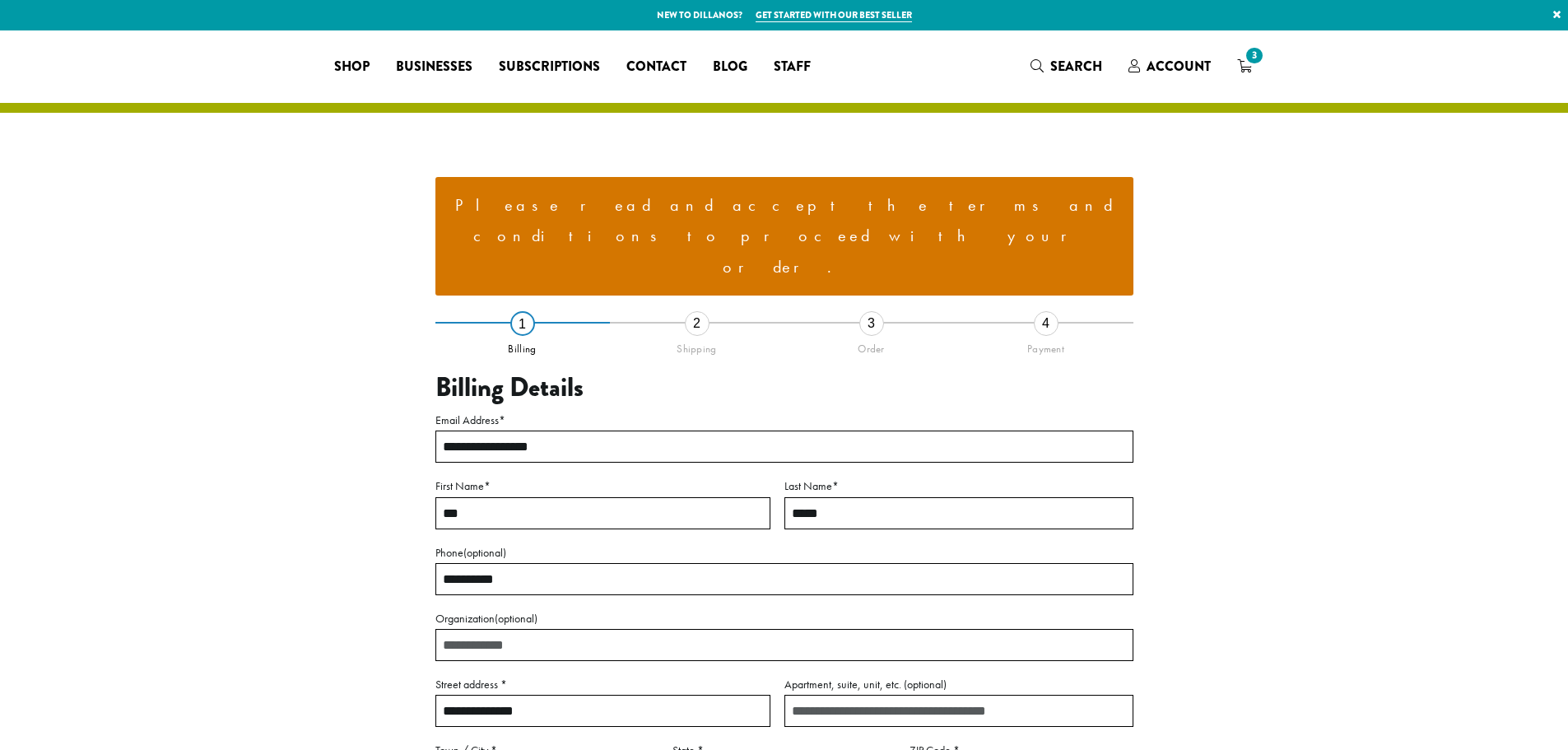
select select "**"
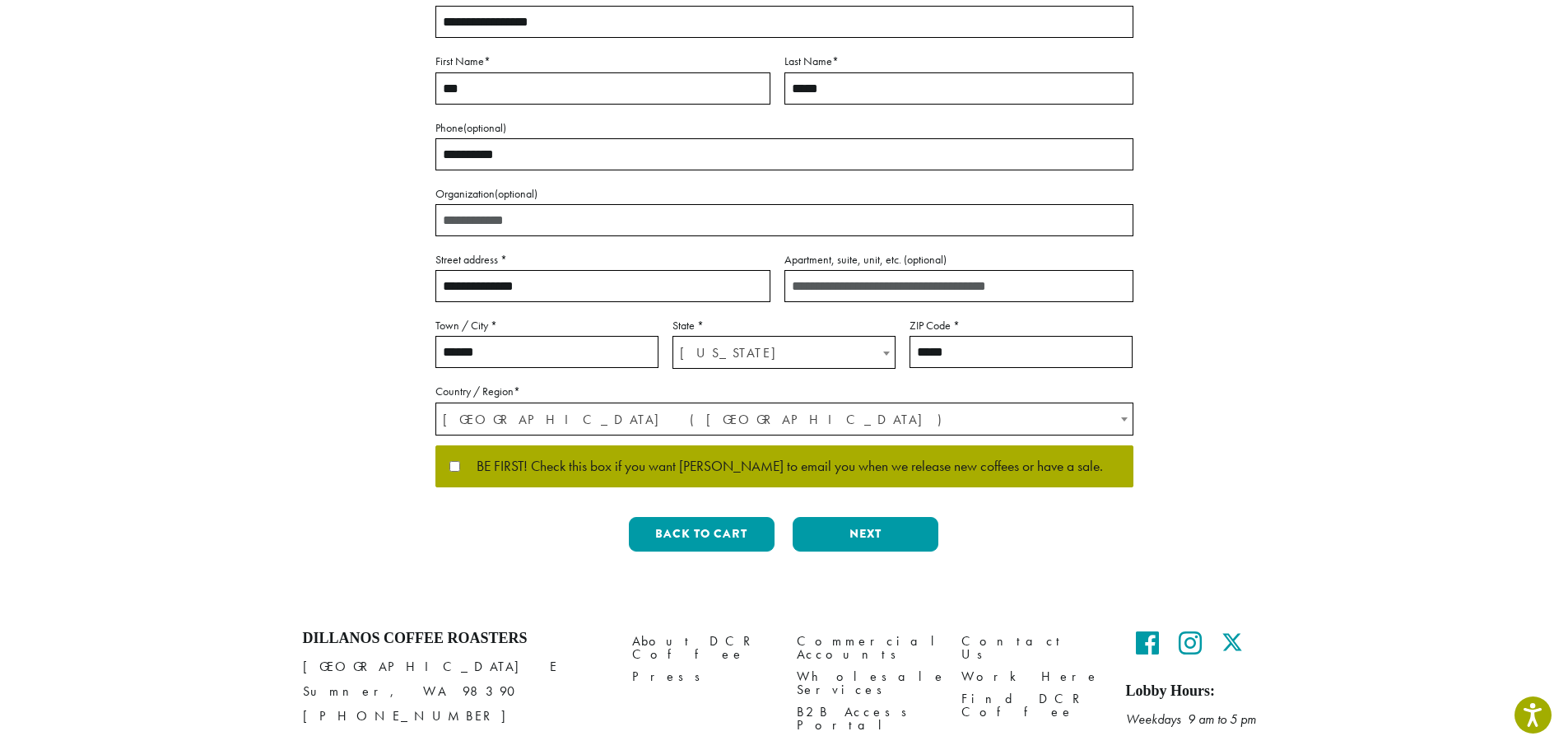
scroll to position [428, 0]
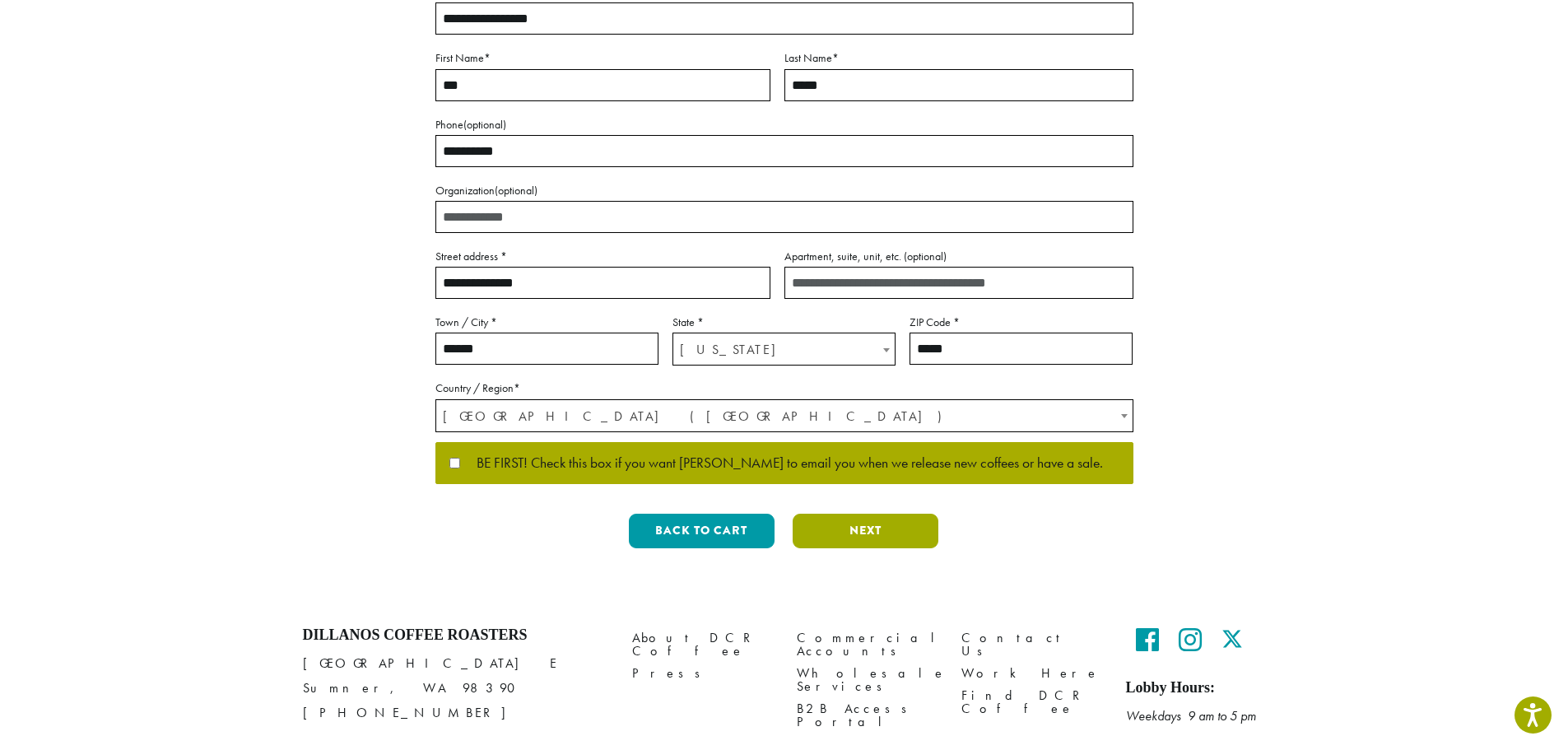
click at [837, 513] on button "Next" at bounding box center [865, 530] width 145 height 34
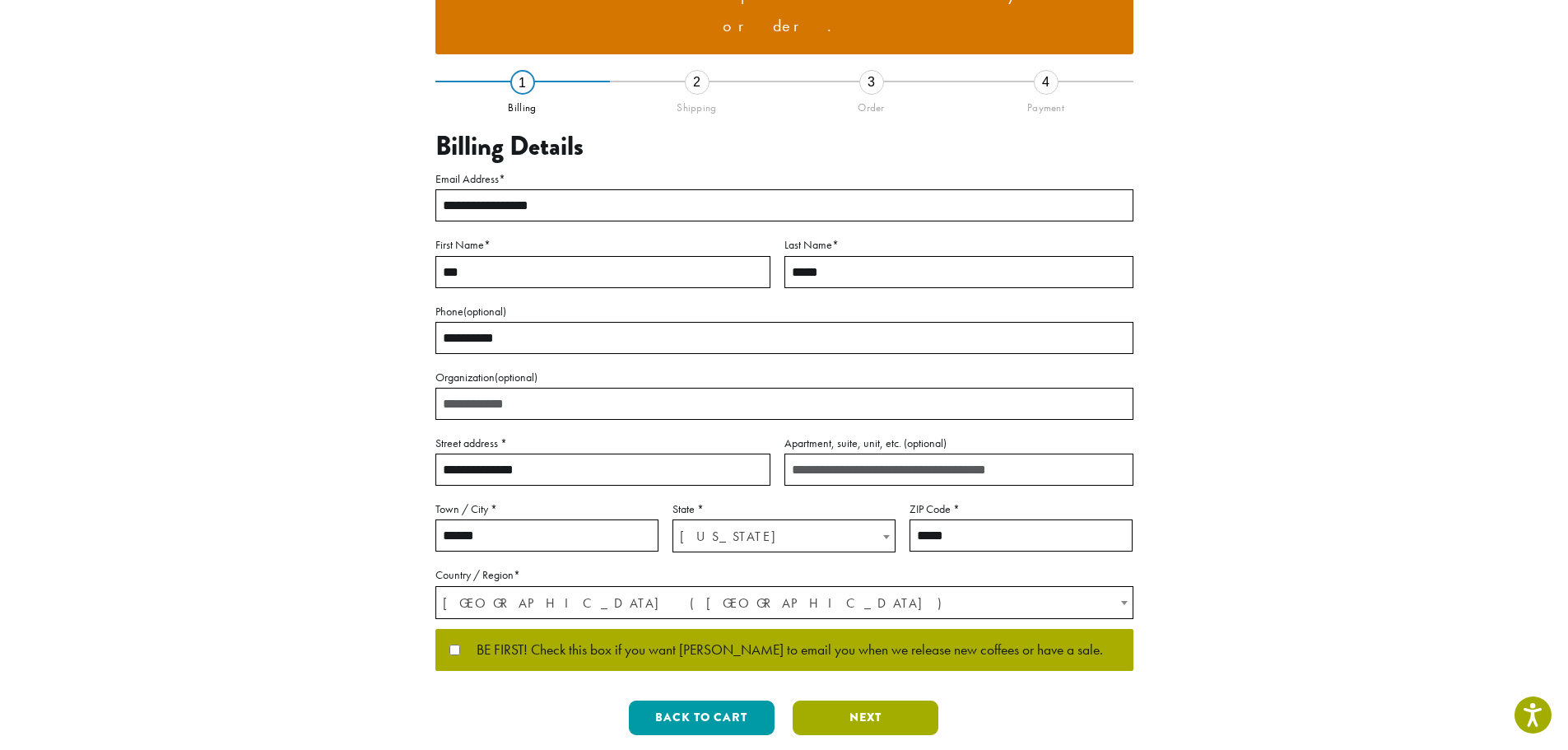
scroll to position [53, 0]
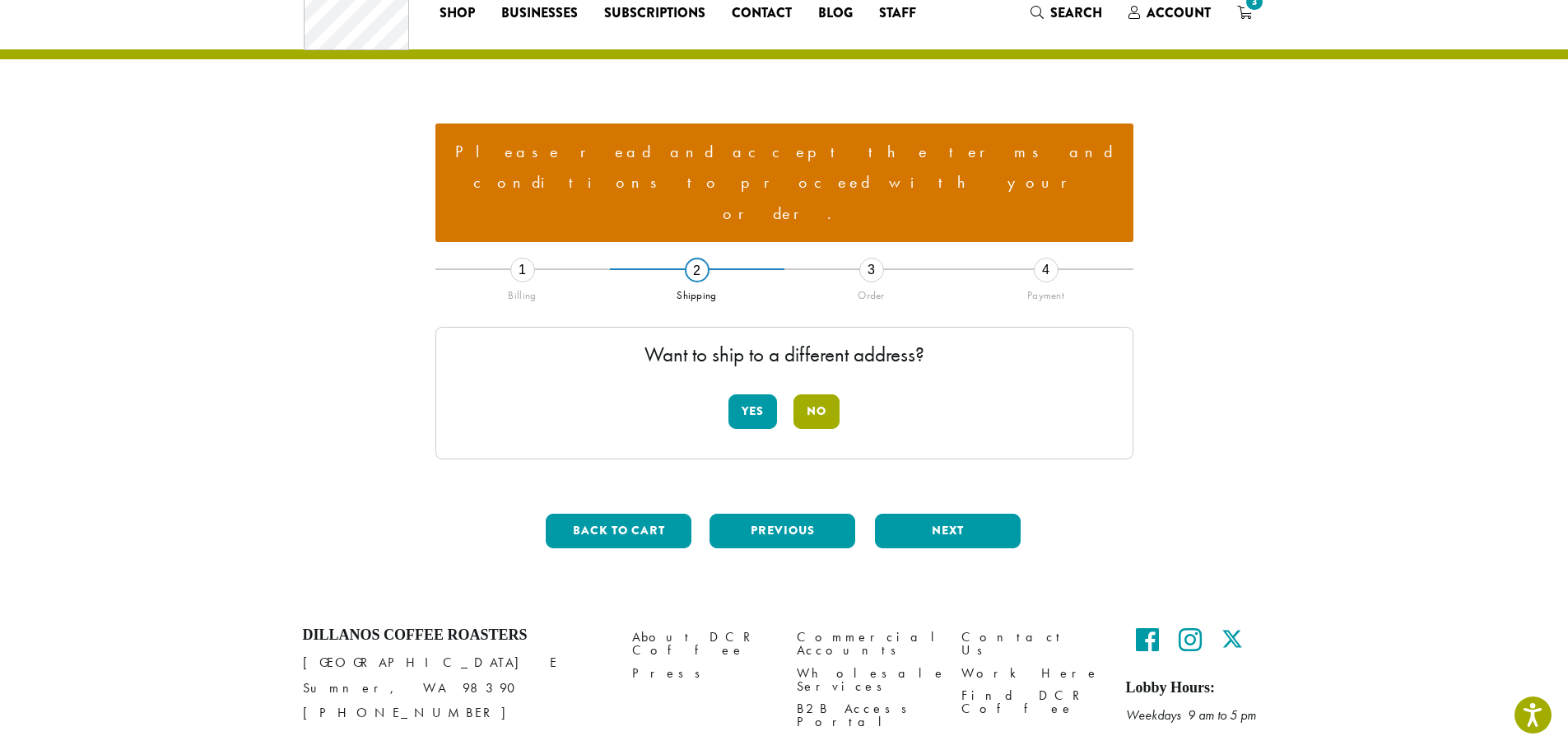
click at [823, 395] on button "No" at bounding box center [816, 411] width 46 height 34
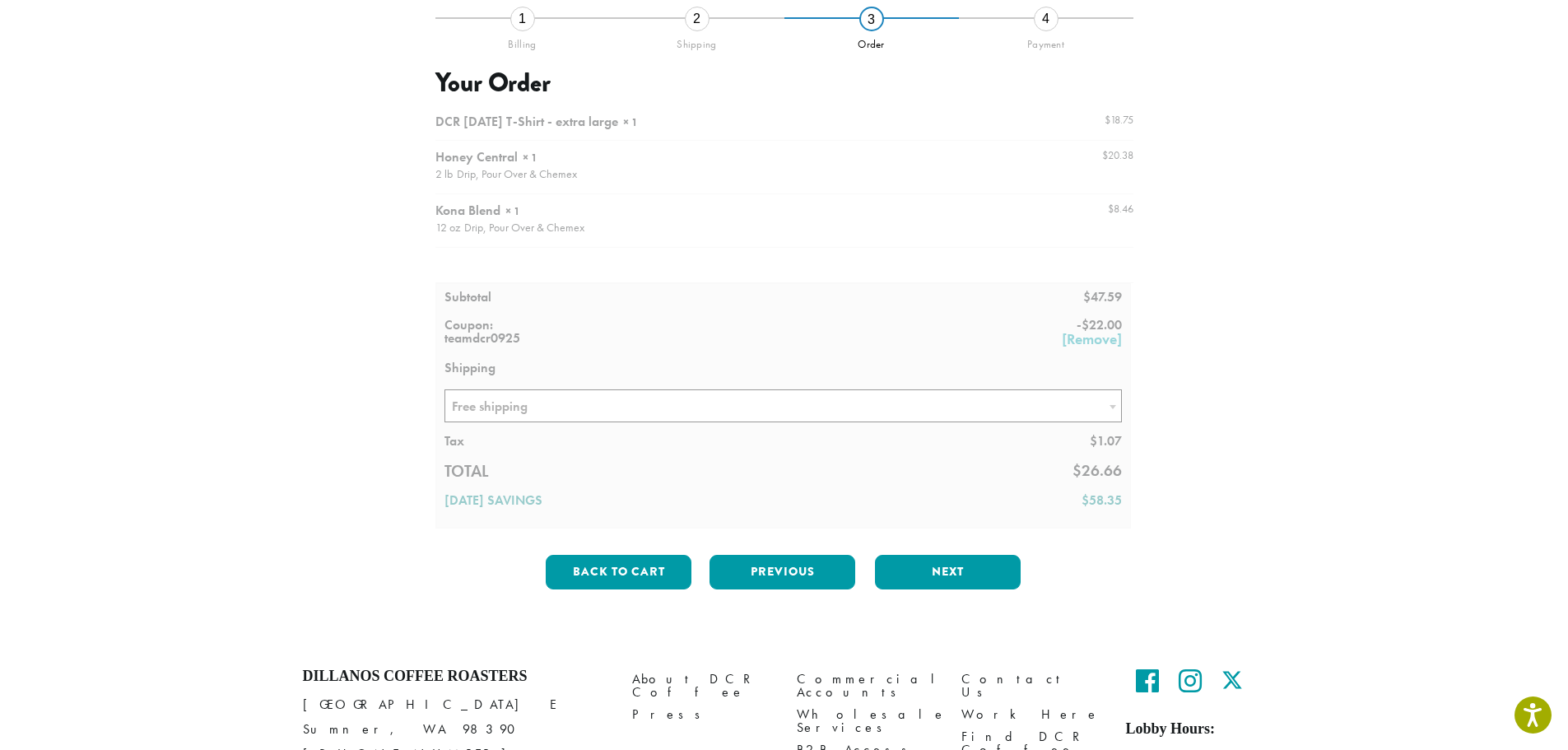
scroll to position [346, 0]
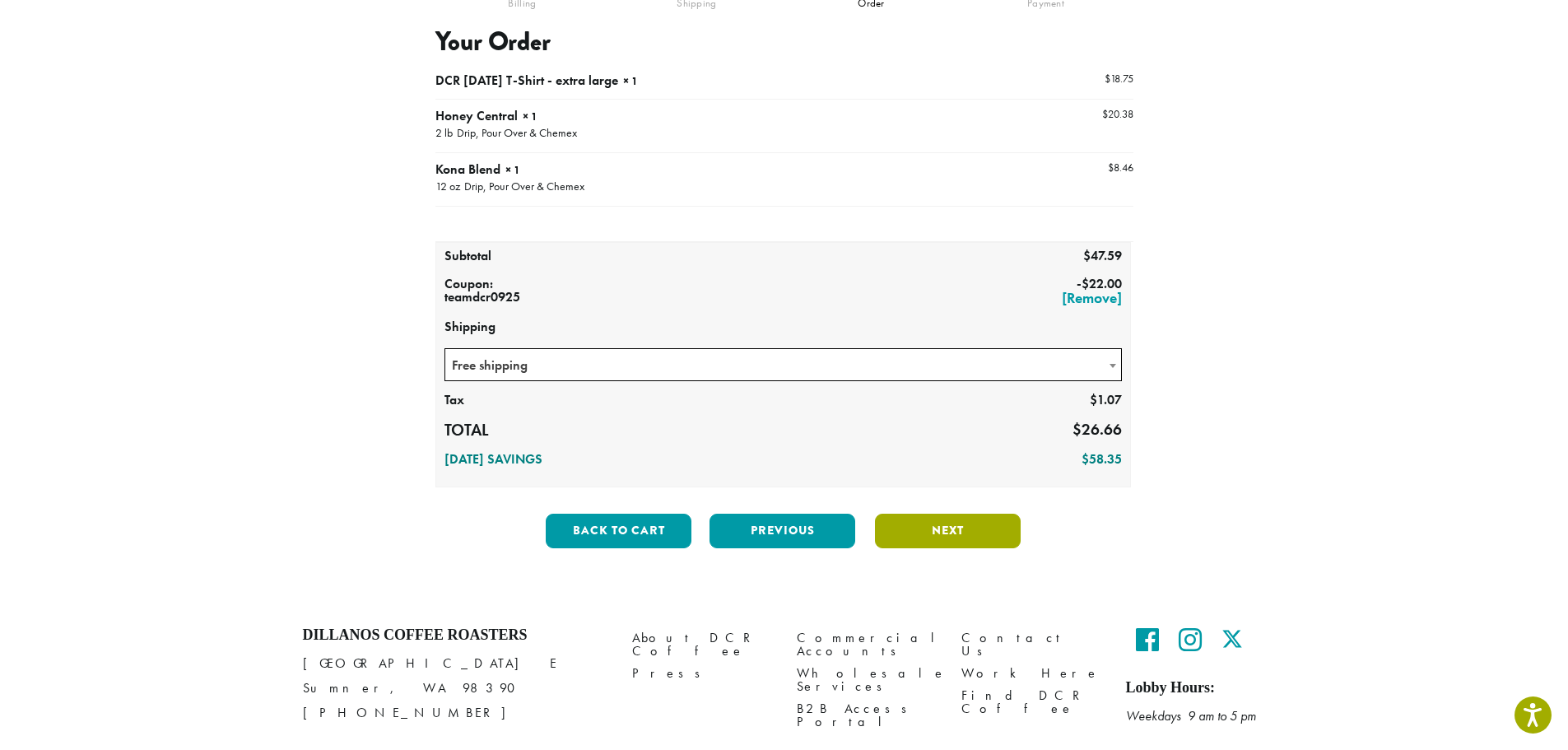
click at [906, 513] on button "Next" at bounding box center [947, 530] width 145 height 34
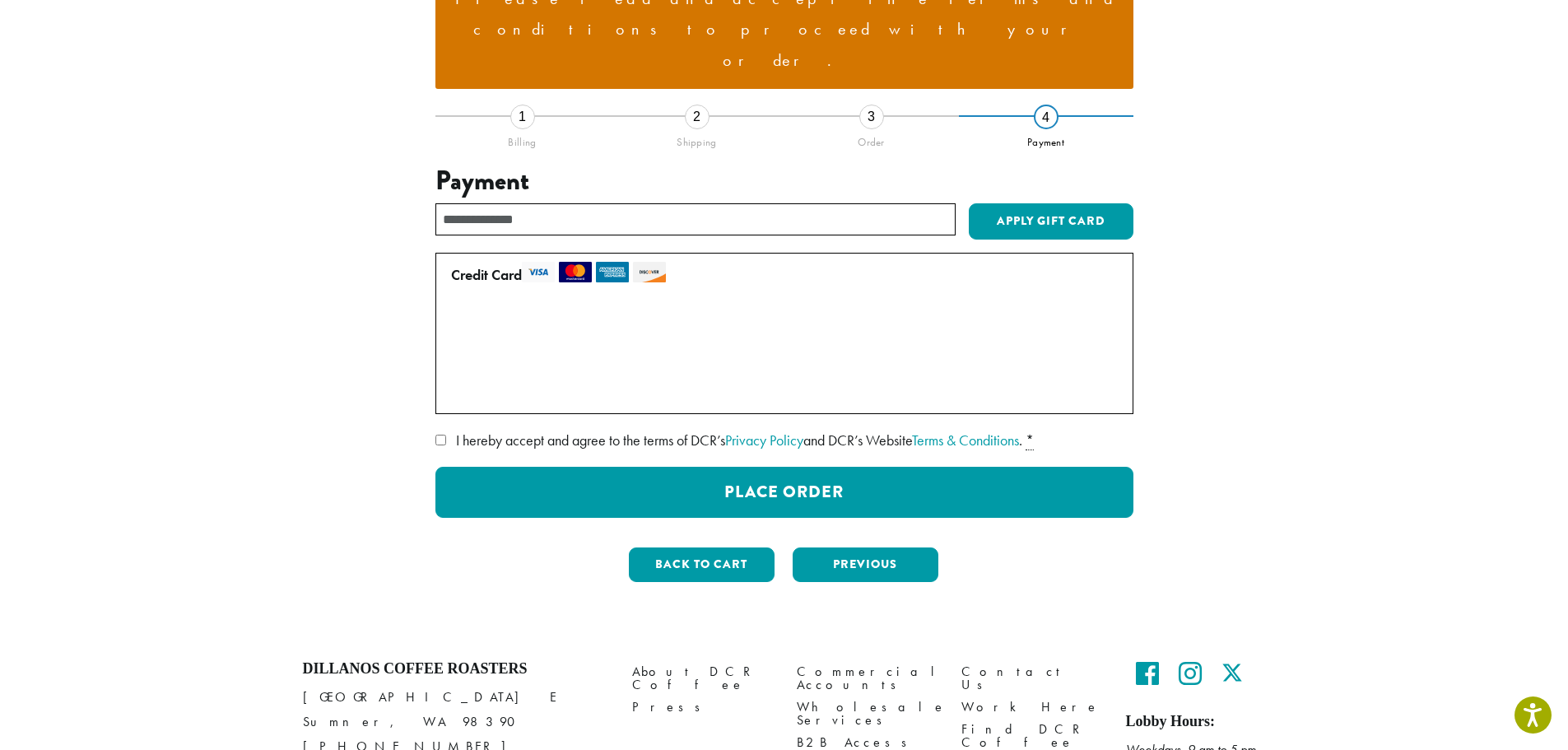
scroll to position [202, 0]
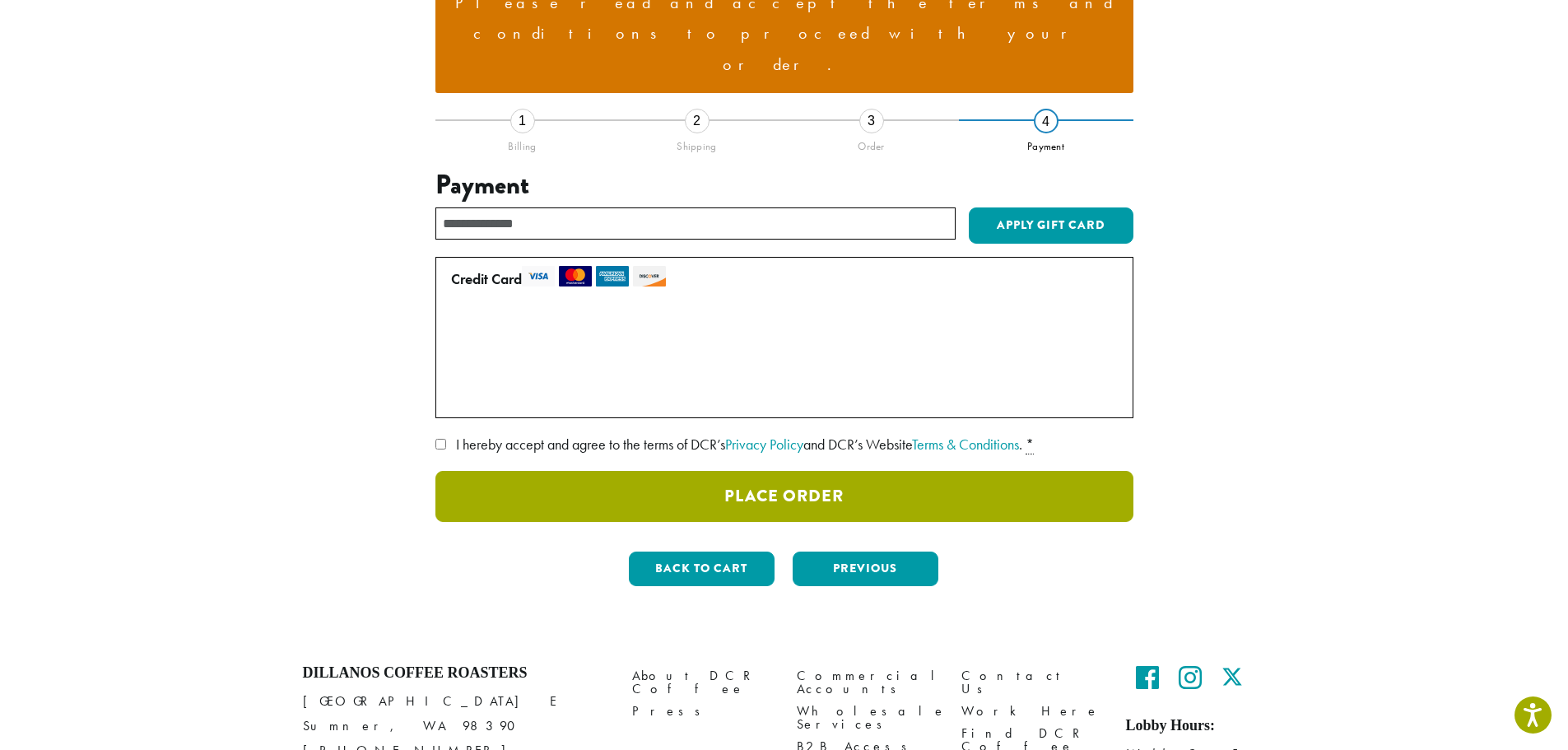
click at [812, 470] on button "Place Order" at bounding box center [784, 496] width 698 height 51
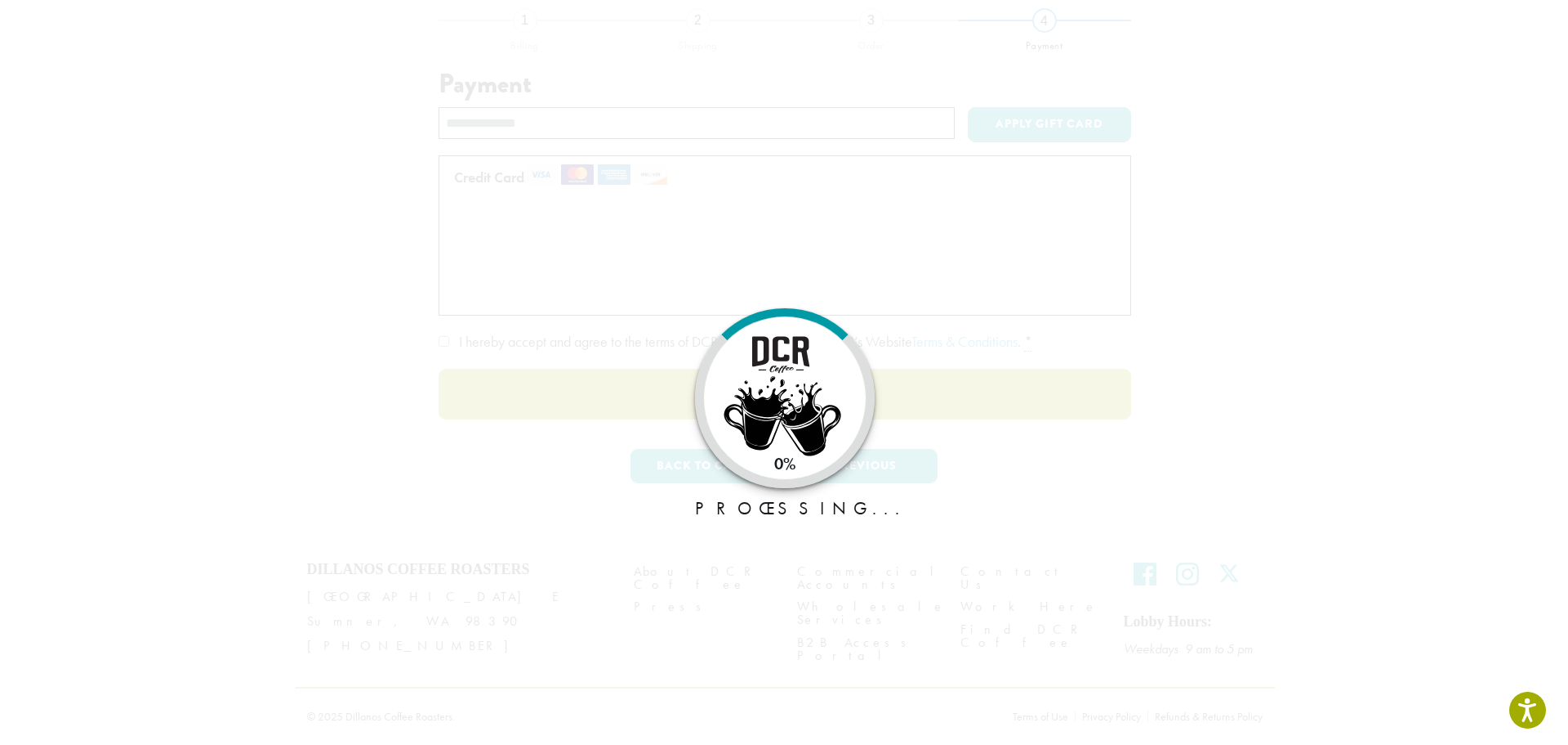
scroll to position [132, 0]
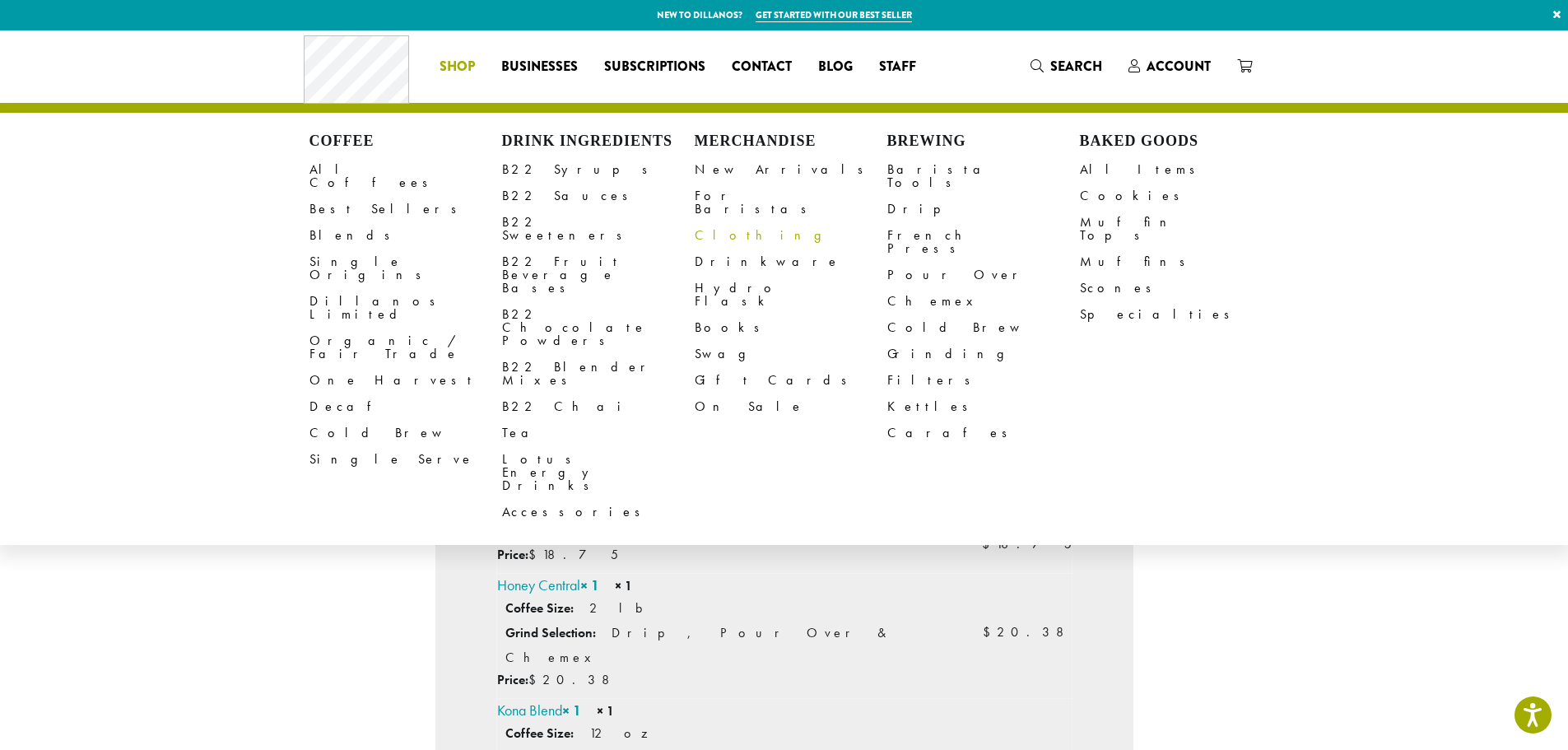
click at [727, 223] on link "Clothing" at bounding box center [790, 235] width 192 height 27
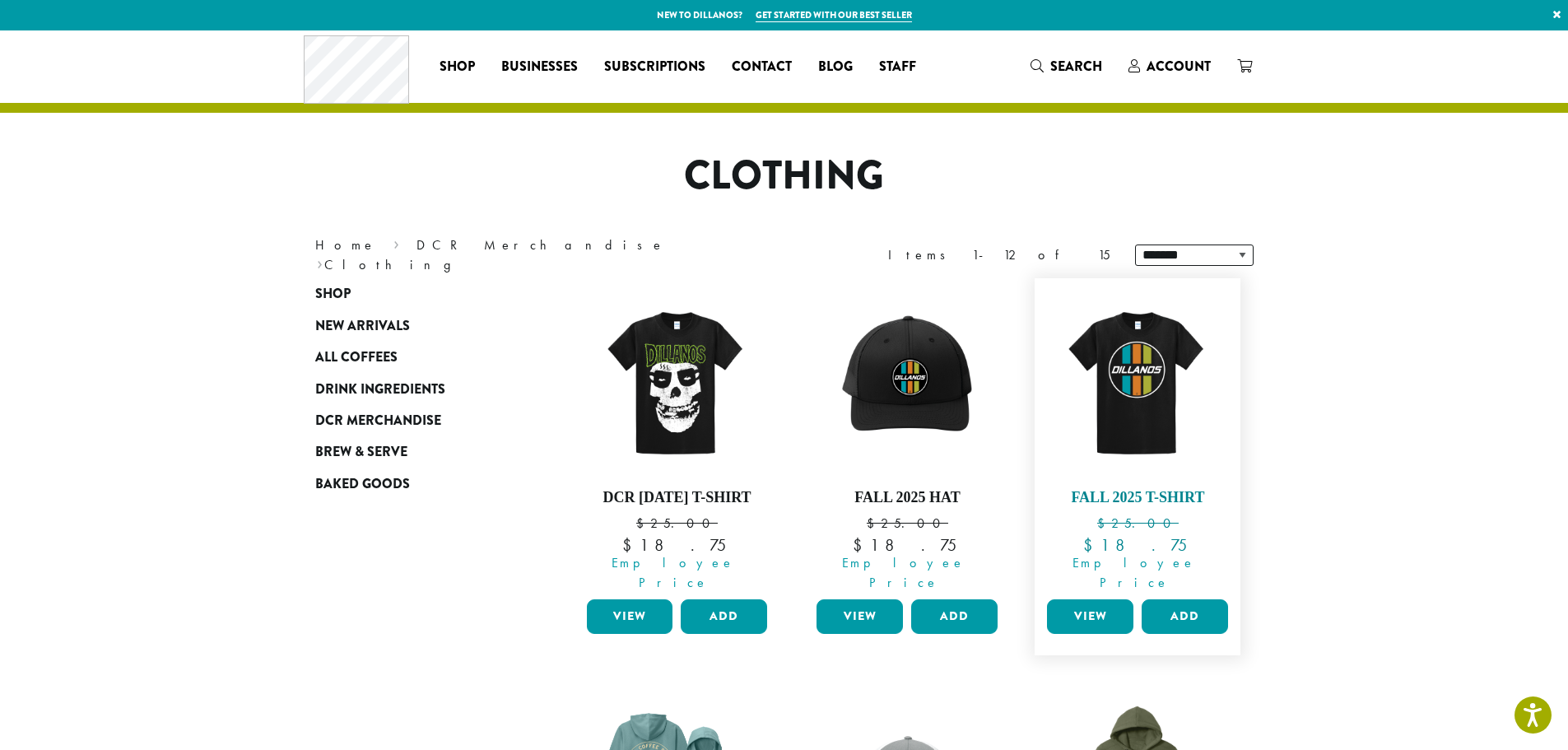
click at [1132, 384] on img at bounding box center [1137, 381] width 189 height 189
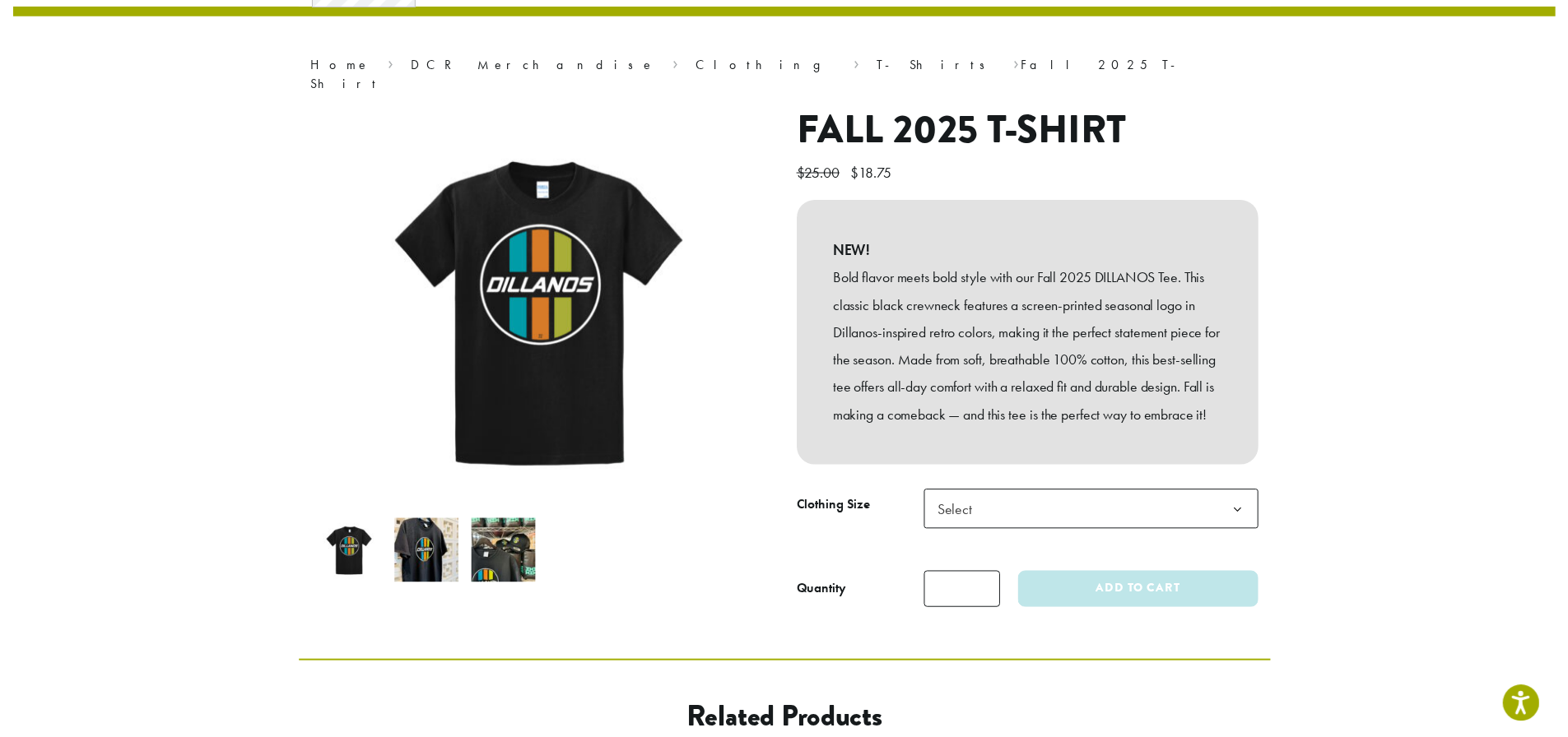
scroll to position [246, 0]
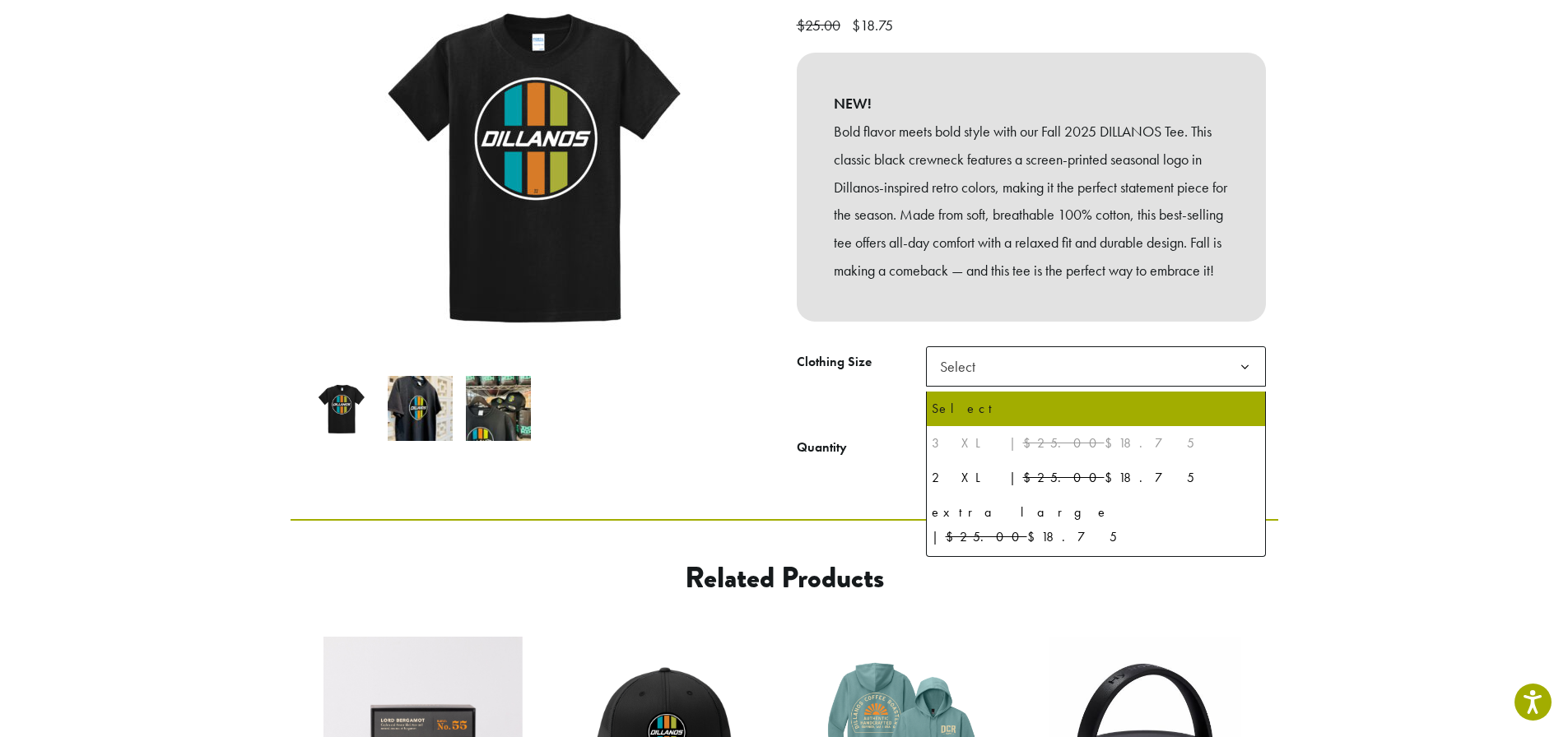
click at [1239, 371] on b at bounding box center [1244, 367] width 40 height 40
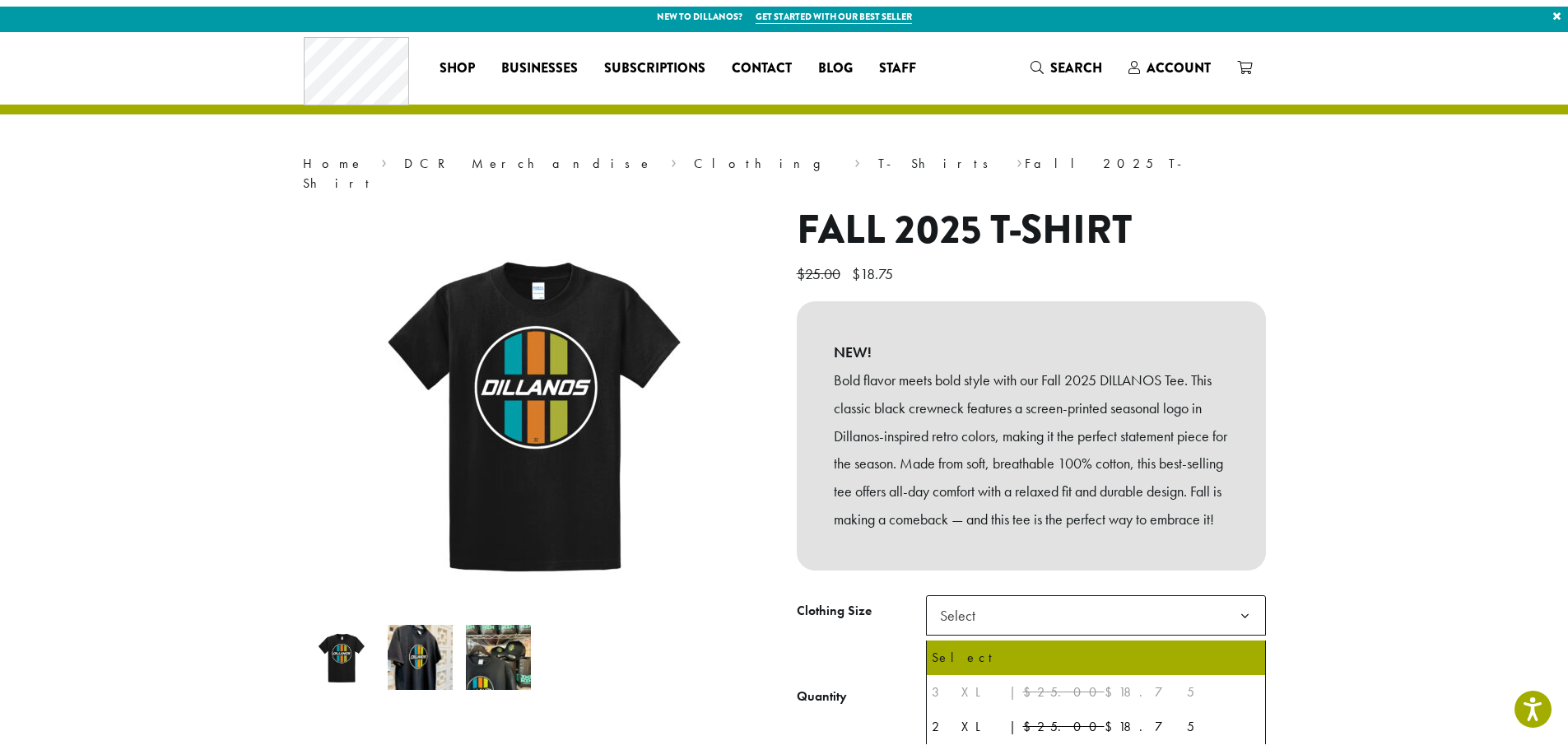
scroll to position [0, 0]
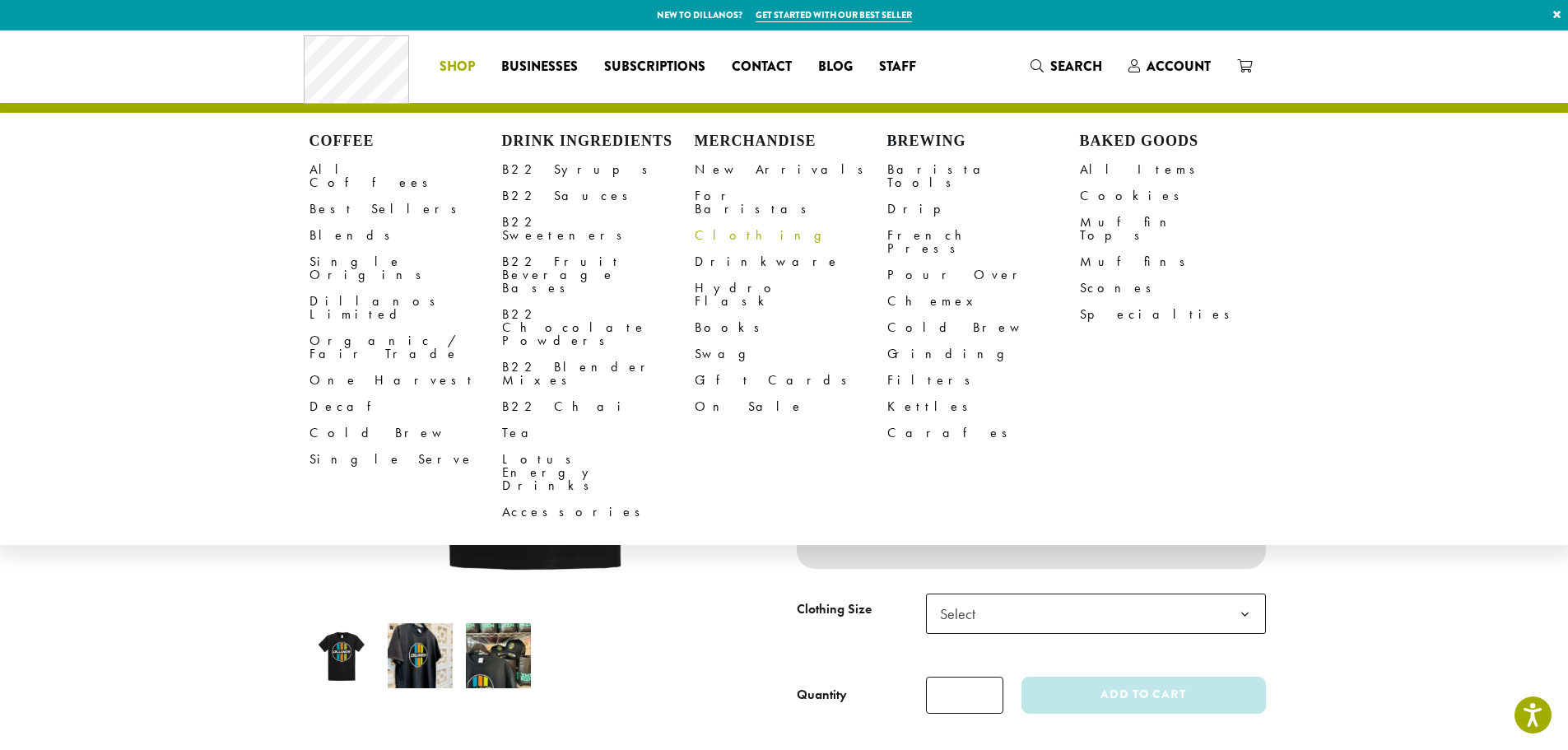
click at [719, 222] on link "Clothing" at bounding box center [790, 235] width 192 height 27
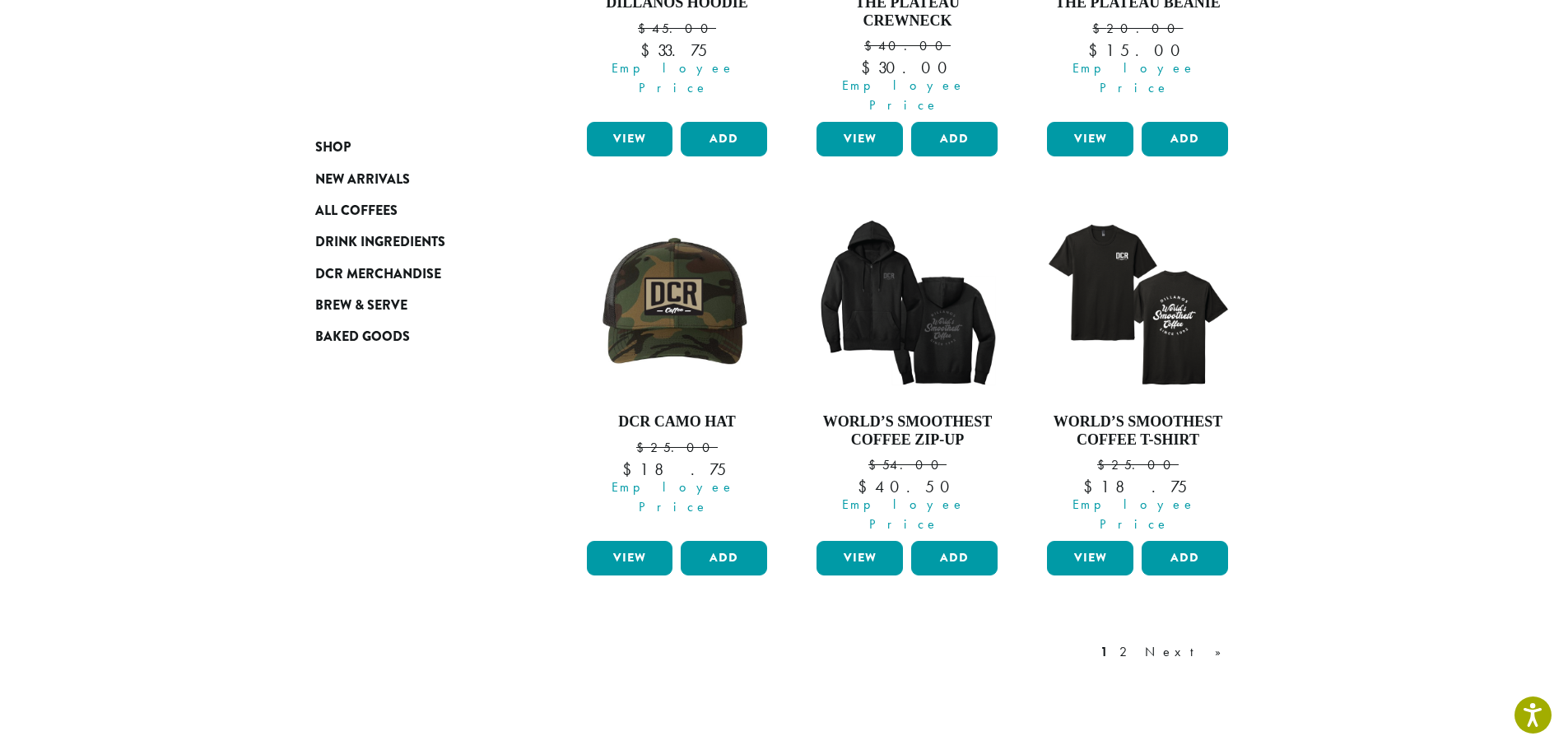
scroll to position [1316, 0]
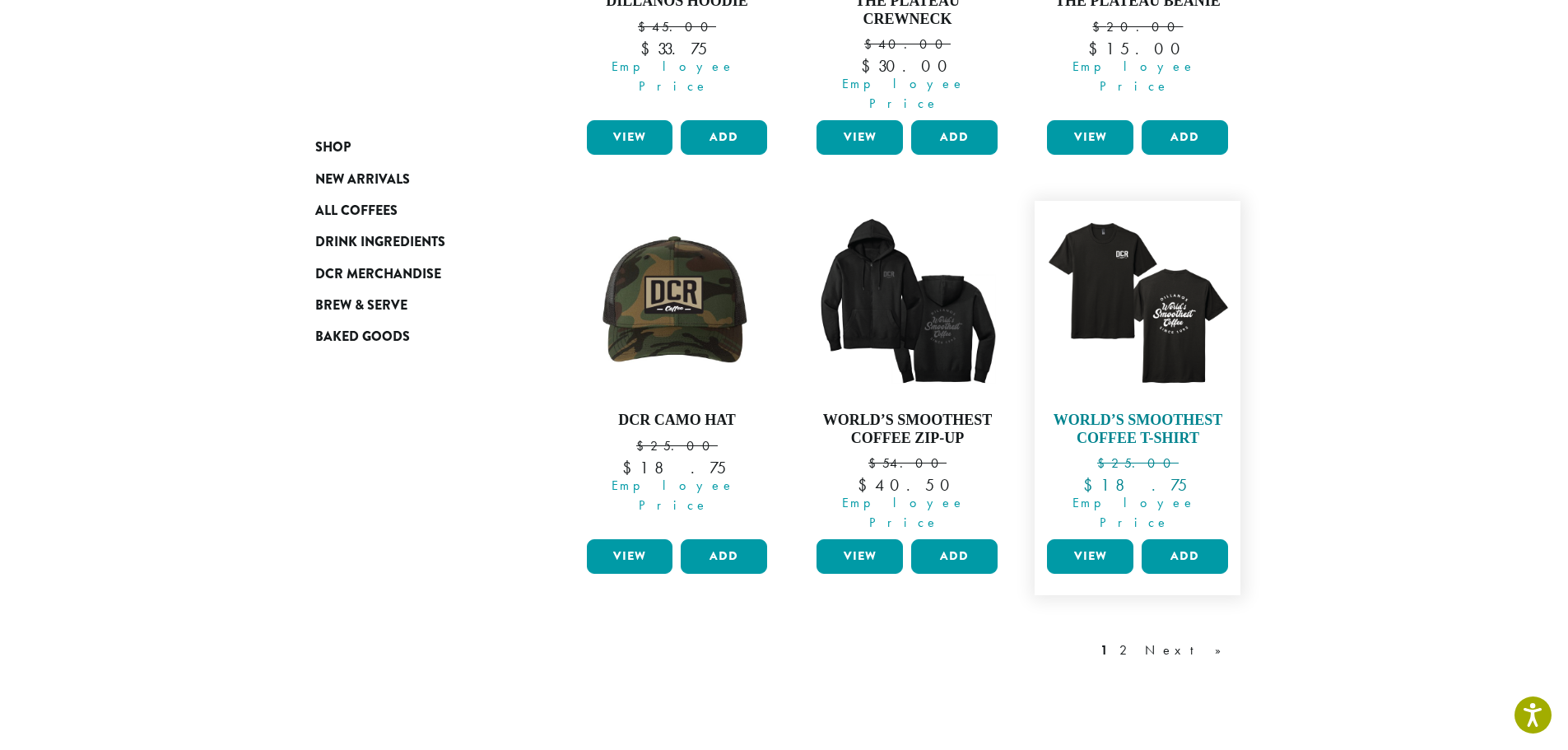
click at [1099, 249] on img at bounding box center [1137, 303] width 189 height 189
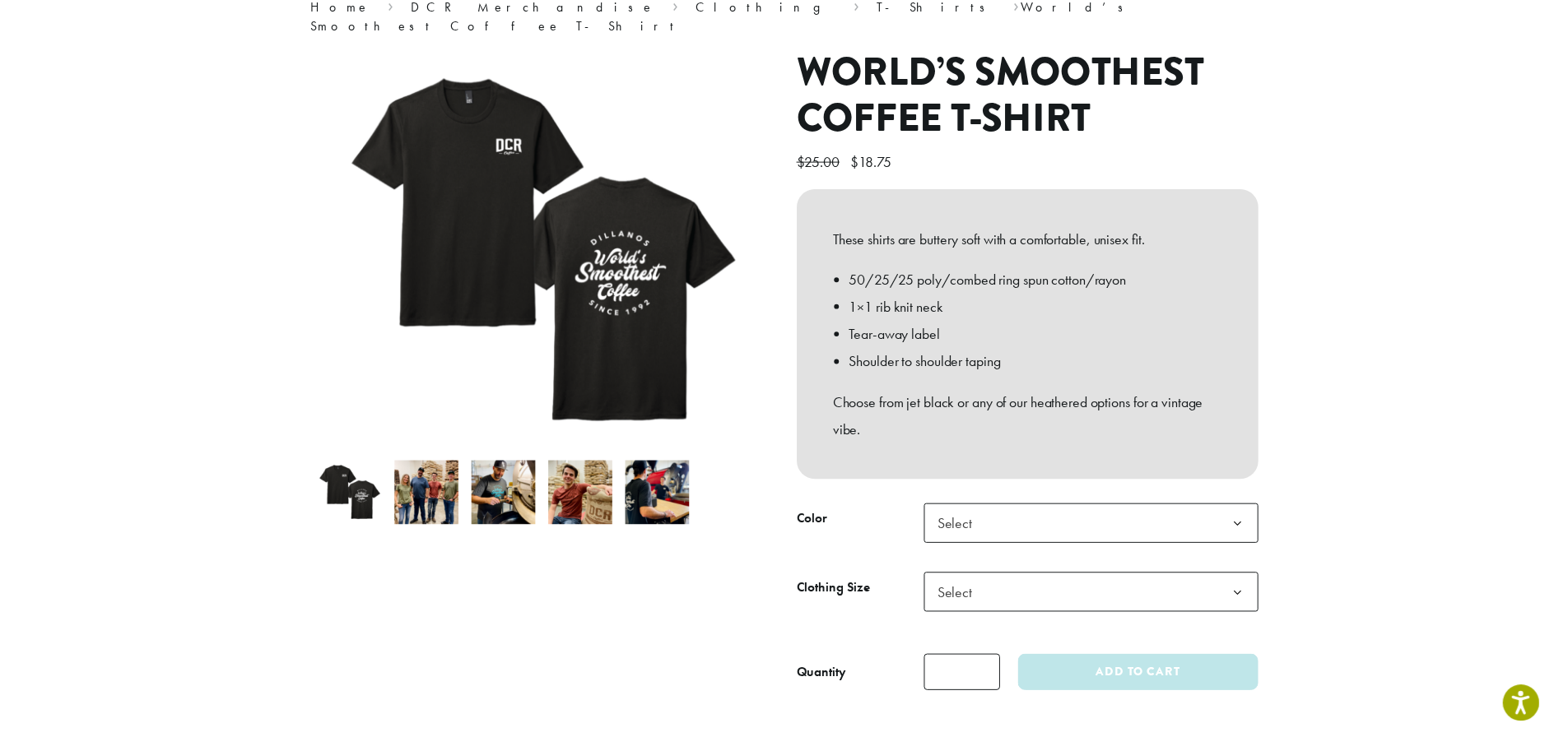
scroll to position [165, 0]
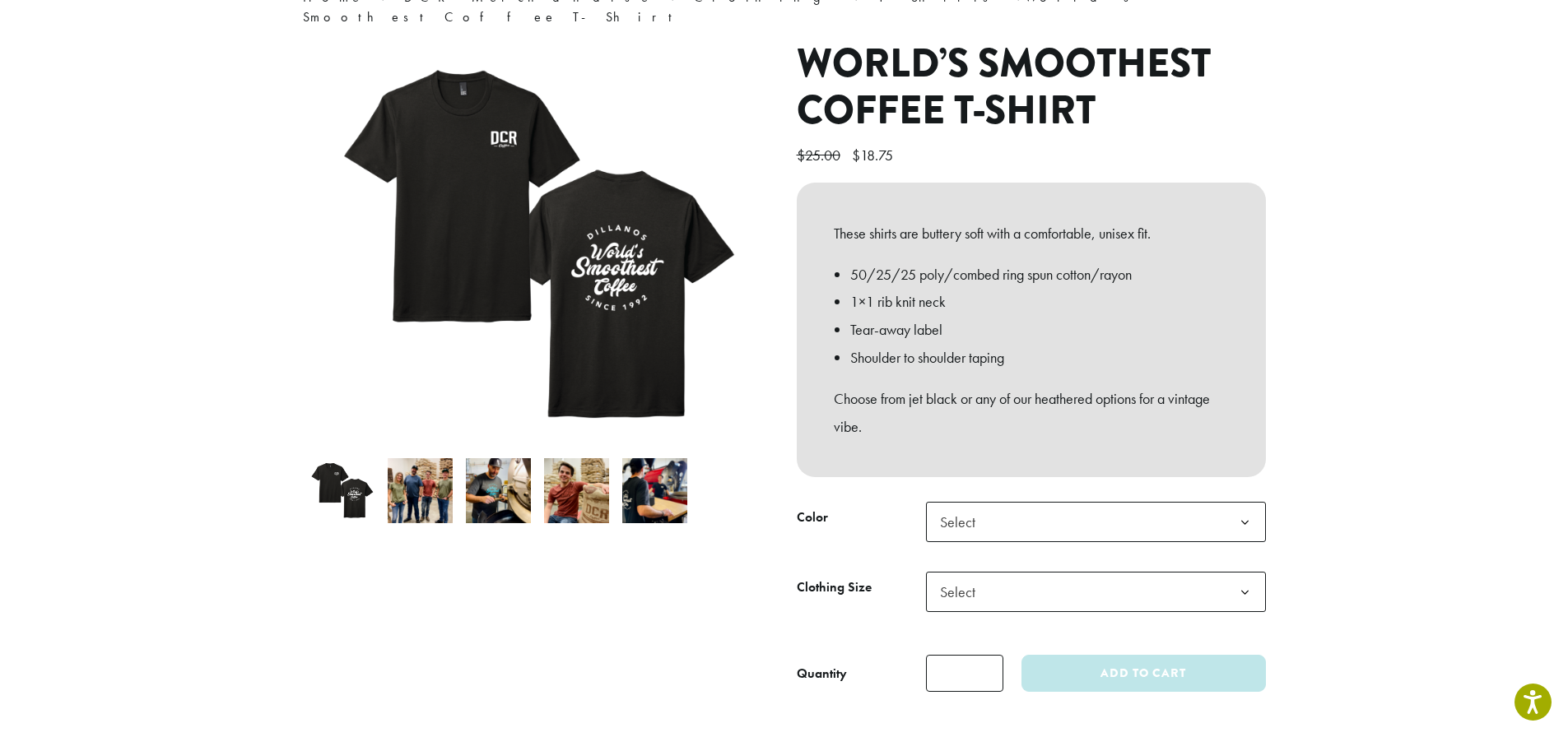
click at [1245, 502] on b at bounding box center [1244, 522] width 40 height 40
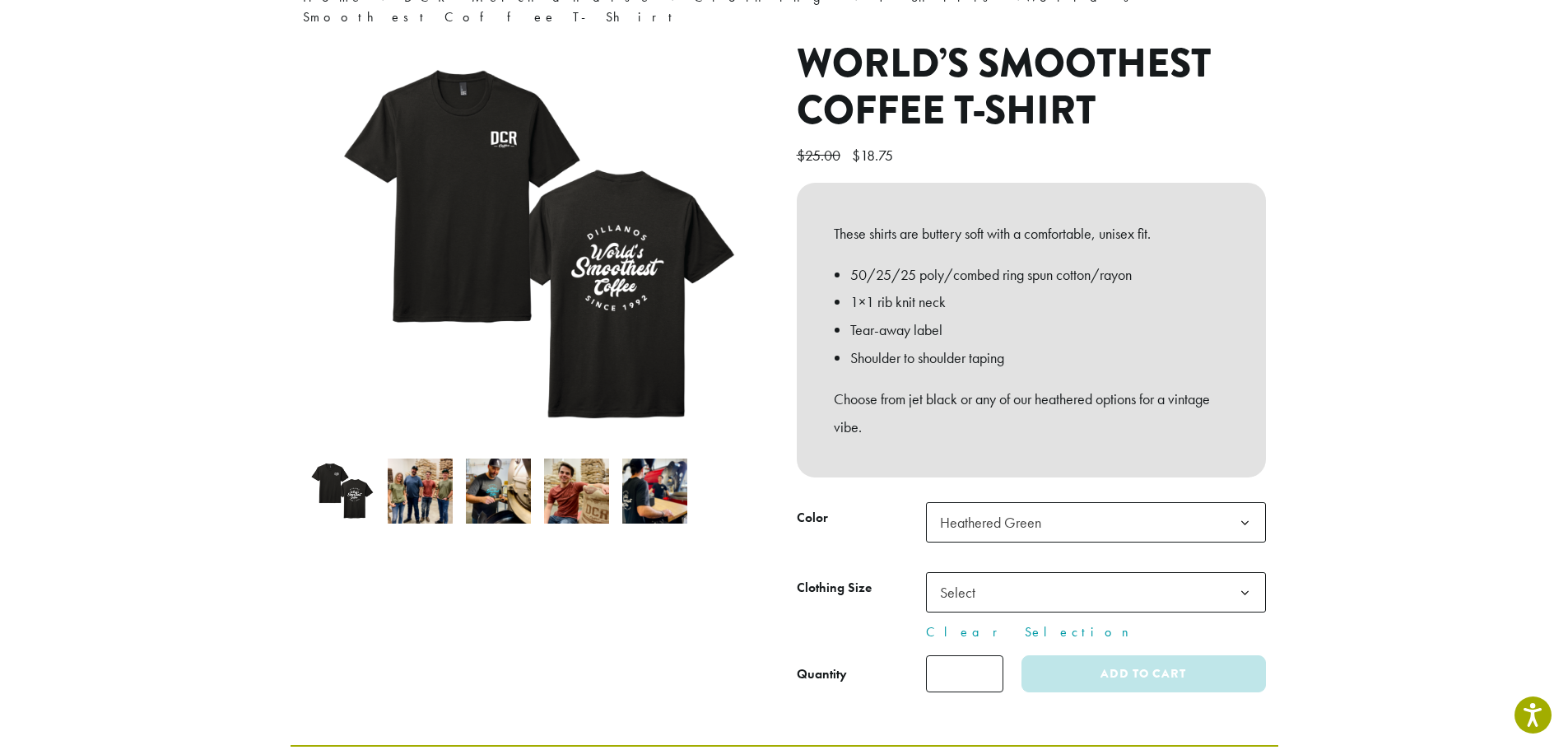
click at [407, 467] on img at bounding box center [420, 491] width 65 height 65
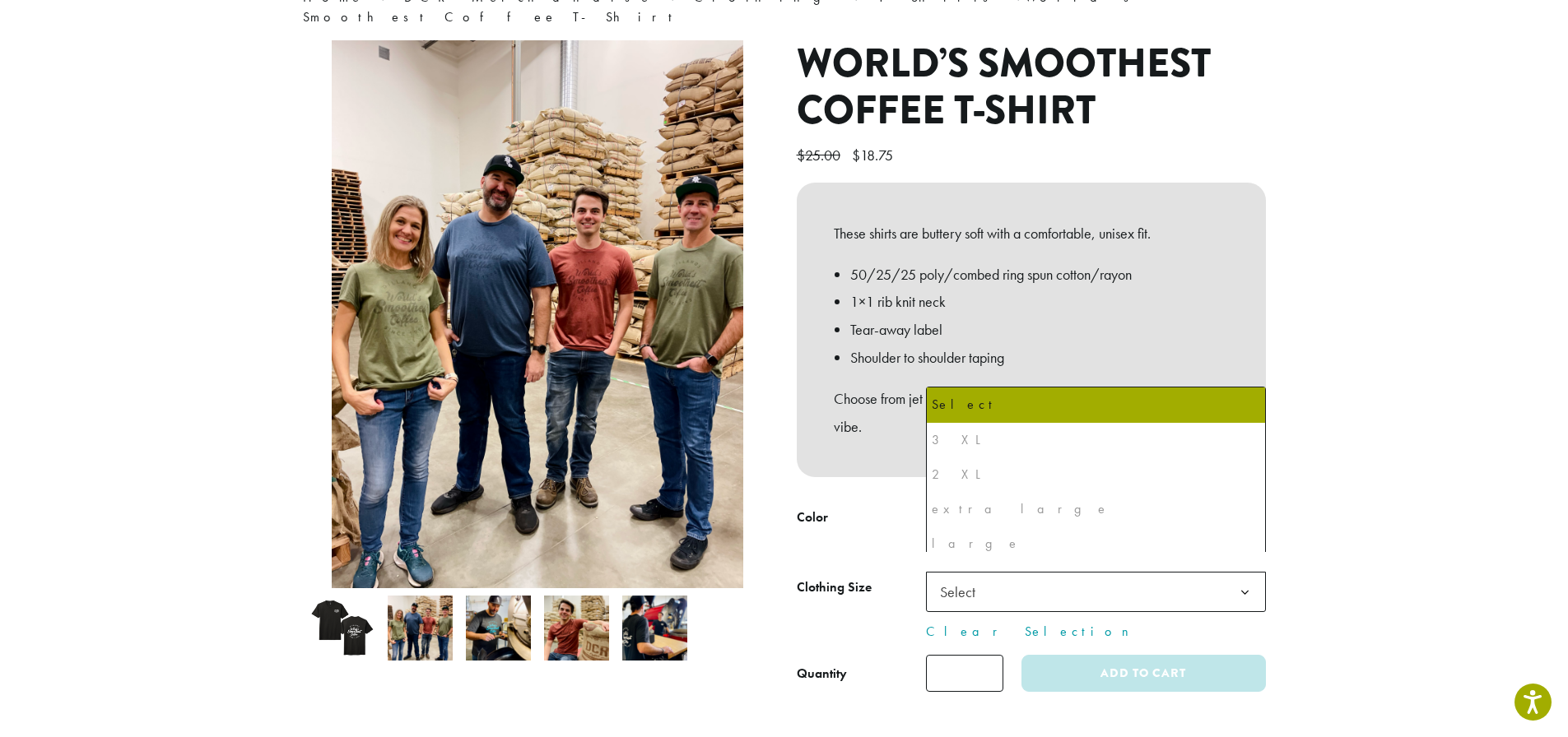
click at [1240, 572] on b at bounding box center [1244, 592] width 40 height 40
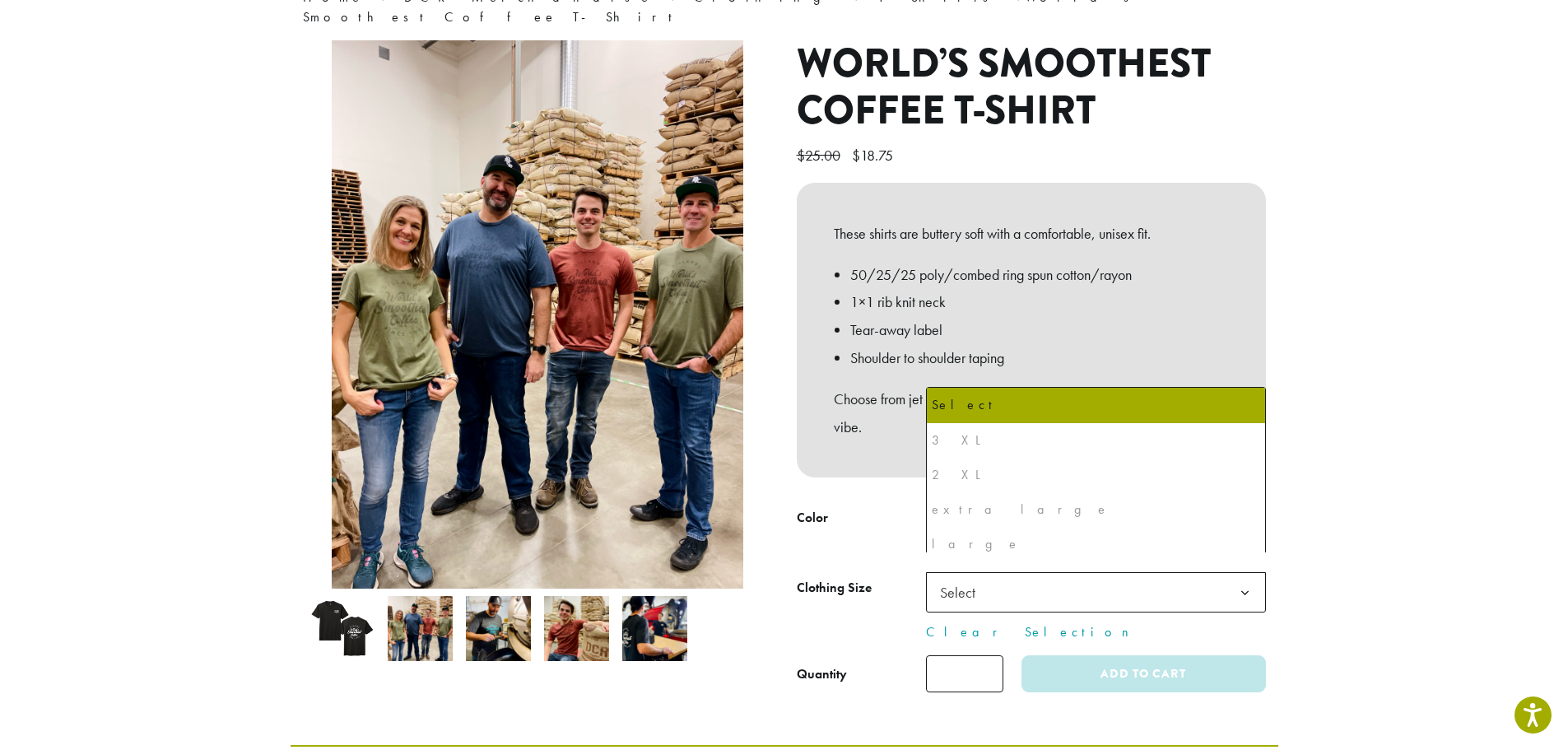
click at [1350, 487] on section "**********" at bounding box center [784, 305] width 1568 height 880
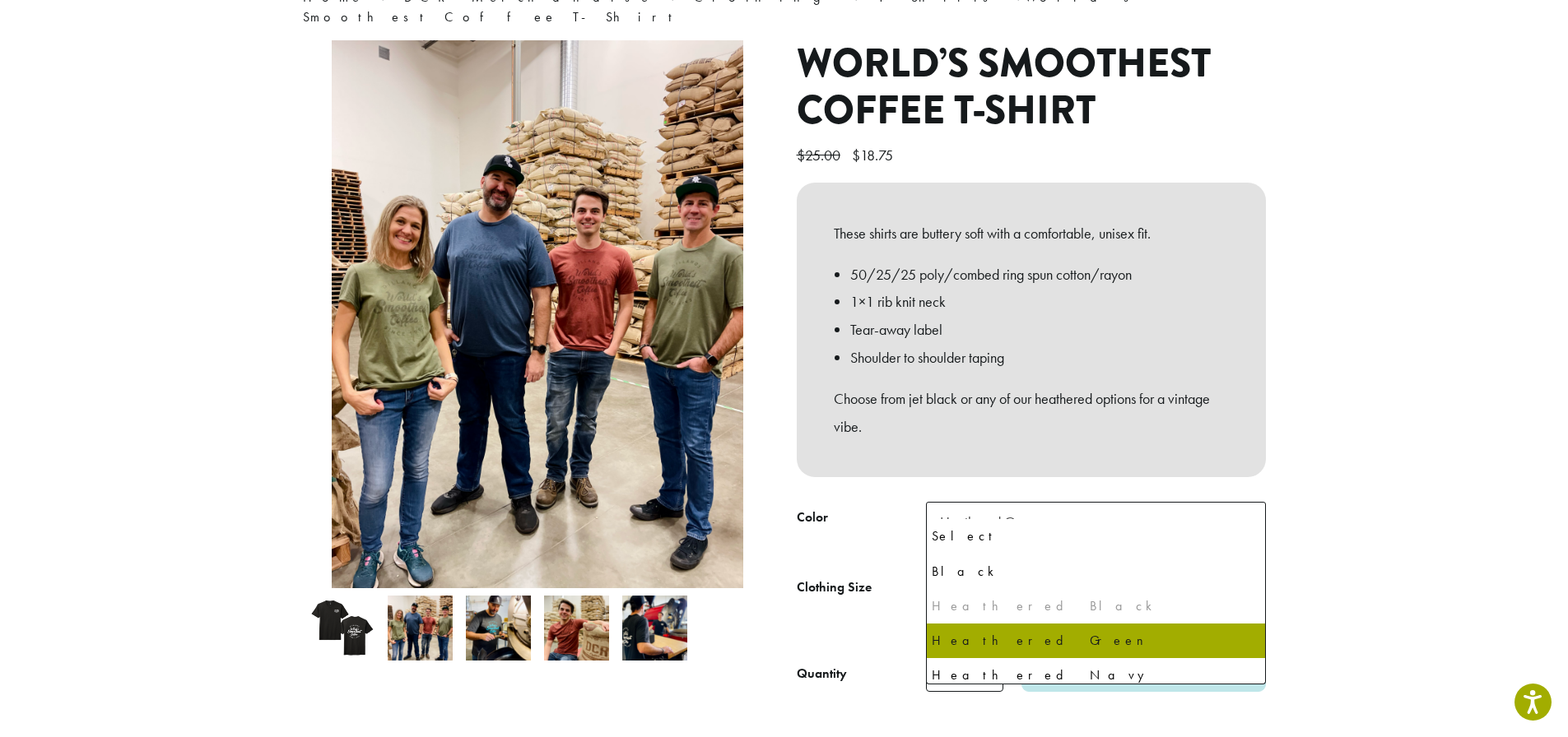
click at [1242, 505] on b at bounding box center [1244, 522] width 40 height 40
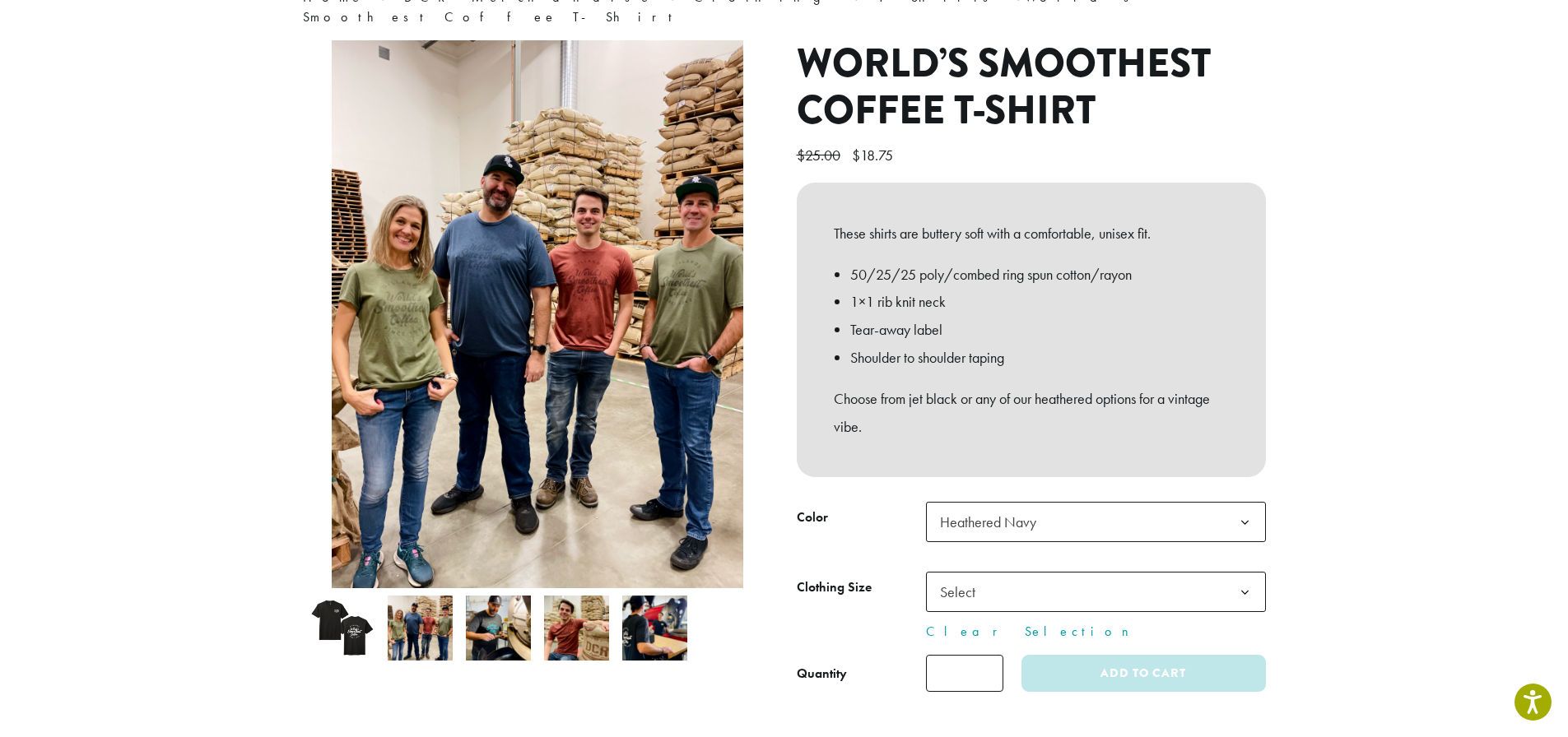
click at [1244, 572] on b at bounding box center [1244, 592] width 40 height 40
click at [1314, 512] on section "**********" at bounding box center [784, 305] width 1568 height 879
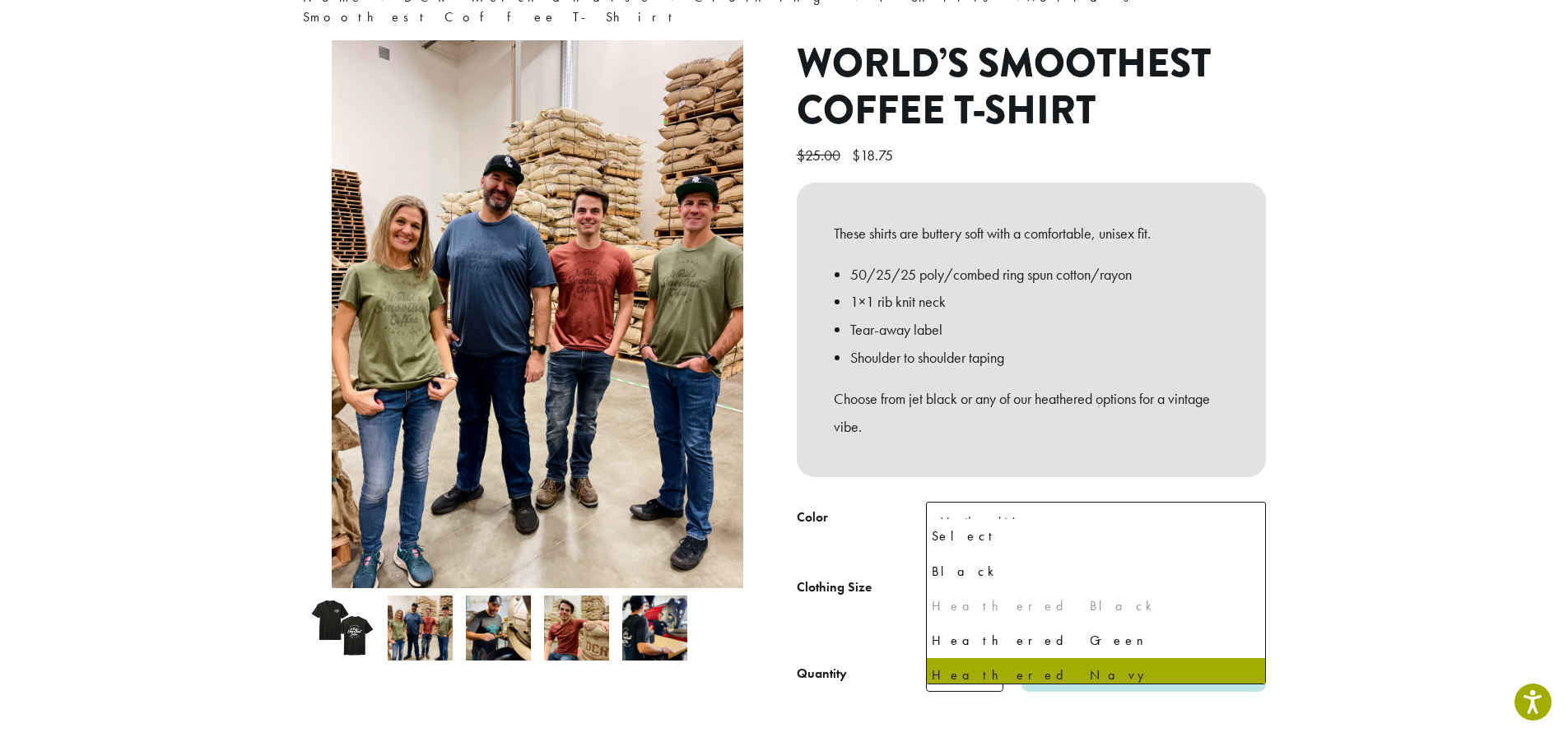
click at [1247, 502] on b at bounding box center [1244, 522] width 40 height 40
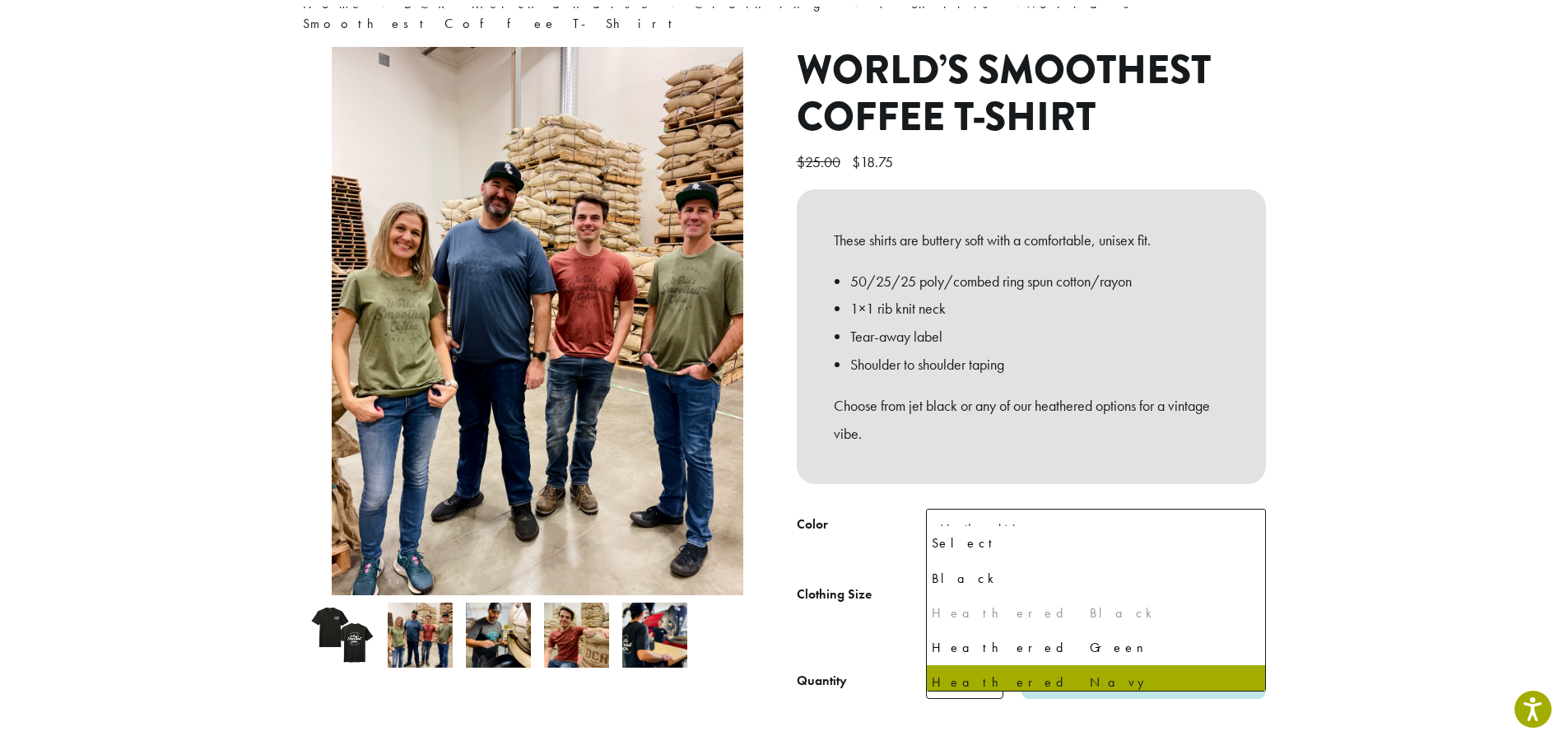
scroll to position [43, 0]
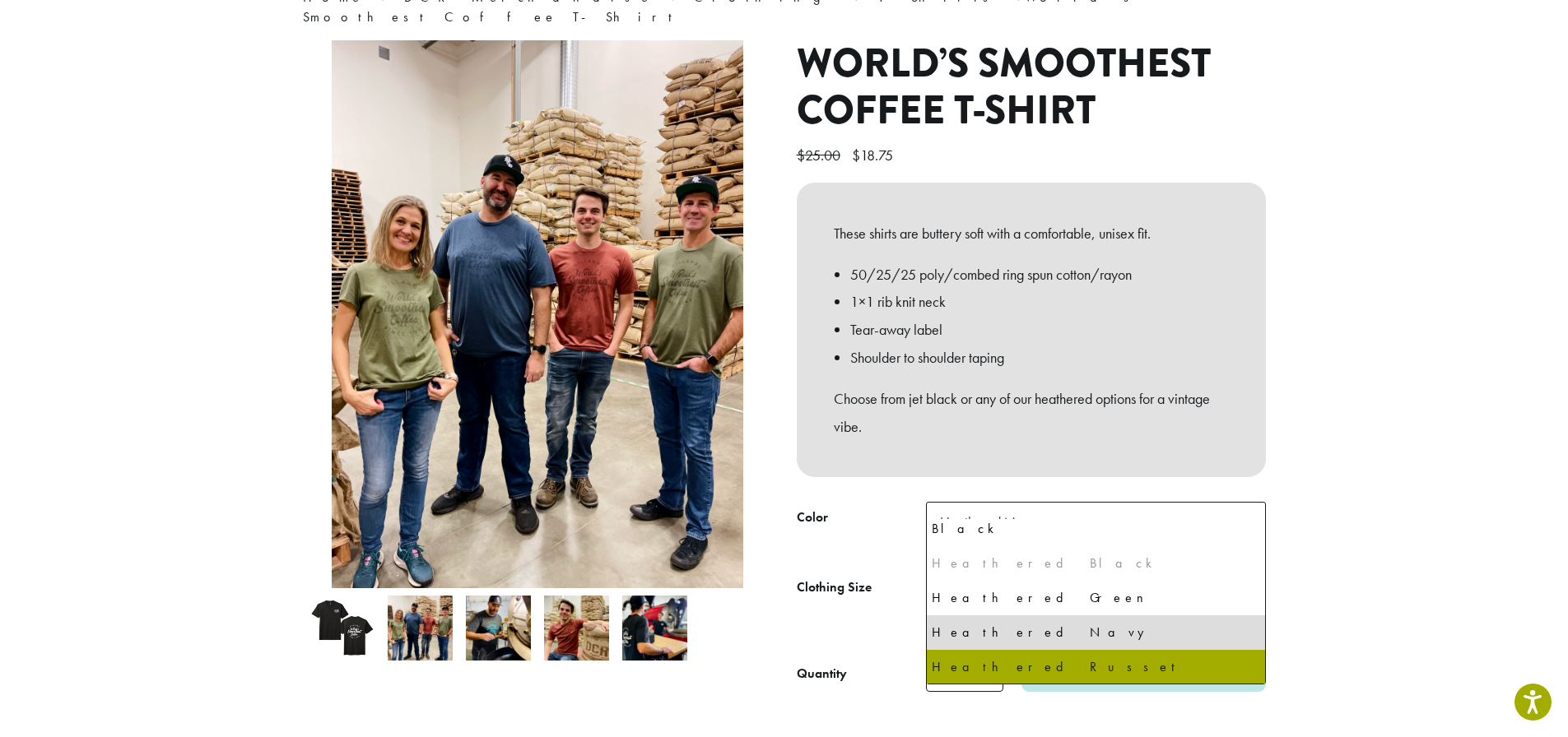
select select "**********"
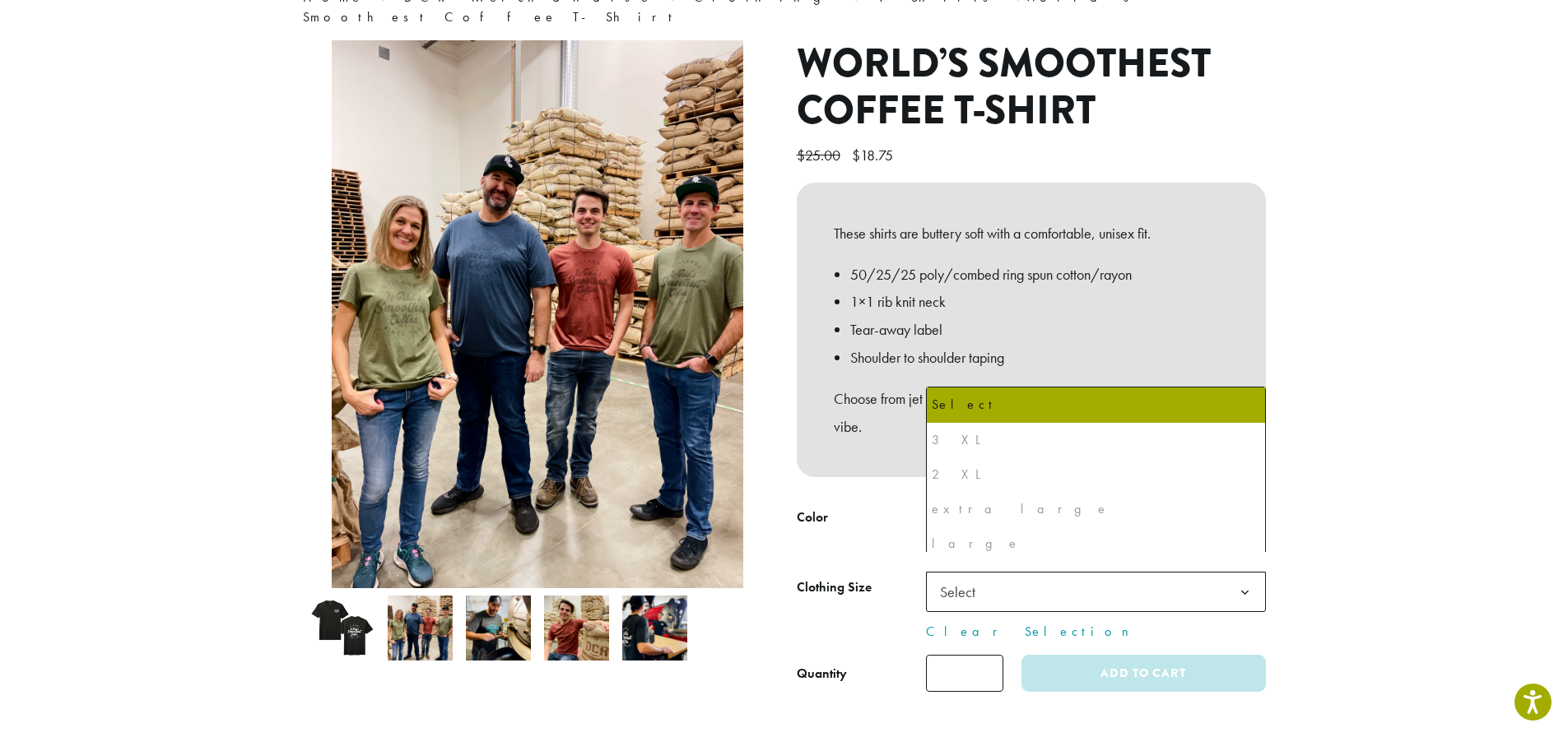
click at [1242, 573] on b at bounding box center [1244, 592] width 40 height 40
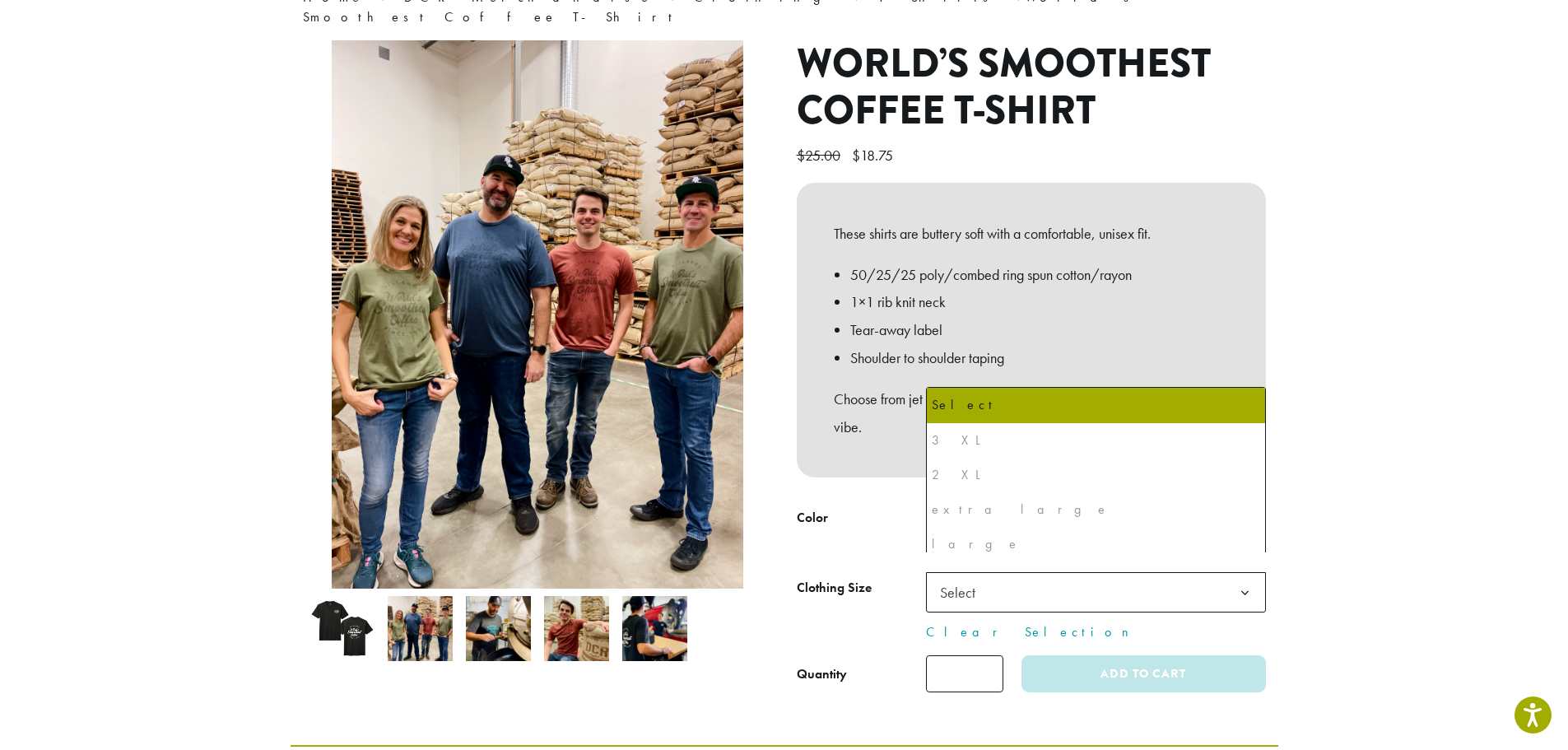
click at [1387, 448] on section "**********" at bounding box center [784, 305] width 1568 height 880
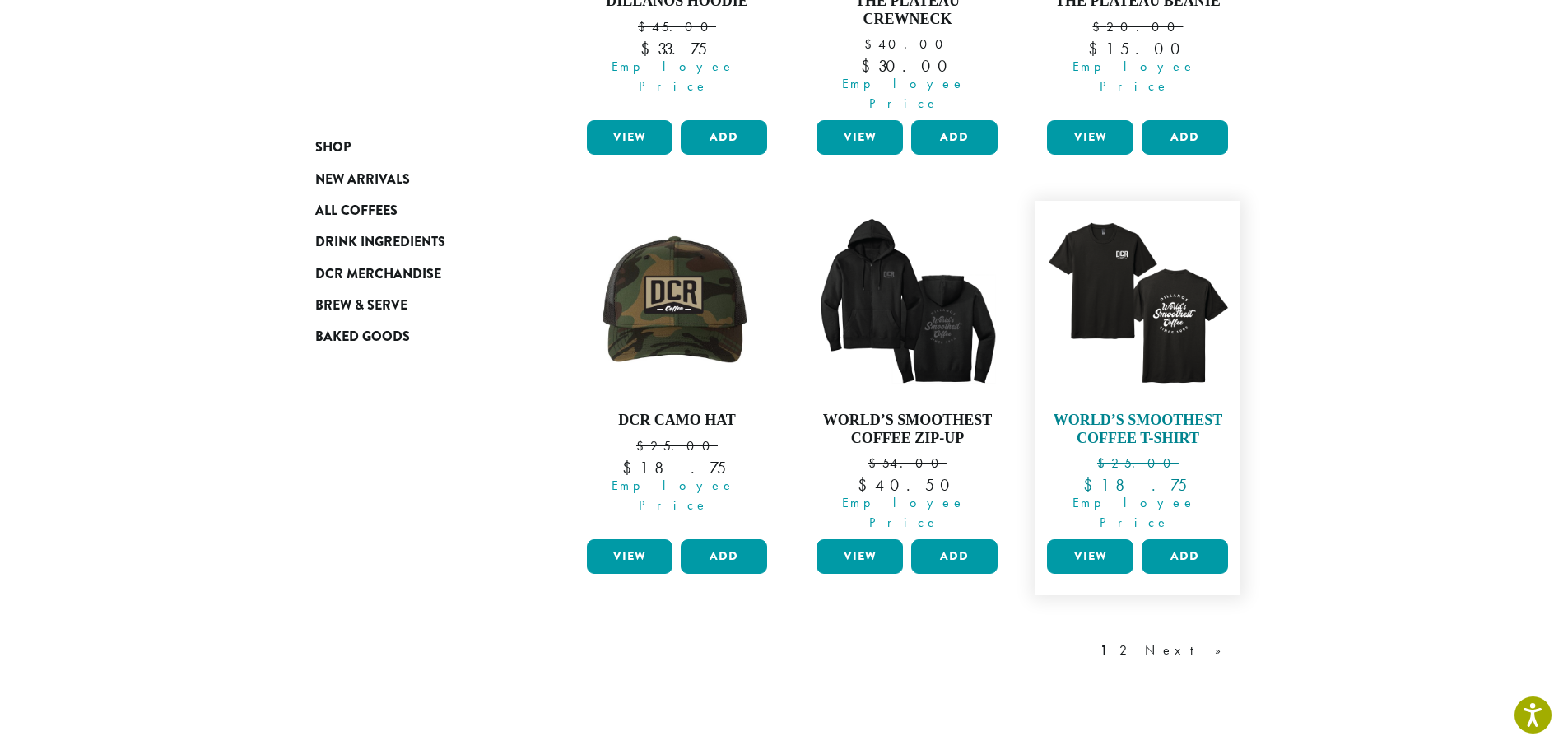
click at [1116, 295] on img at bounding box center [1137, 303] width 189 height 189
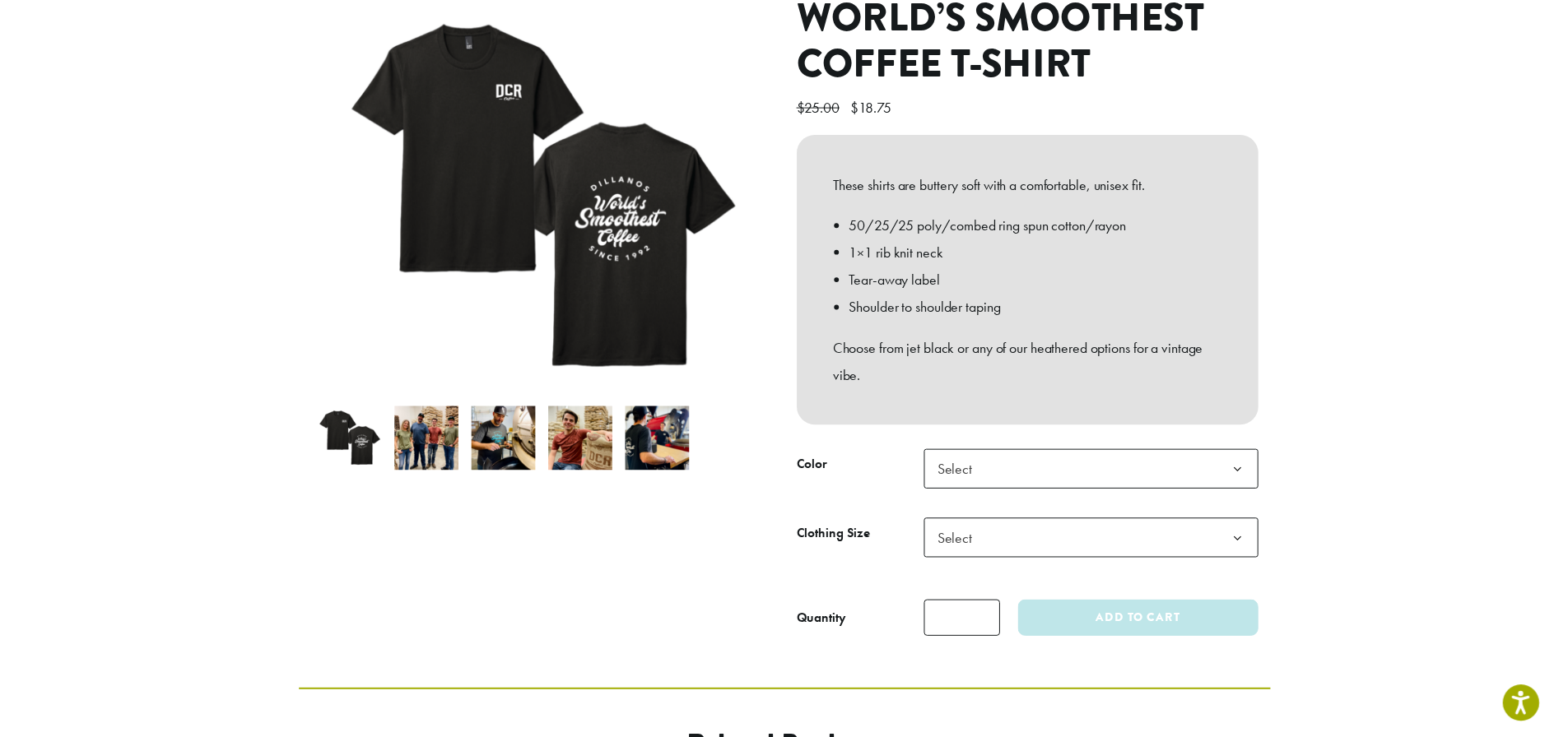
scroll to position [329, 0]
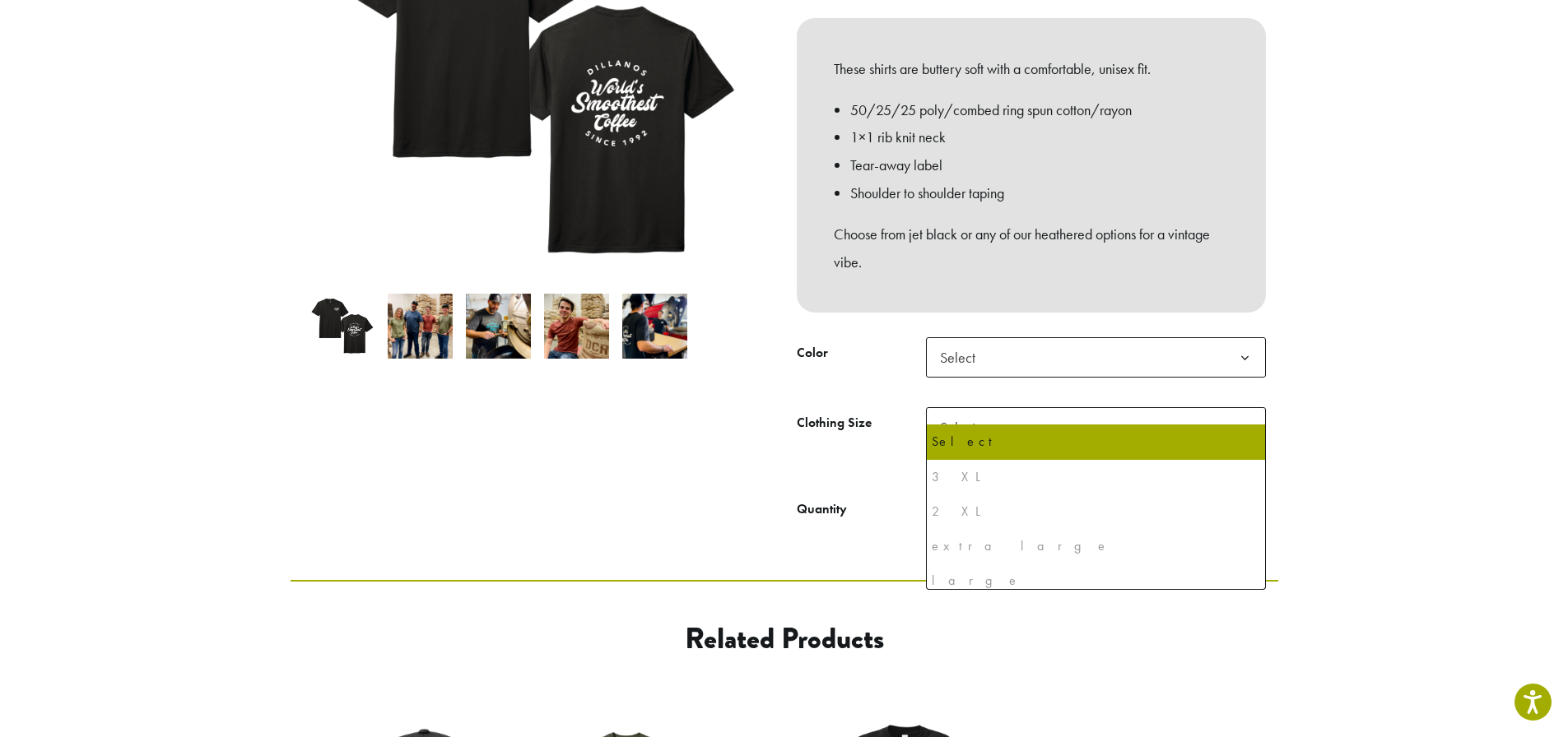
click at [1237, 410] on b at bounding box center [1244, 428] width 40 height 40
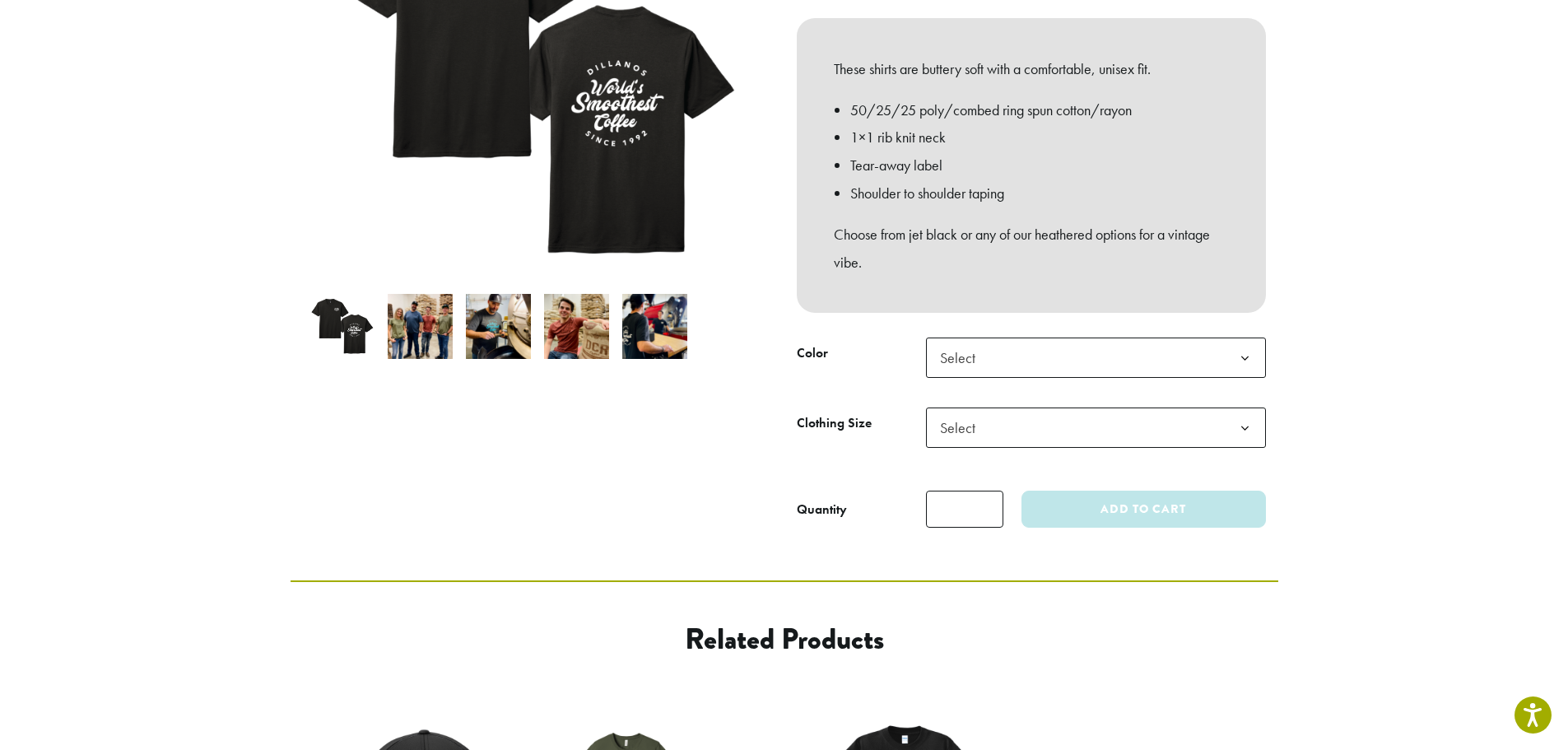
click at [1237, 410] on b at bounding box center [1244, 428] width 40 height 40
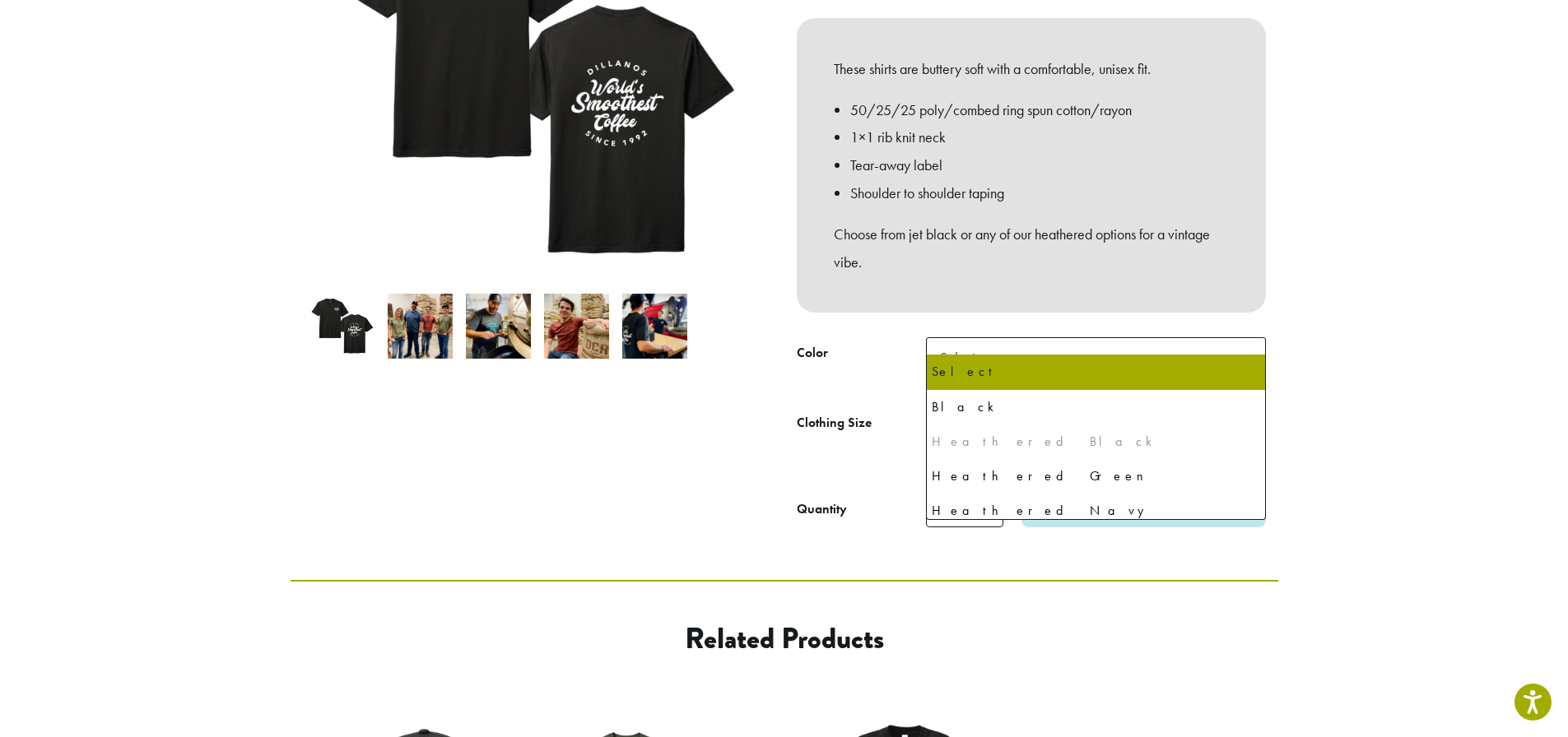
click at [1251, 342] on b at bounding box center [1244, 358] width 40 height 40
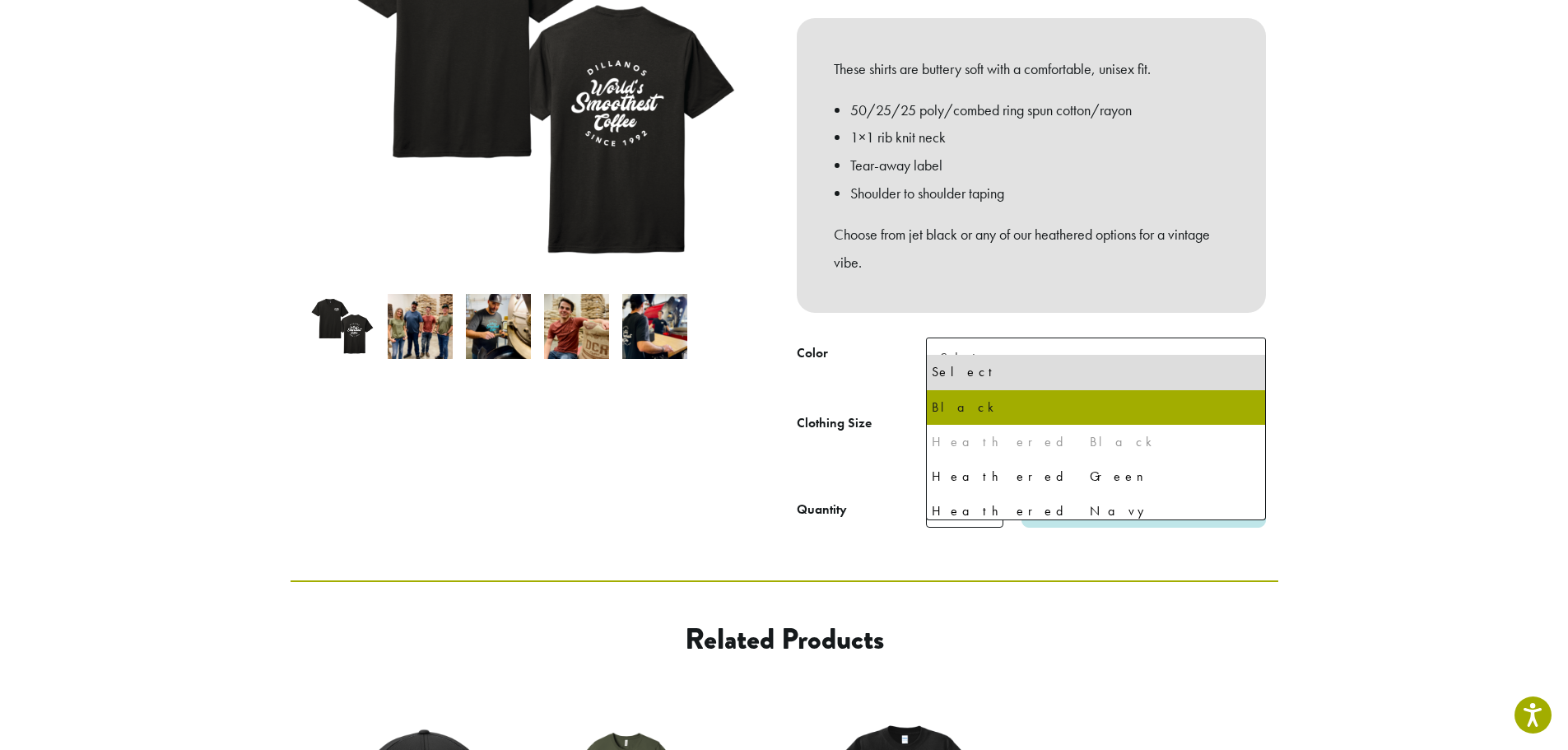
select select "*****"
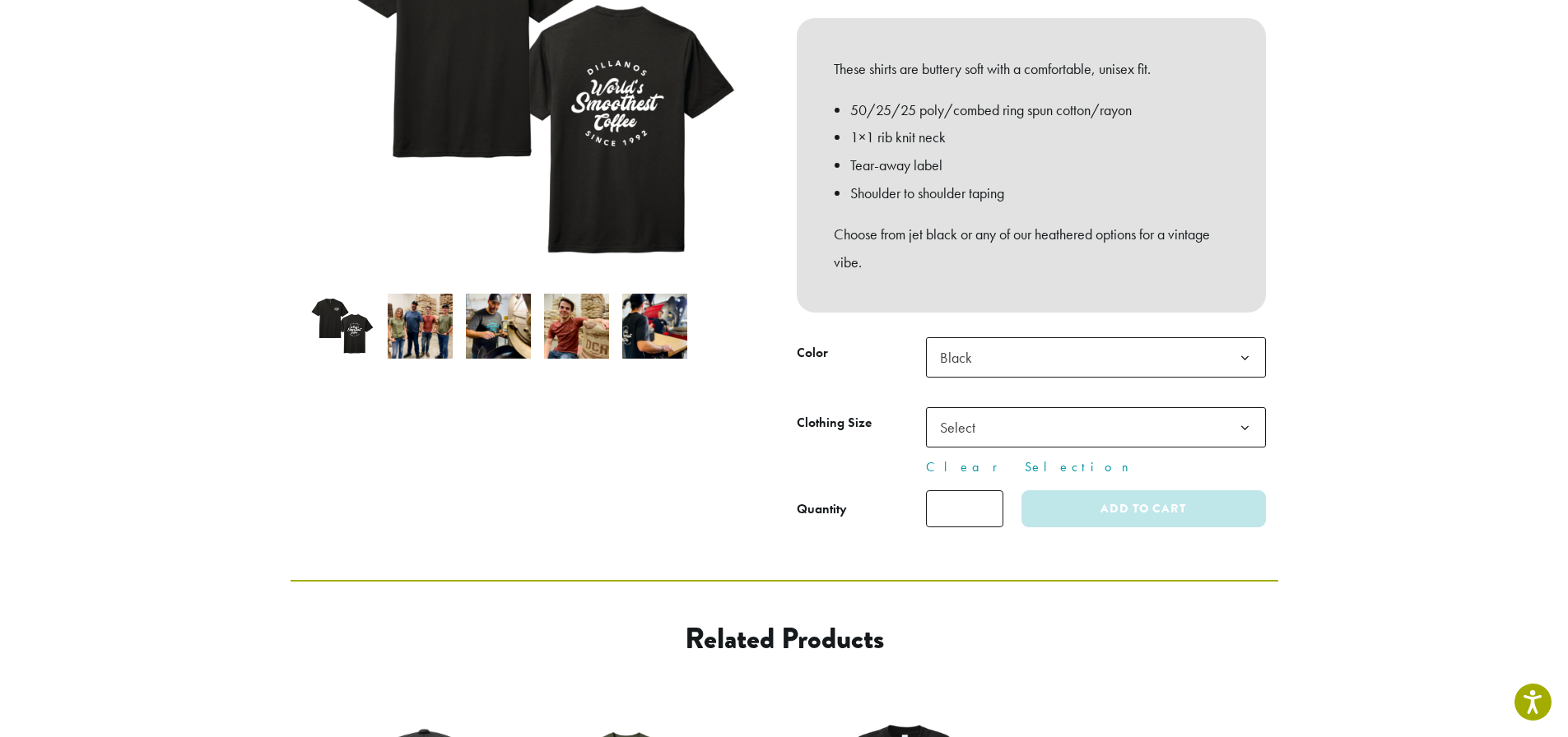
click at [1238, 408] on b at bounding box center [1244, 428] width 40 height 40
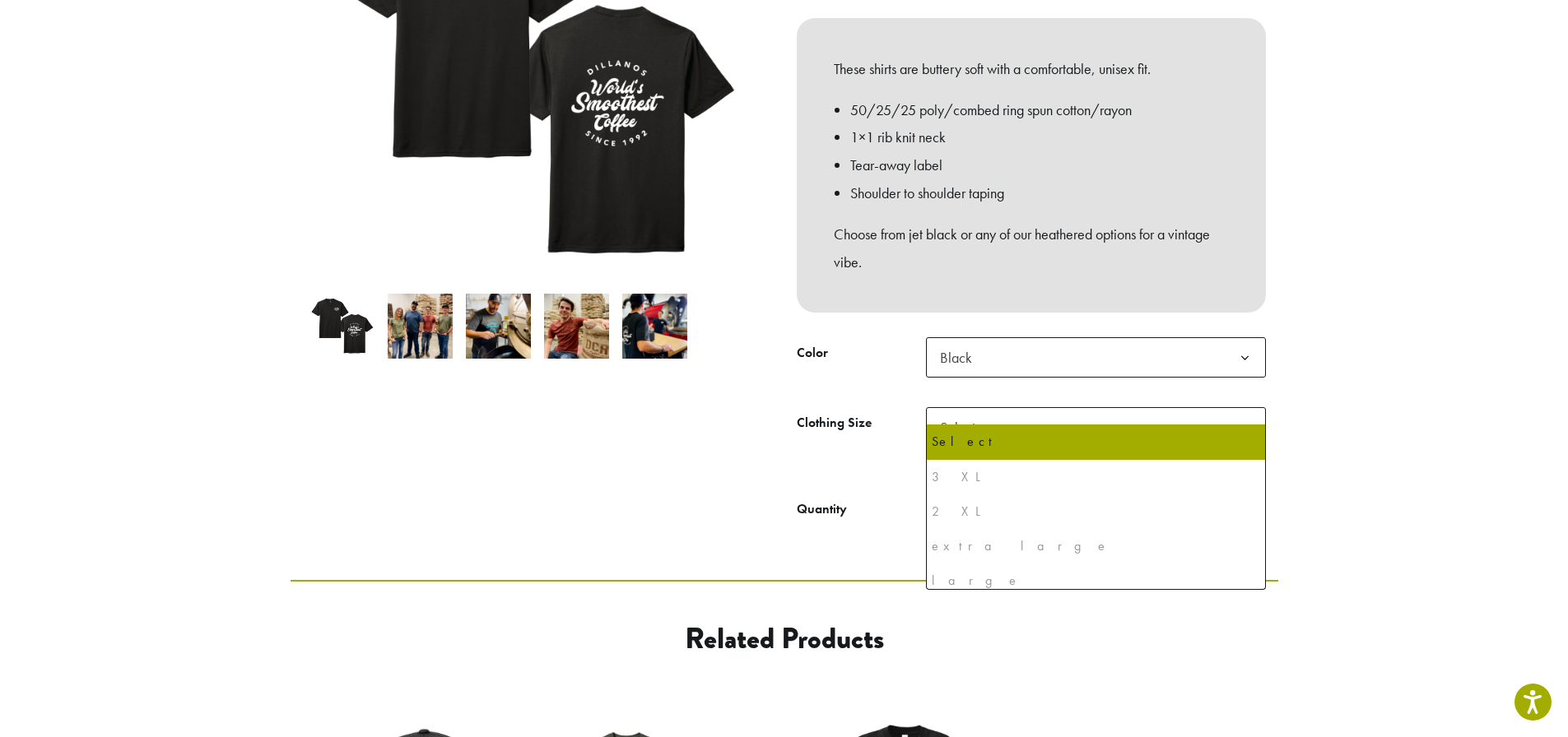
click at [951, 481] on div "3 XL" at bounding box center [1096, 477] width 328 height 25
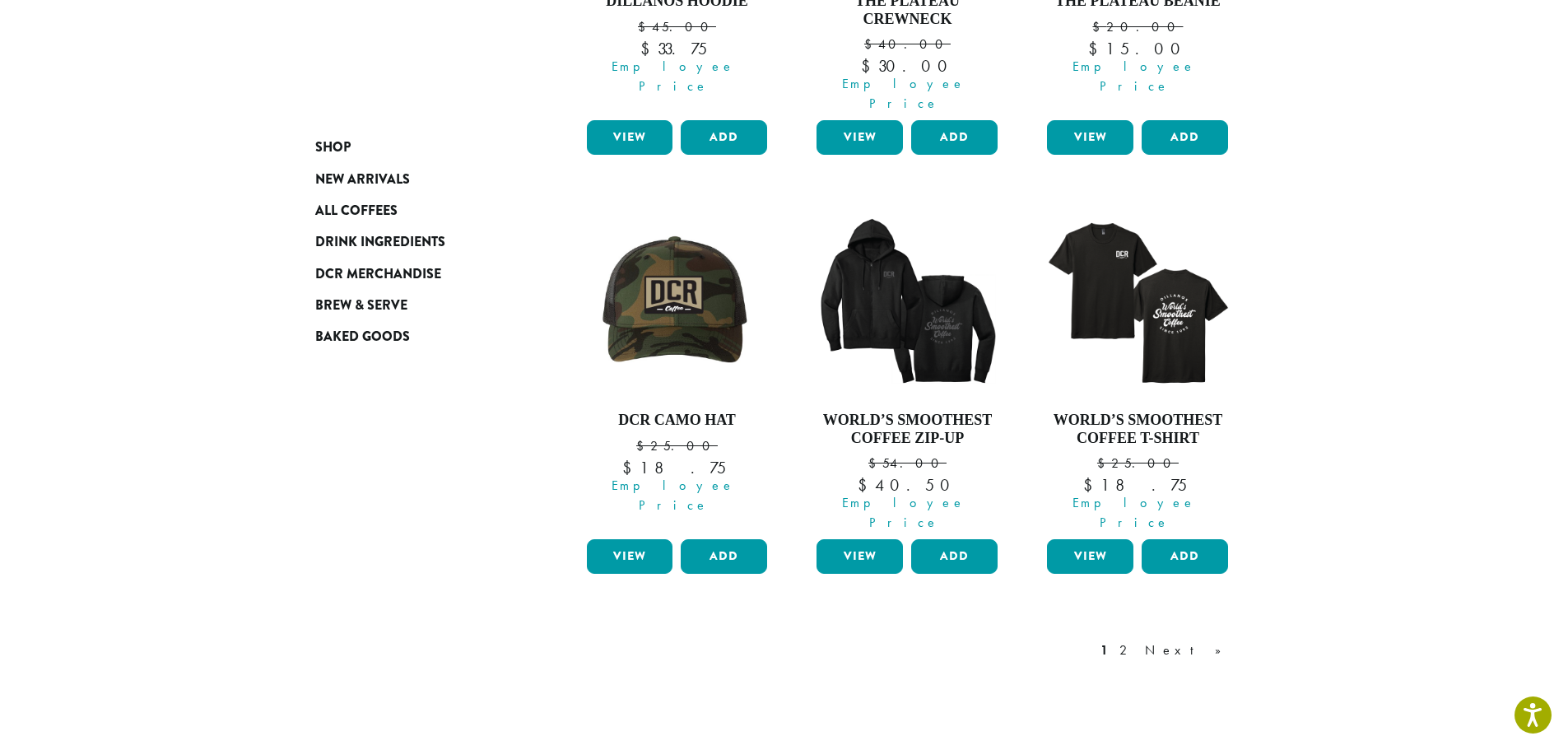
scroll to position [1462, 0]
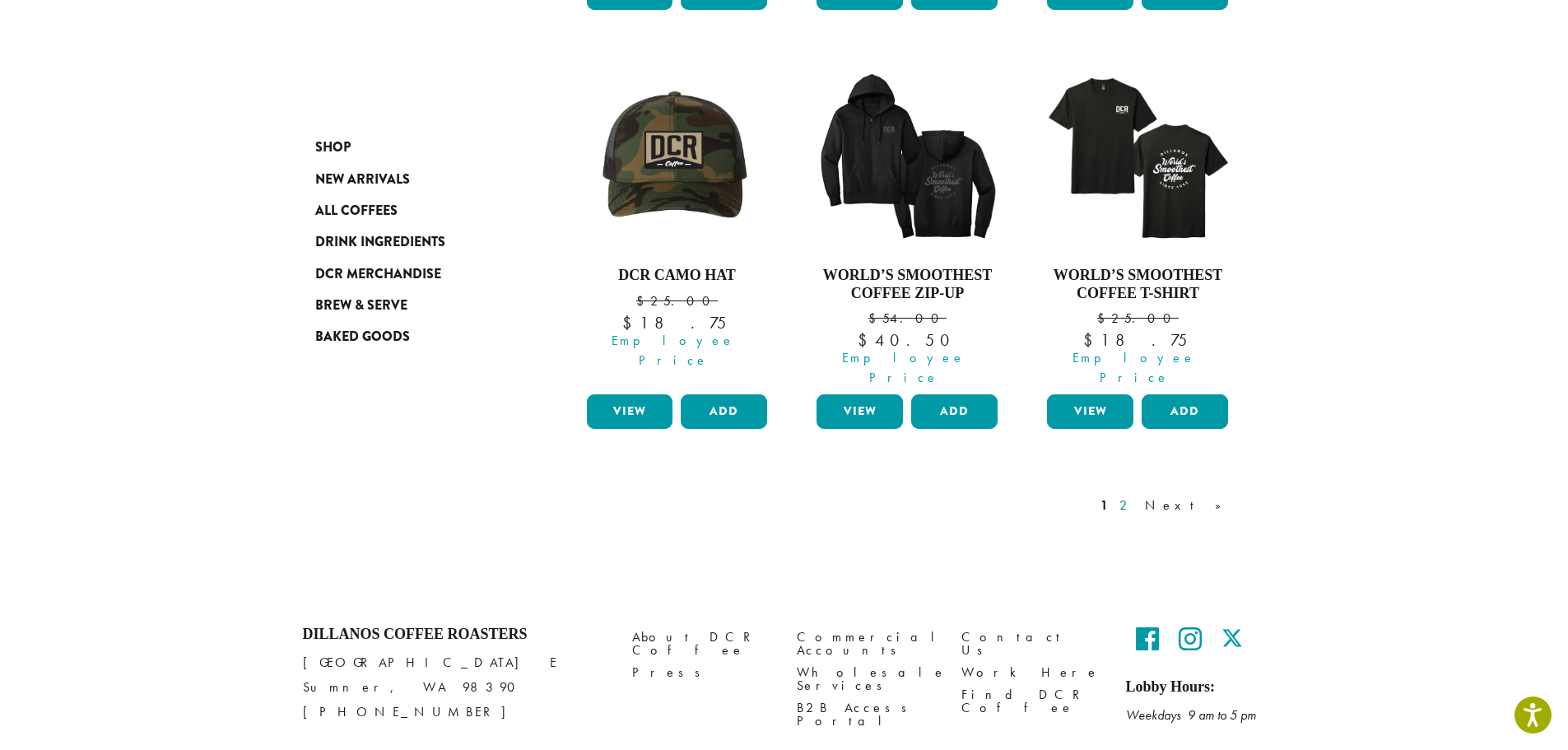
click at [1137, 496] on link "2" at bounding box center [1126, 506] width 21 height 20
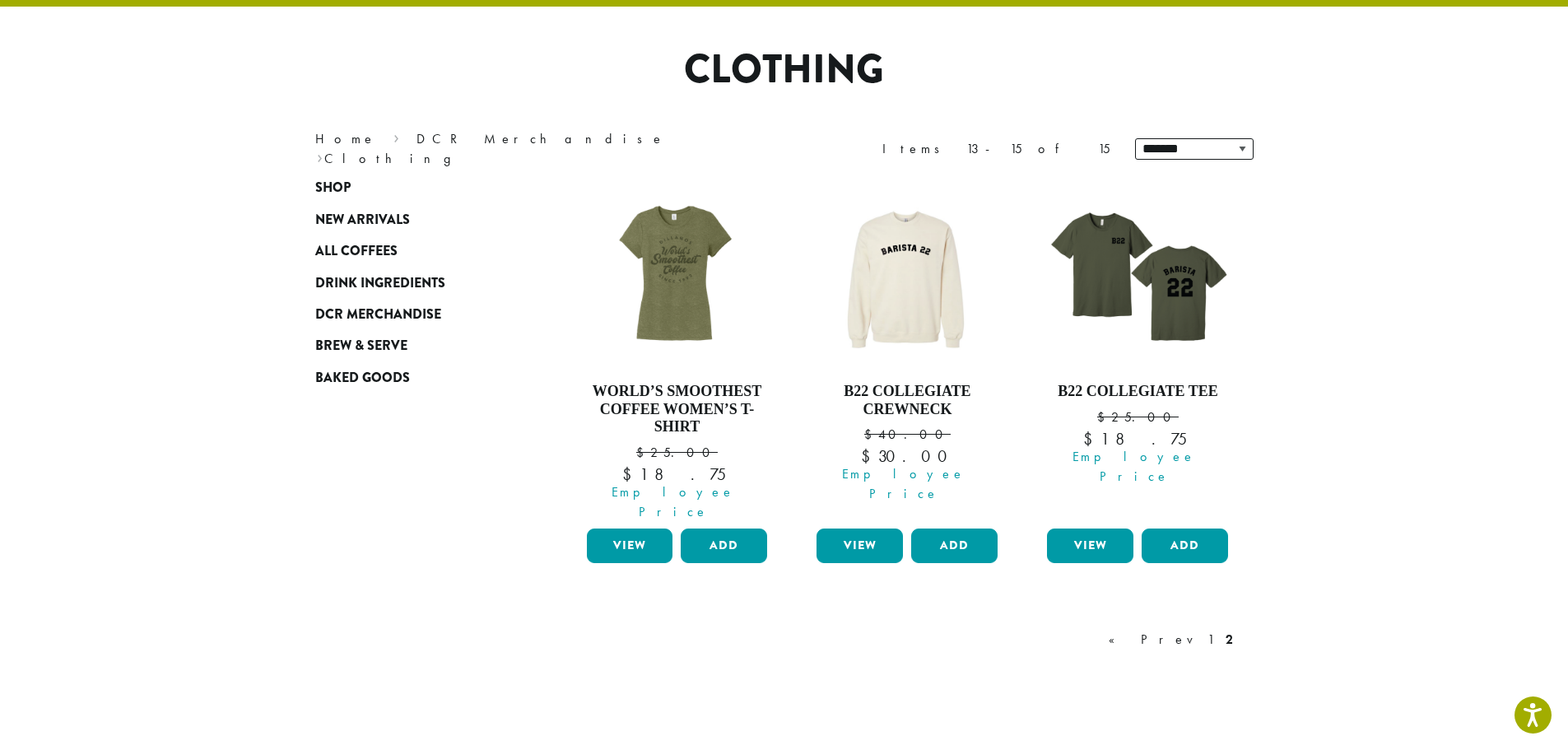
scroll to position [101, 0]
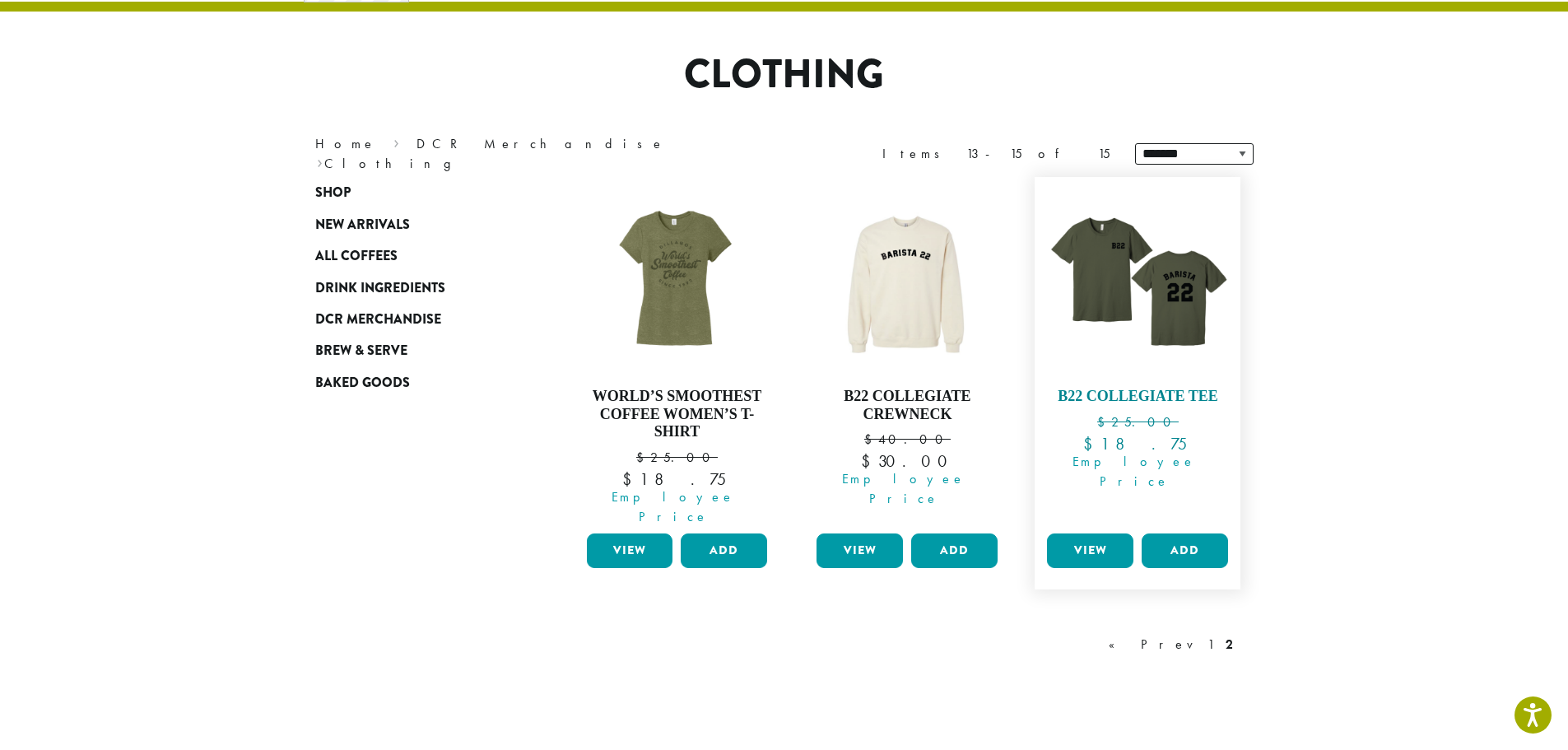
click at [1139, 318] on img at bounding box center [1137, 280] width 189 height 189
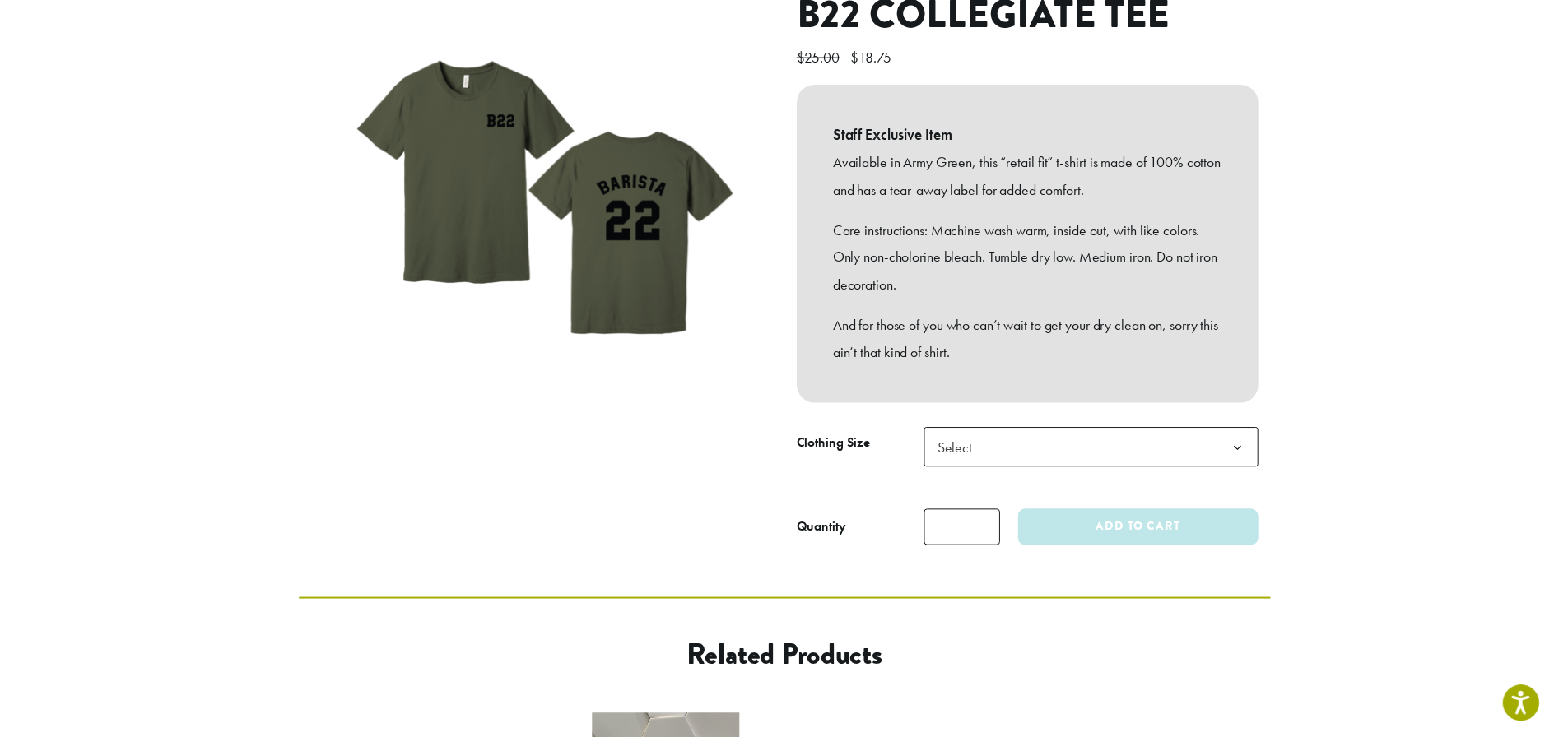
scroll to position [246, 0]
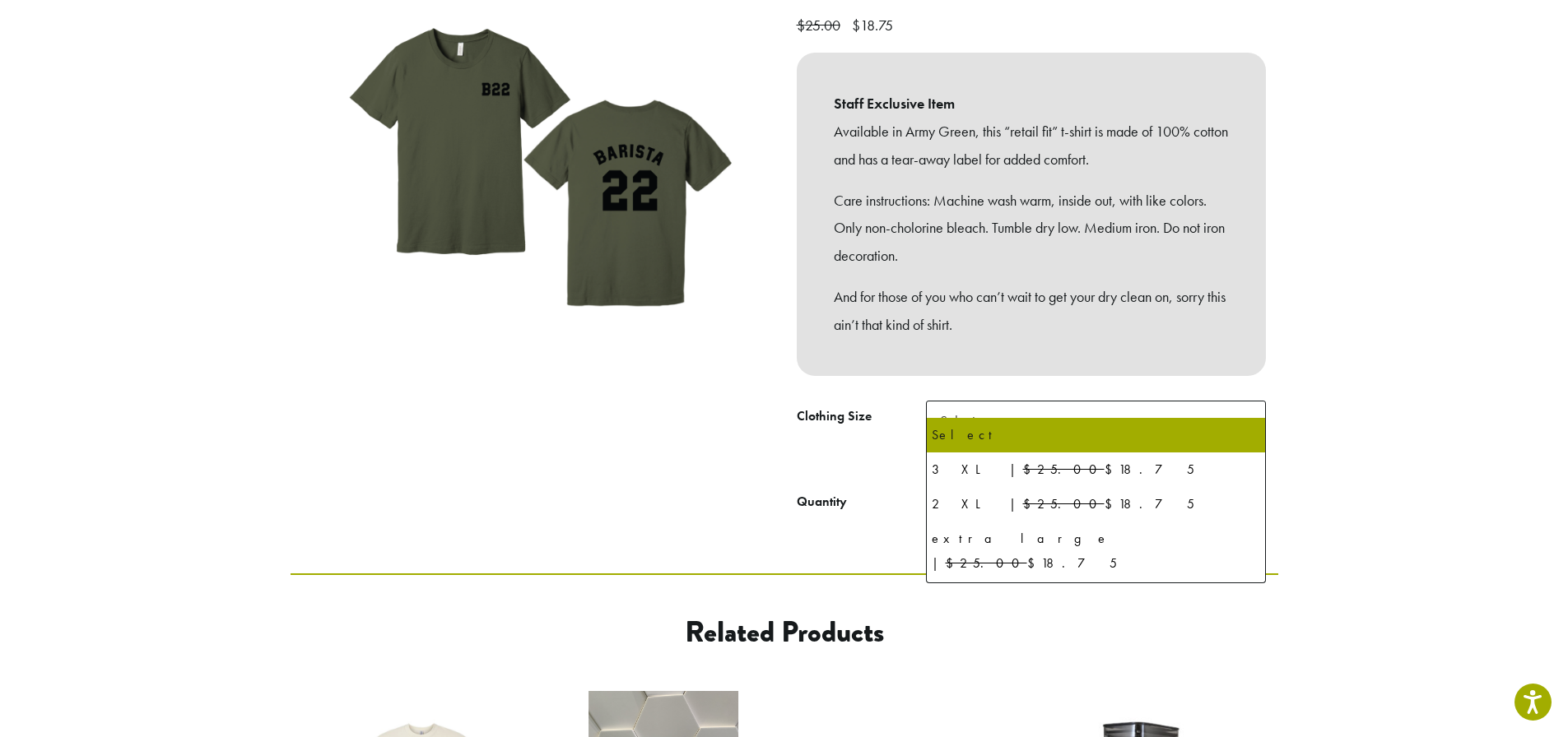
click at [1248, 404] on b at bounding box center [1244, 421] width 40 height 40
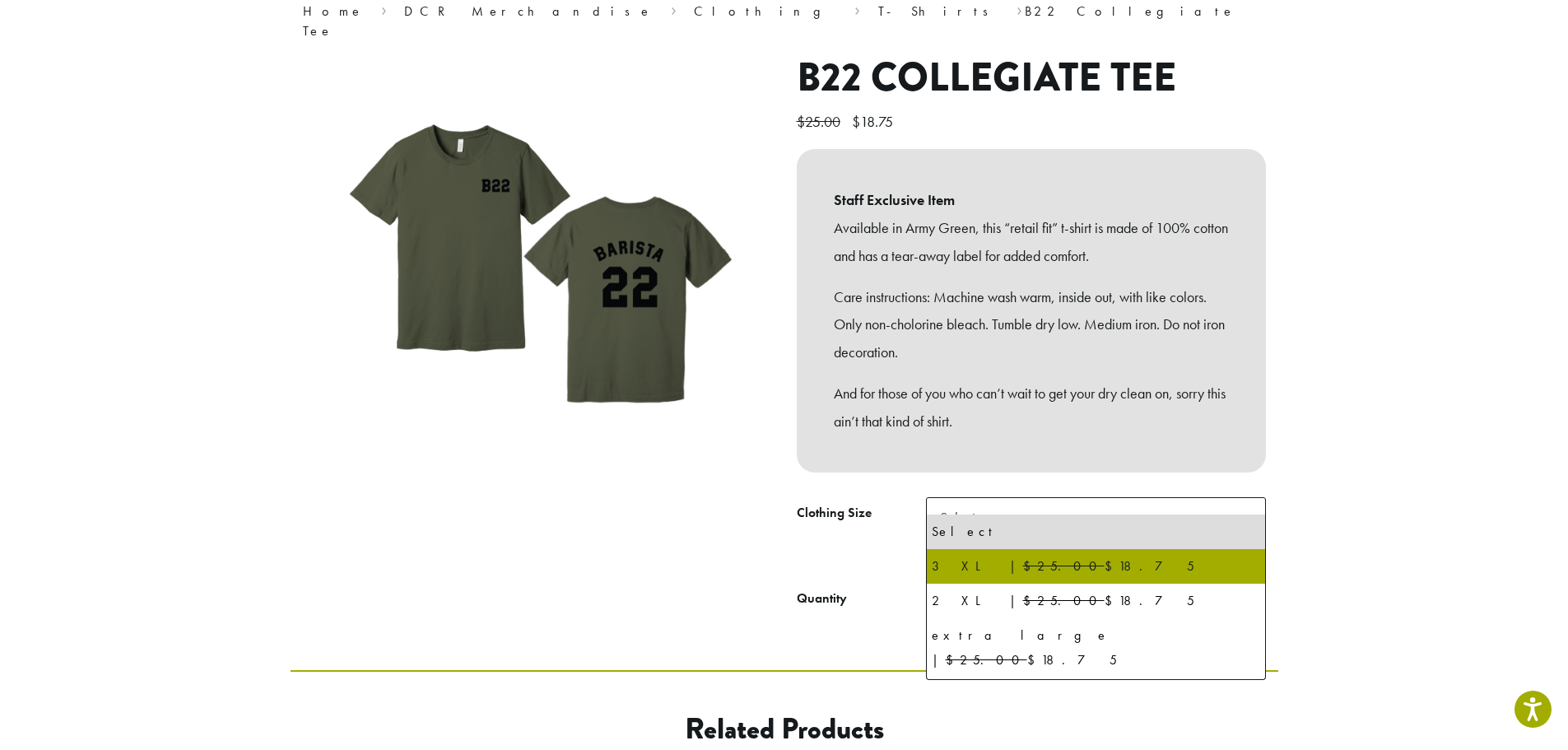
scroll to position [0, 0]
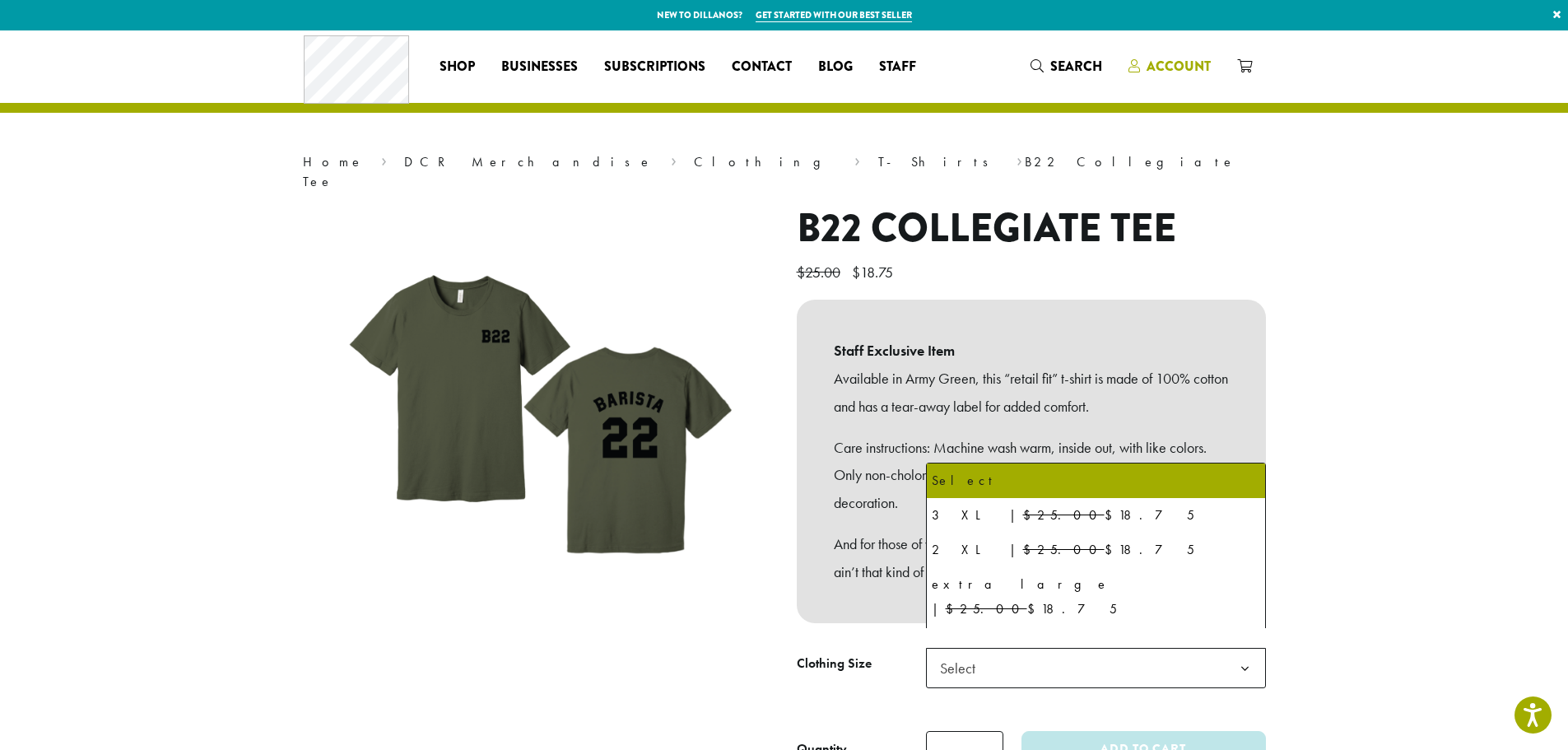
click at [1181, 65] on span "Account" at bounding box center [1178, 66] width 64 height 19
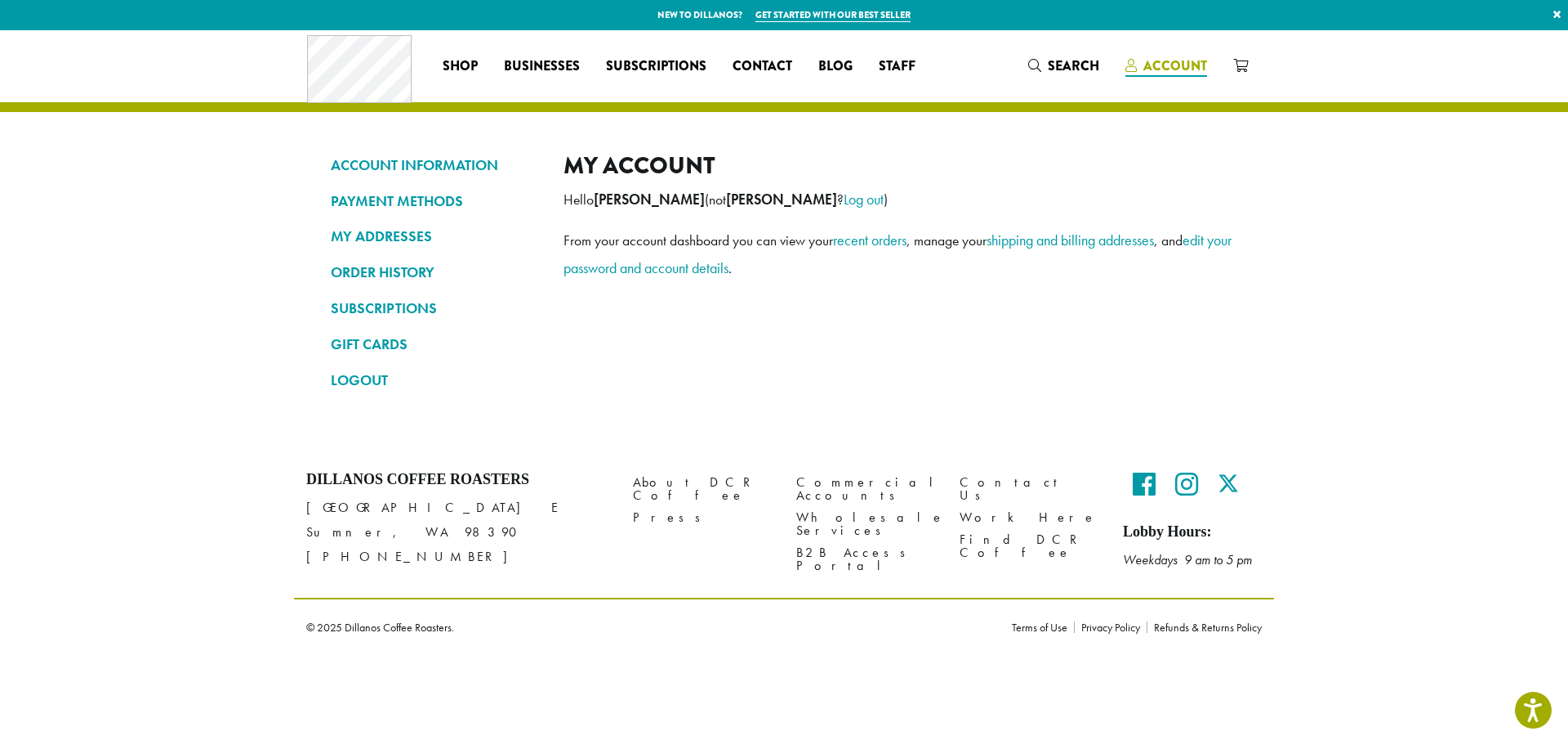
click at [1175, 65] on span "Account" at bounding box center [1175, 65] width 63 height 19
click at [366, 377] on link "LOGOUT" at bounding box center [435, 380] width 209 height 27
